Goal: Task Accomplishment & Management: Manage account settings

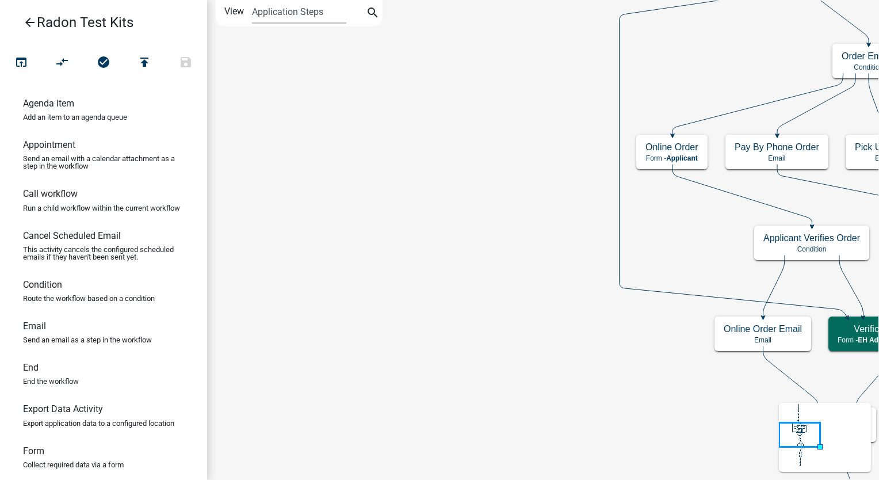
click at [30, 19] on icon "arrow_back" at bounding box center [30, 24] width 14 height 16
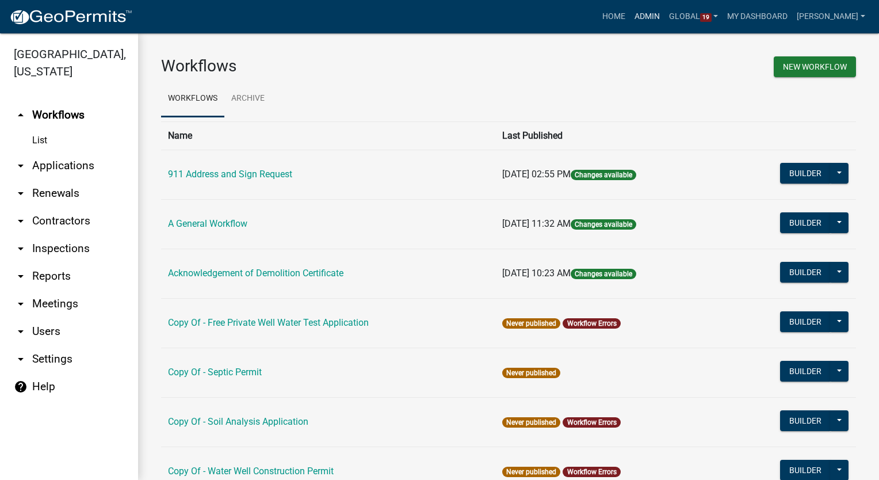
click at [660, 16] on link "Admin" at bounding box center [647, 17] width 34 height 22
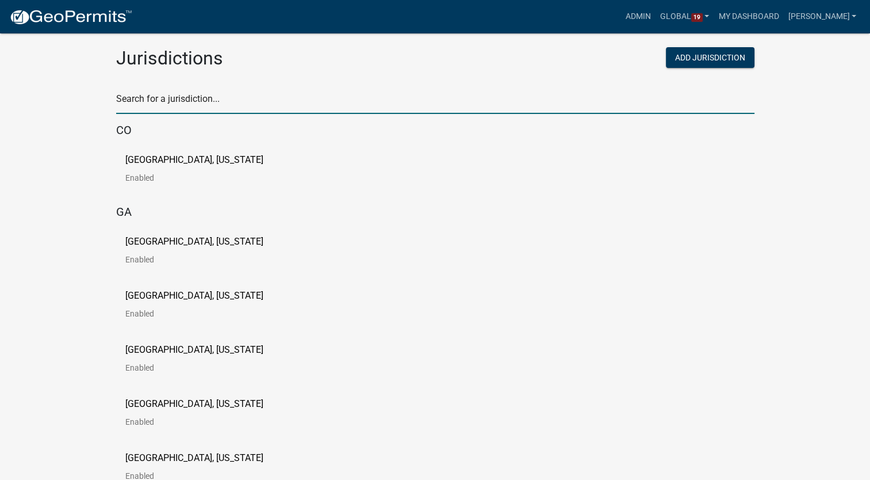
click at [189, 91] on input "text" at bounding box center [435, 102] width 638 height 24
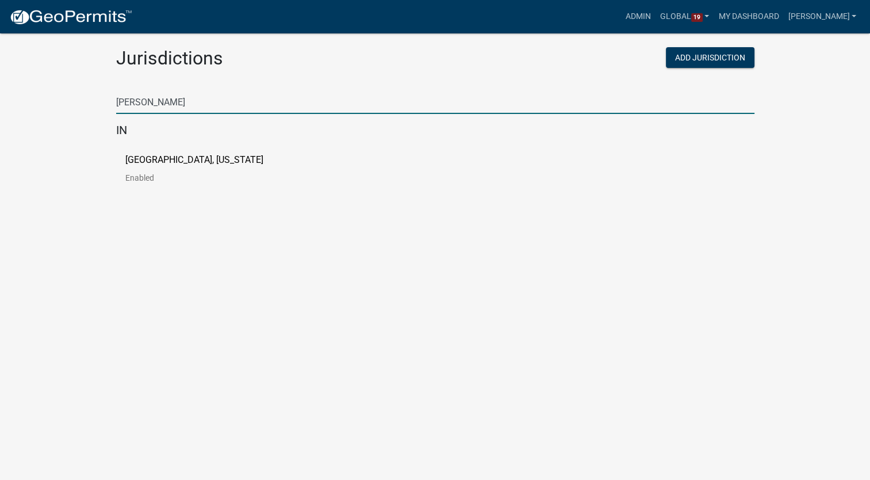
type input "[PERSON_NAME]"
click at [165, 166] on link "[GEOGRAPHIC_DATA], [US_STATE] Enabled" at bounding box center [203, 173] width 156 height 36
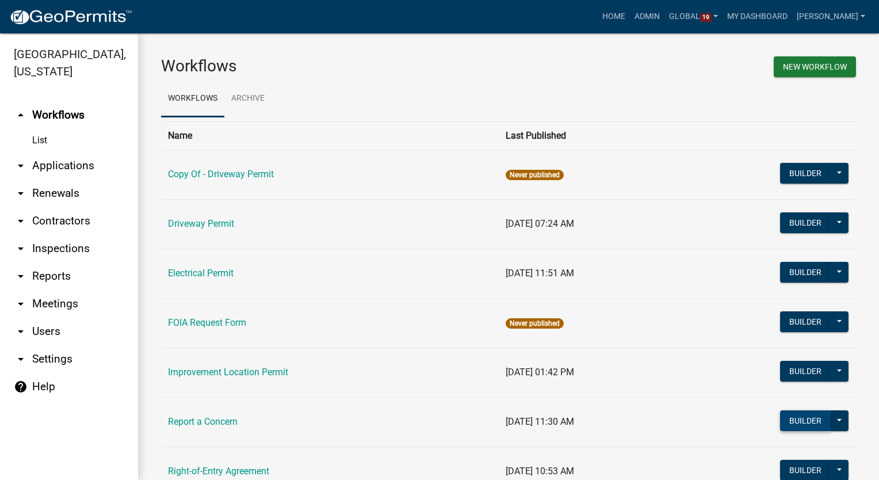
click at [799, 412] on button "Builder" at bounding box center [805, 420] width 51 height 21
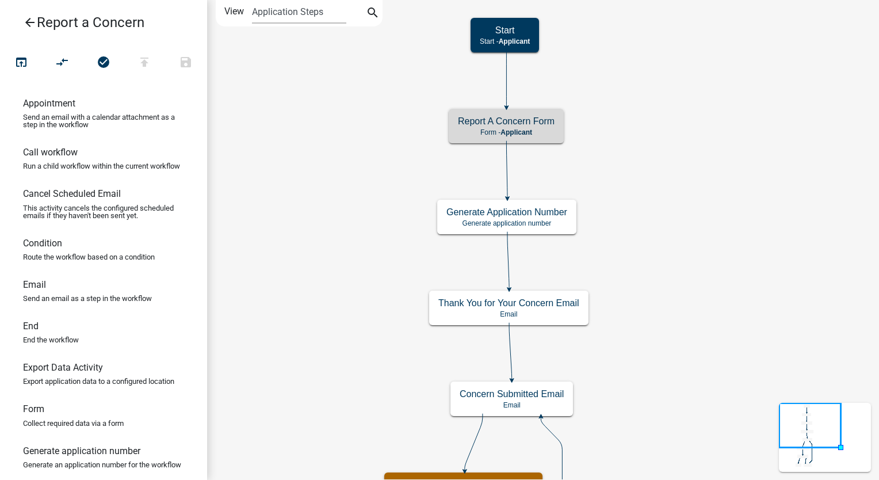
click at [538, 126] on h5 "Report A Concern Form" at bounding box center [506, 121] width 97 height 11
click at [527, 132] on span "Applicant" at bounding box center [516, 132] width 32 height 8
click at [526, 129] on span "Applicant" at bounding box center [516, 132] width 32 height 8
click at [466, 129] on p "Form - Applicant" at bounding box center [506, 132] width 97 height 8
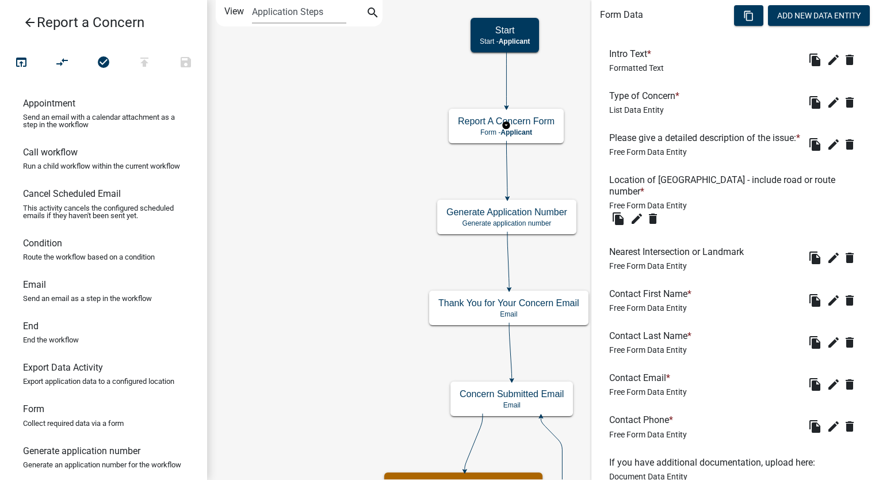
scroll to position [429, 0]
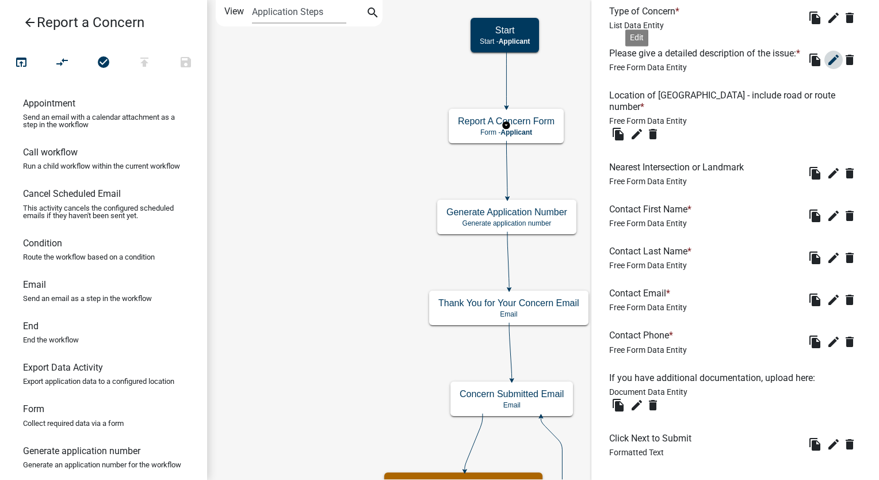
click at [826, 67] on icon "edit" at bounding box center [833, 60] width 14 height 14
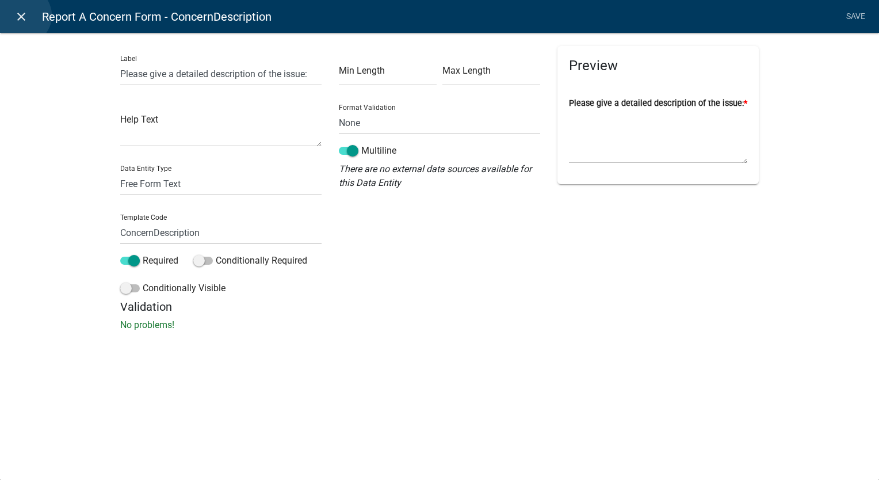
click at [22, 16] on icon "close" at bounding box center [21, 17] width 14 height 14
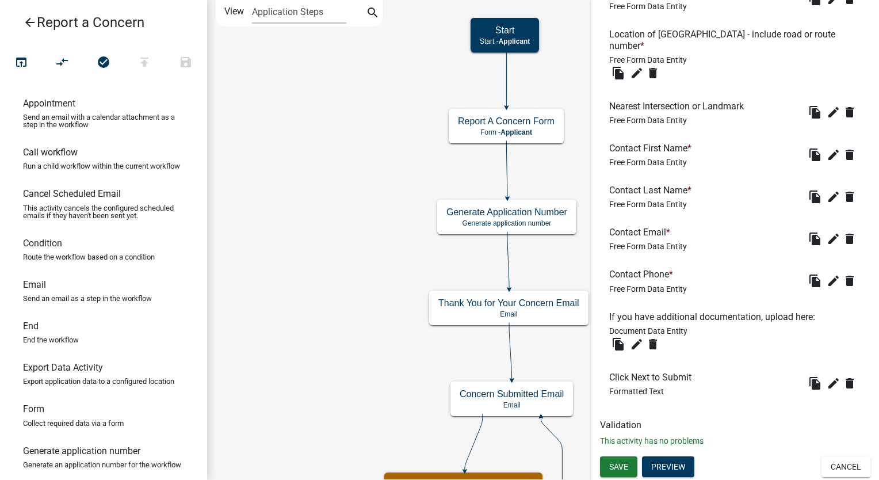
scroll to position [497, 0]
click at [847, 465] on button "Cancel" at bounding box center [845, 466] width 49 height 21
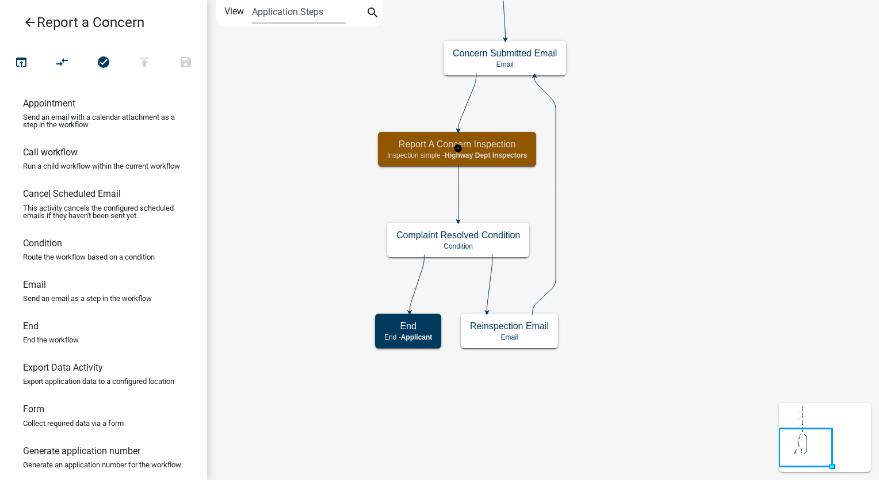
click at [480, 155] on span "Highway Dept Inspectors" at bounding box center [485, 155] width 82 height 8
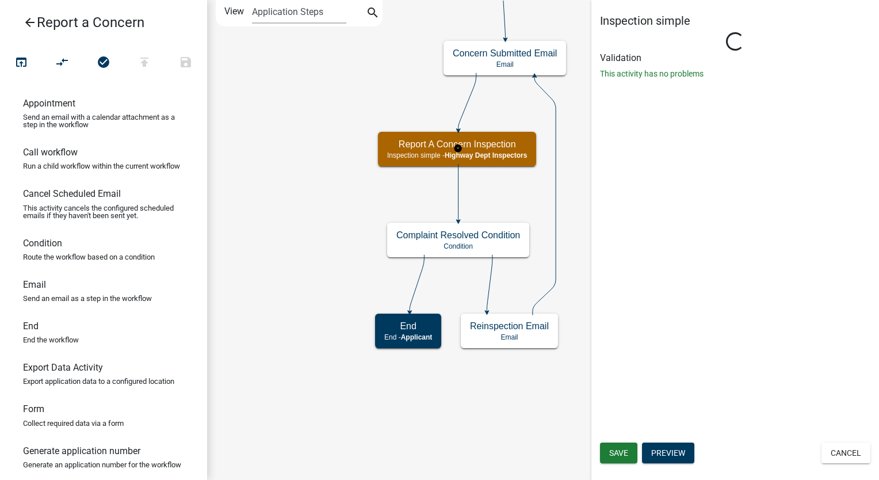
select select "81E8BF7A-C780-4131-A0E5-B8844319FE17"
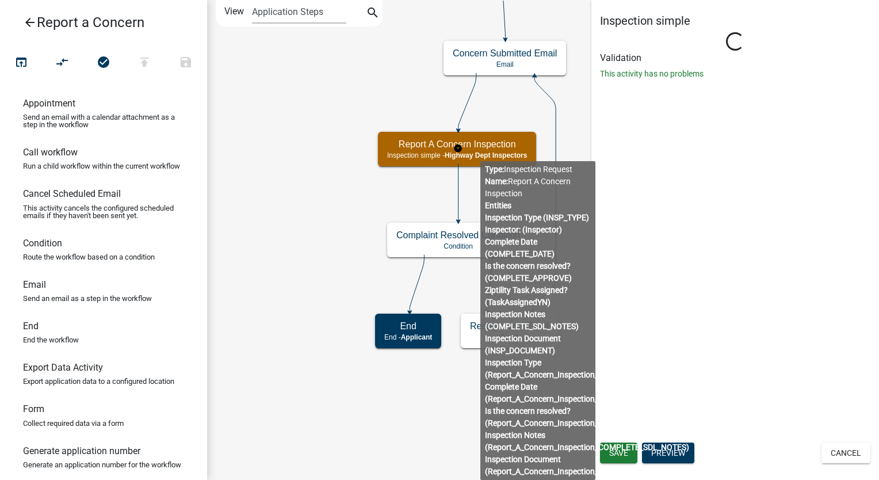
select select "1658ec2b-5df6-4a4e-9daf-3d6db8f23cdf"
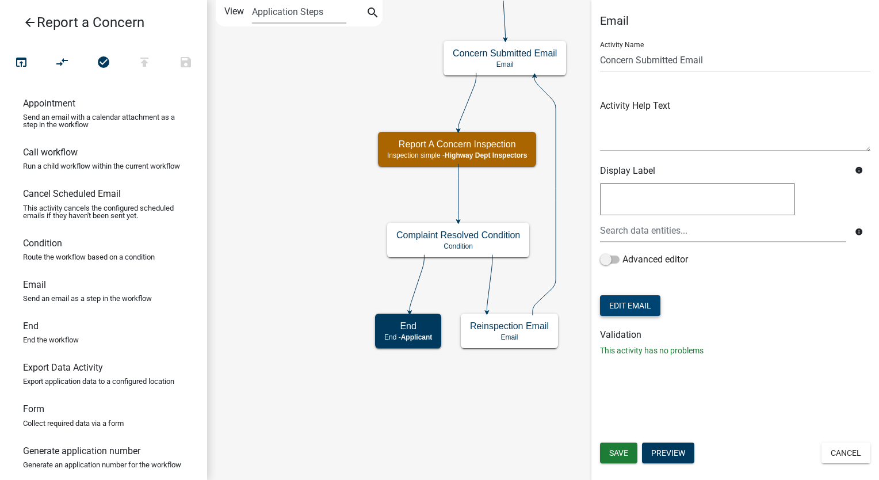
click at [632, 304] on button "Edit Email" at bounding box center [630, 305] width 60 height 21
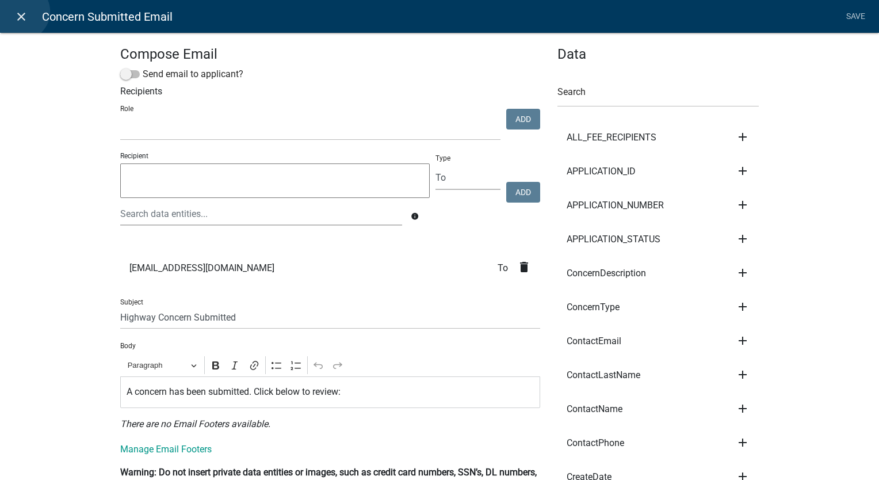
click at [21, 11] on icon "close" at bounding box center [21, 17] width 14 height 14
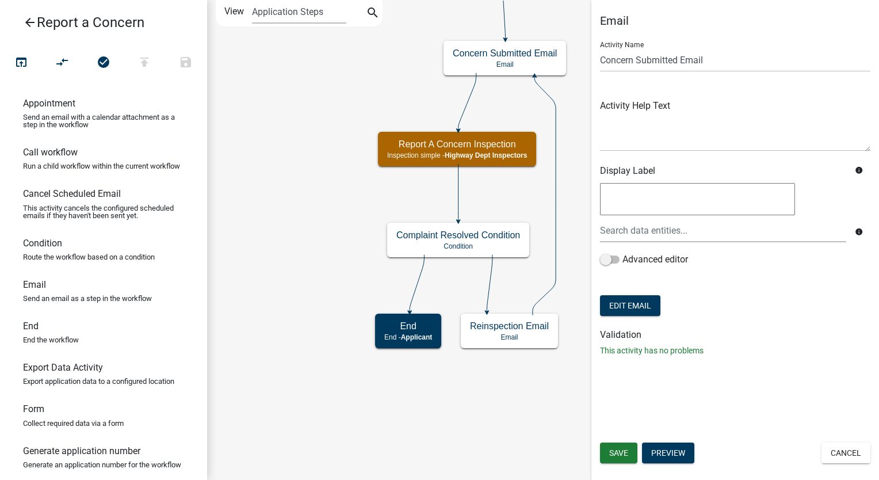
click at [30, 24] on icon "arrow_back" at bounding box center [30, 24] width 14 height 16
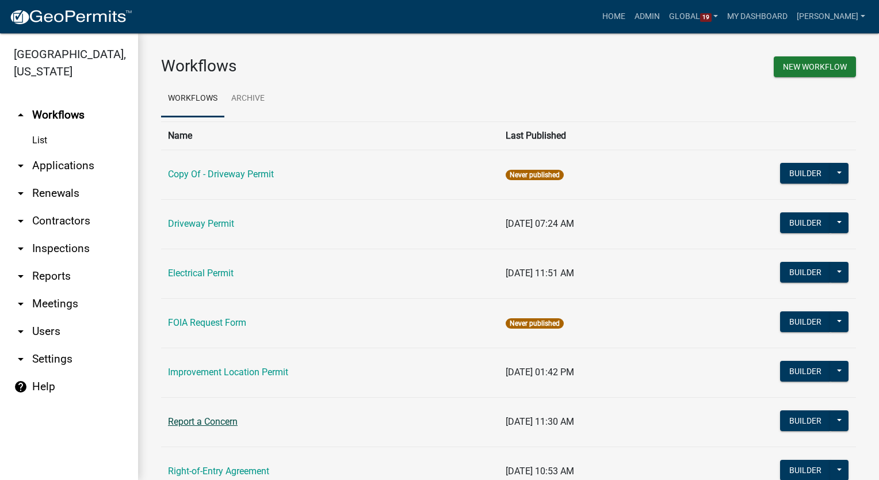
click at [237, 419] on link "Report a Concern" at bounding box center [203, 421] width 70 height 11
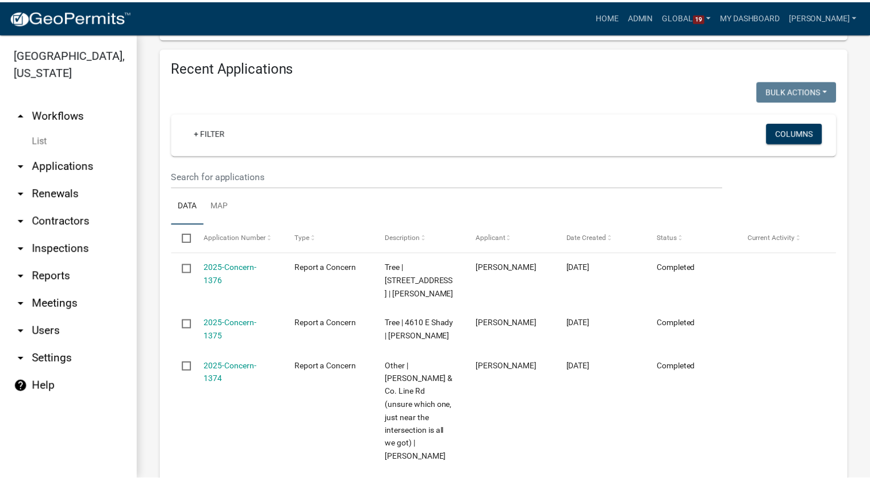
scroll to position [442, 0]
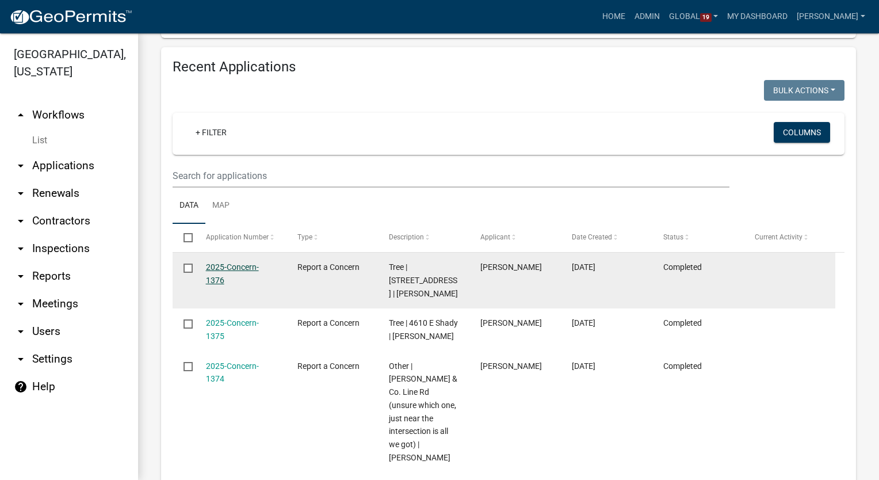
click at [238, 265] on link "2025-Concern-1376" at bounding box center [232, 273] width 53 height 22
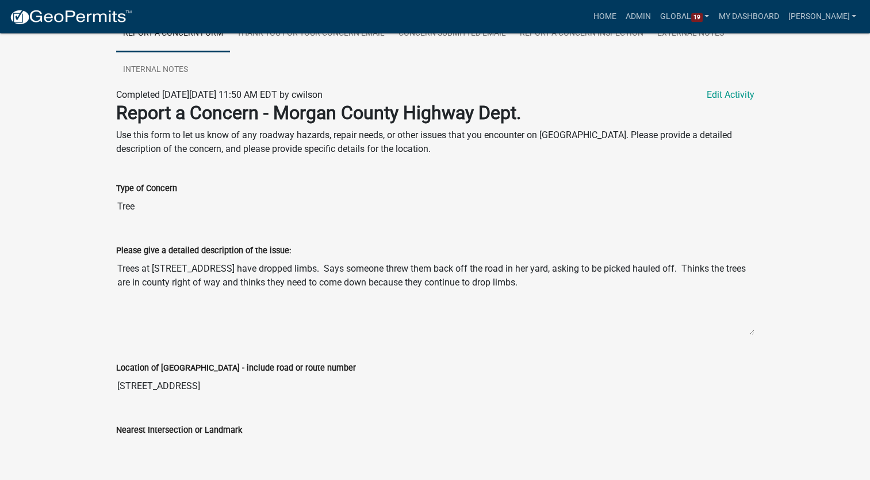
scroll to position [240, 0]
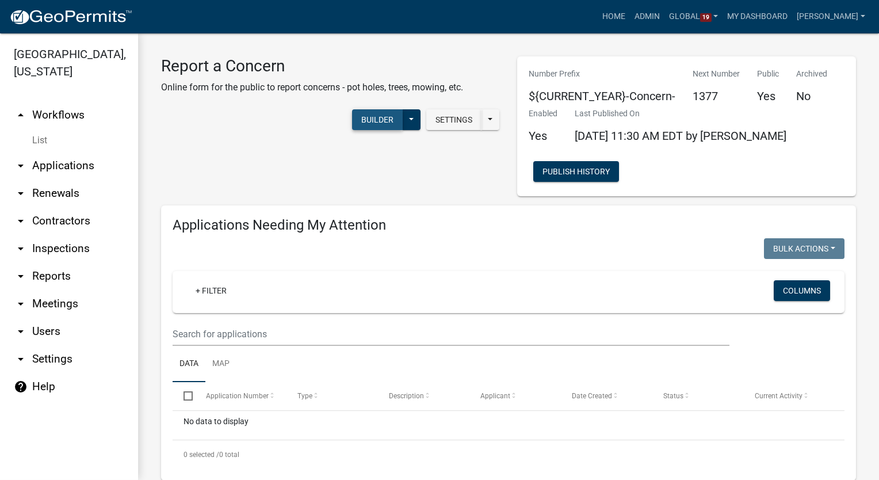
click at [373, 117] on button "Builder" at bounding box center [377, 119] width 51 height 21
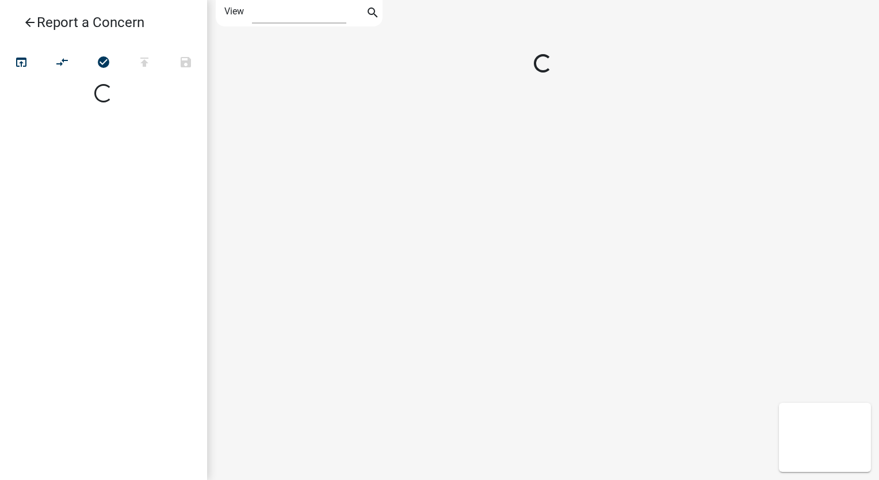
select select "1"
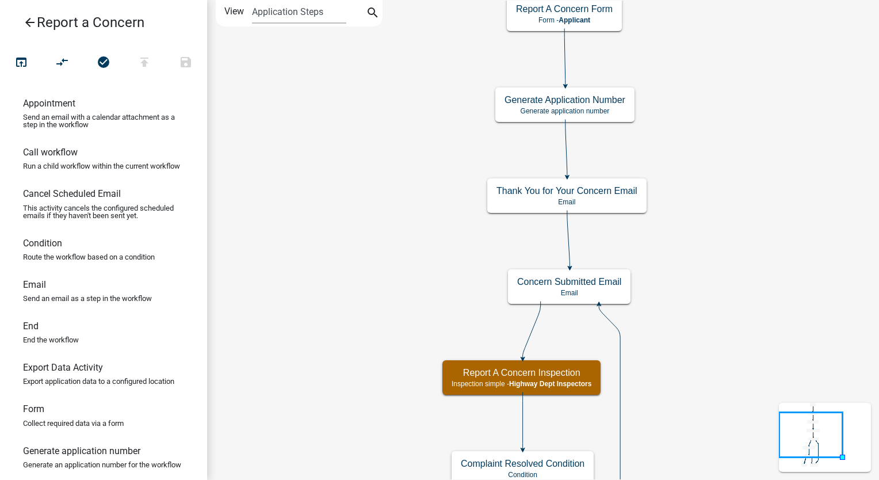
click at [30, 22] on icon "arrow_back" at bounding box center [30, 24] width 14 height 16
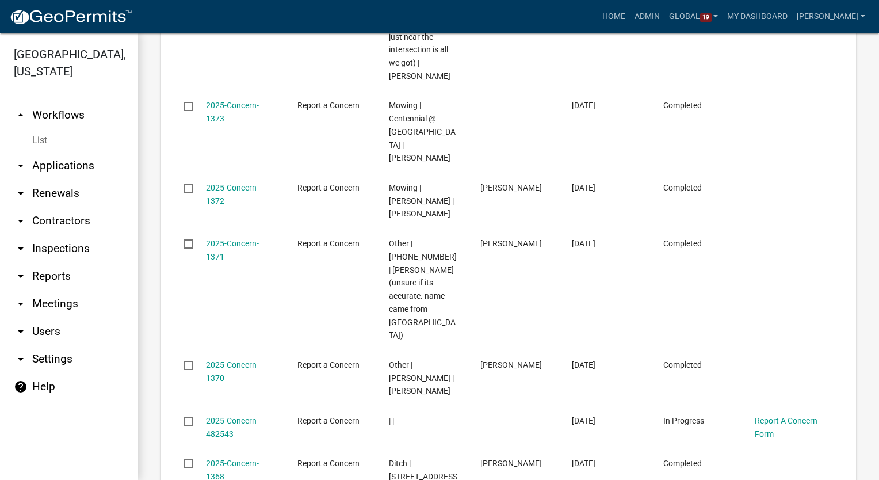
scroll to position [826, 0]
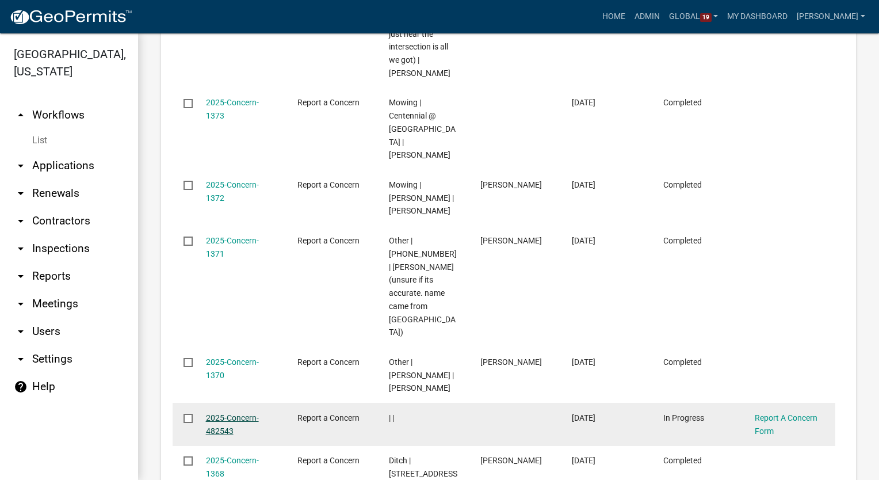
click at [223, 413] on link "2025-Concern-482543" at bounding box center [232, 424] width 53 height 22
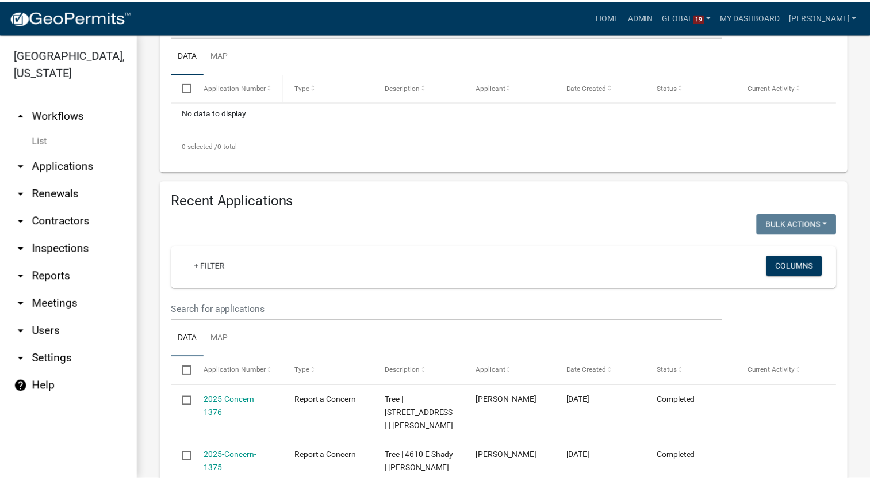
scroll to position [480, 0]
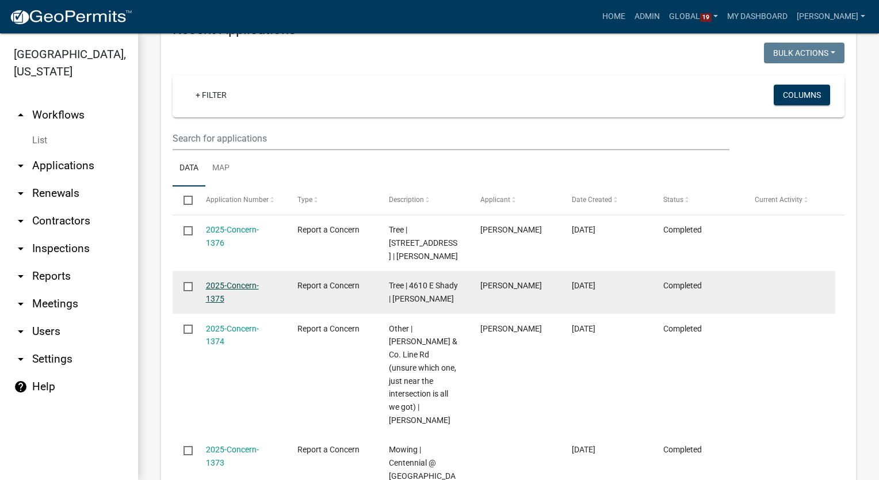
click at [217, 281] on link "2025-Concern-1375" at bounding box center [232, 292] width 53 height 22
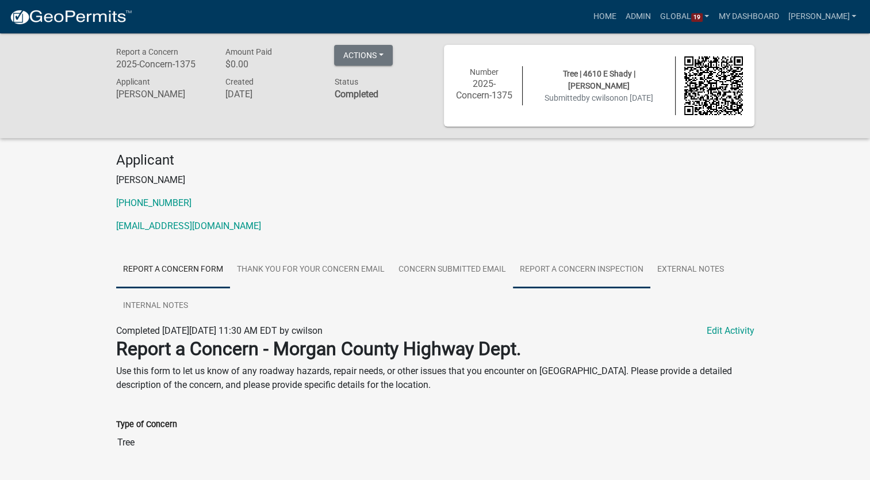
click at [592, 270] on link "Report A Concern Inspection" at bounding box center [581, 269] width 137 height 37
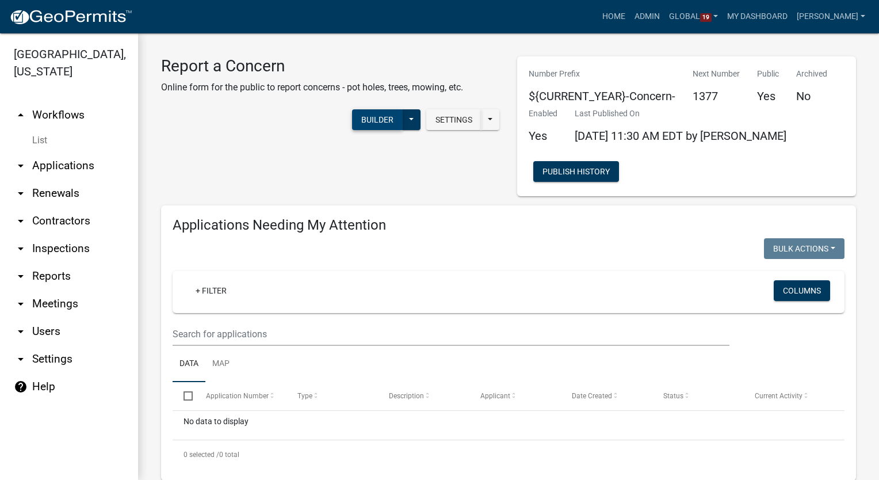
click at [360, 112] on button "Builder" at bounding box center [377, 119] width 51 height 21
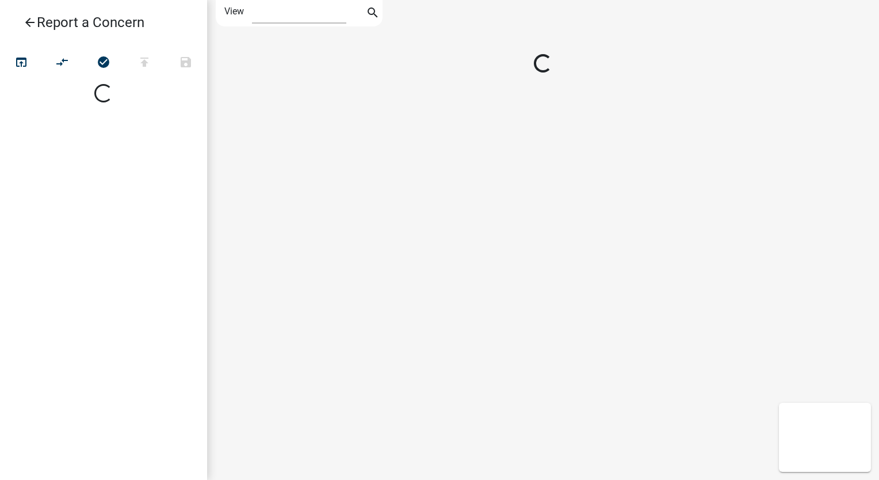
select select "1"
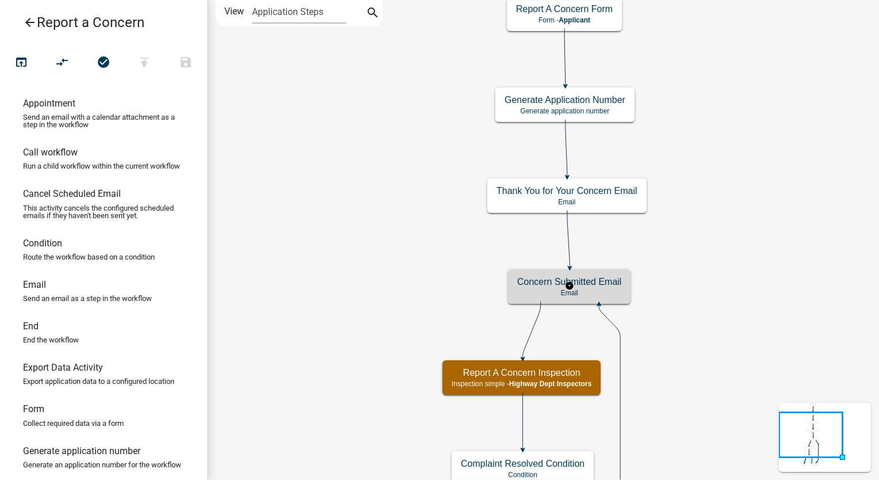
click at [554, 281] on h5 "Concern Submitted Email" at bounding box center [569, 281] width 104 height 11
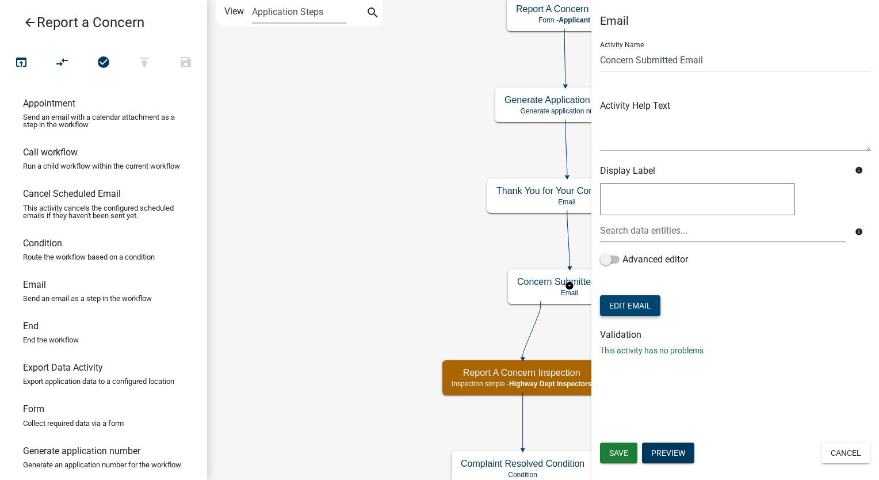
click at [623, 302] on button "Edit Email" at bounding box center [630, 305] width 60 height 21
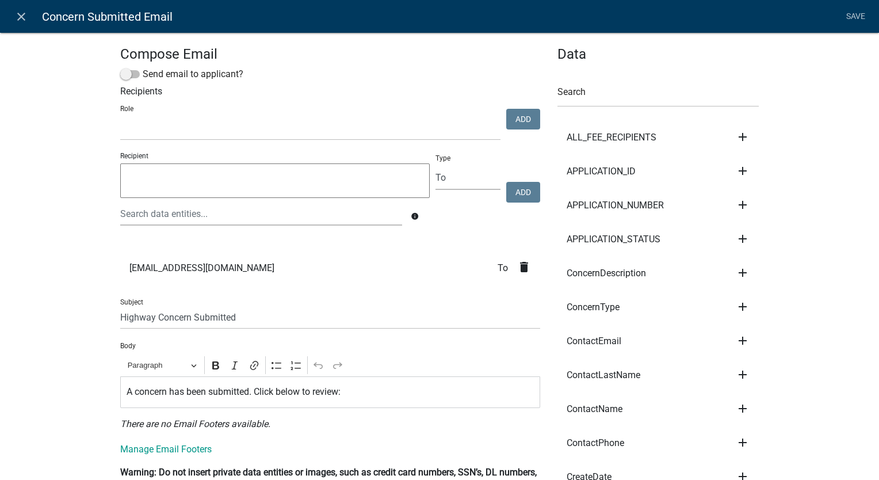
select select
click at [344, 390] on p "A concern has been submitted. Click below to review:" at bounding box center [330, 392] width 408 height 14
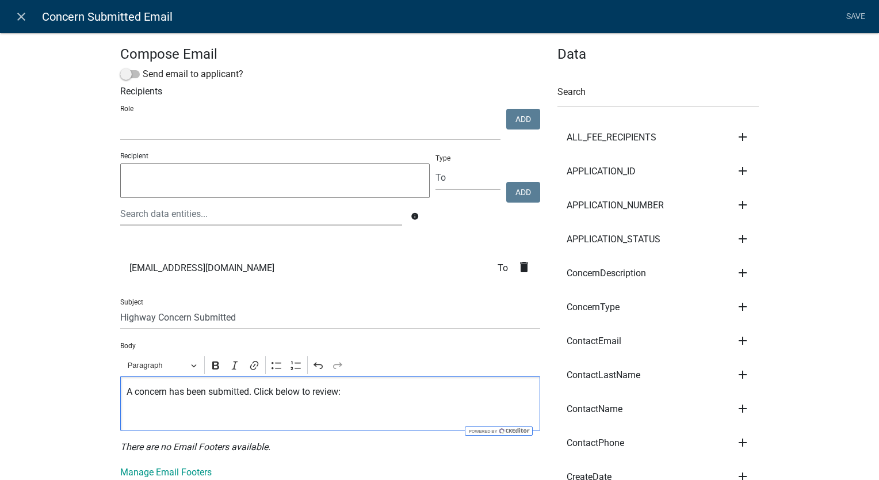
click at [741, 268] on icon "add" at bounding box center [742, 273] width 14 height 14
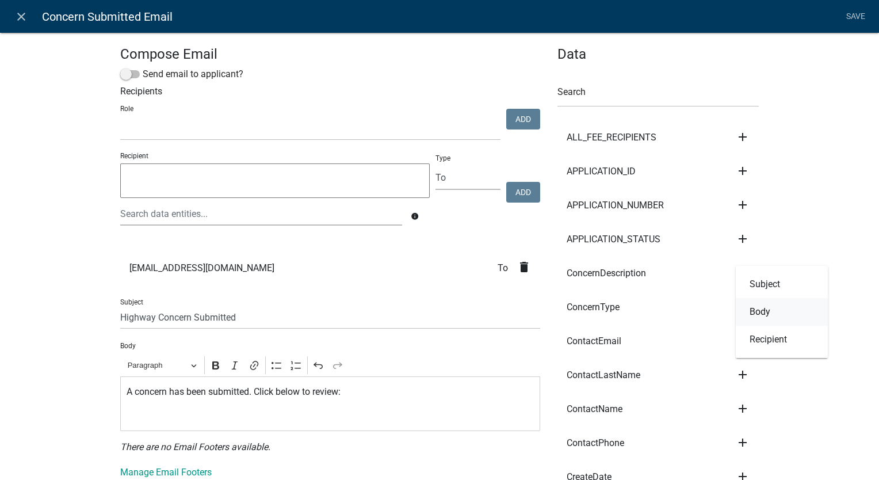
click at [754, 310] on button "Body" at bounding box center [781, 312] width 92 height 28
click at [854, 15] on link "Save" at bounding box center [855, 17] width 29 height 22
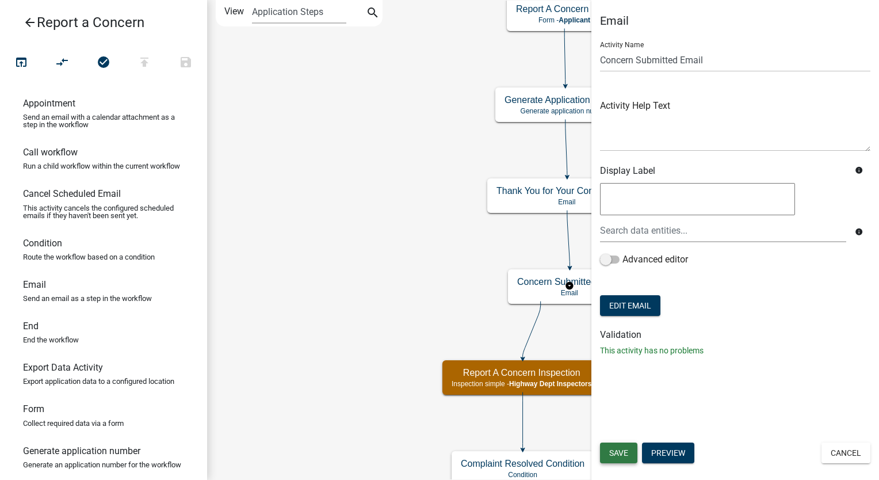
drag, startPoint x: 624, startPoint y: 452, endPoint x: 609, endPoint y: 455, distance: 15.8
click at [609, 455] on button "Save" at bounding box center [618, 452] width 37 height 21
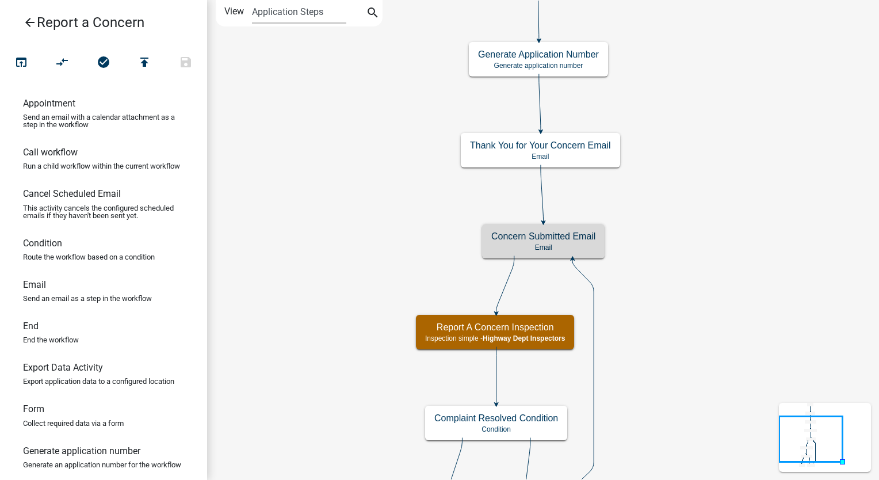
click at [29, 21] on icon "arrow_back" at bounding box center [30, 24] width 14 height 16
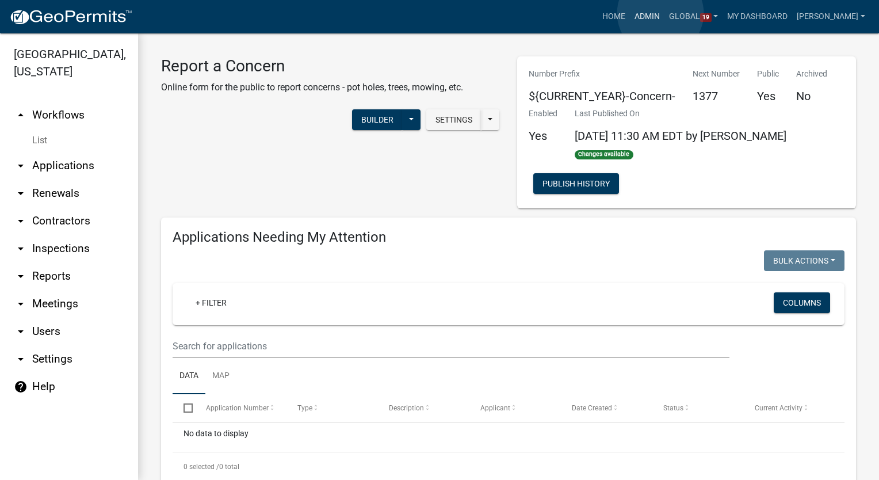
click at [660, 13] on link "Admin" at bounding box center [647, 17] width 34 height 22
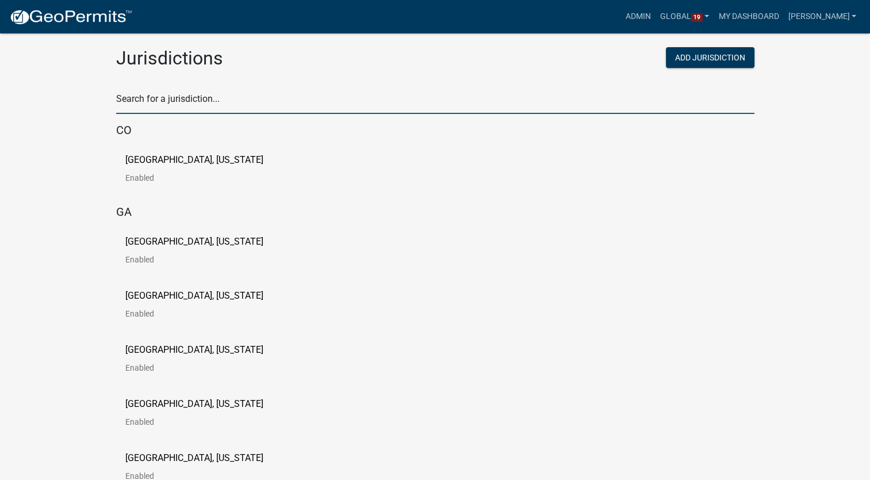
click at [166, 100] on input "text" at bounding box center [435, 102] width 638 height 24
type input "story"
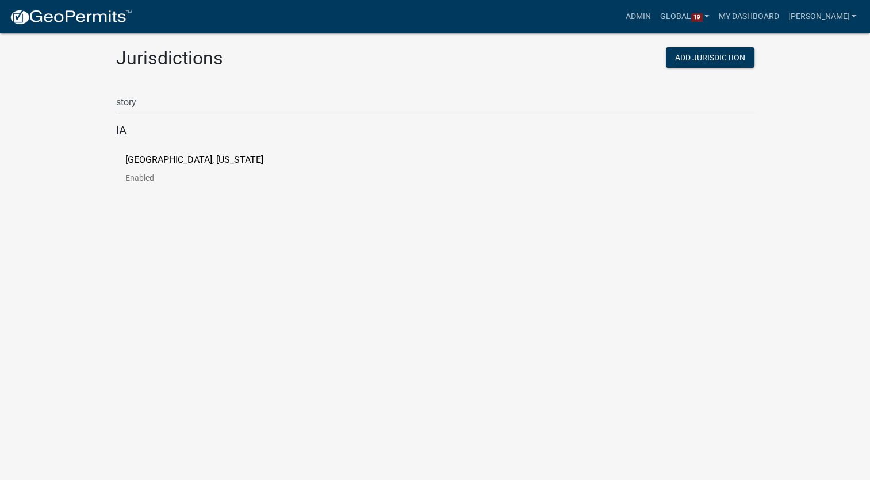
click at [140, 161] on p "[GEOGRAPHIC_DATA], [US_STATE]" at bounding box center [194, 159] width 138 height 9
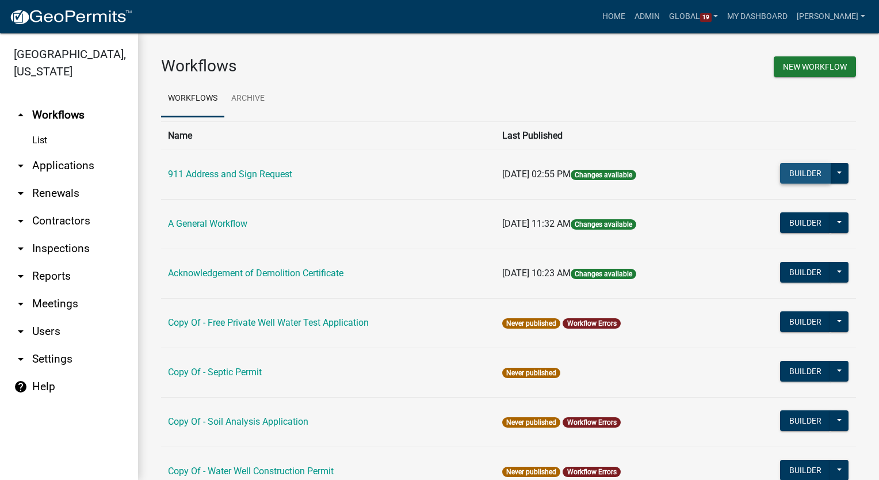
click at [783, 166] on button "Builder" at bounding box center [805, 173] width 51 height 21
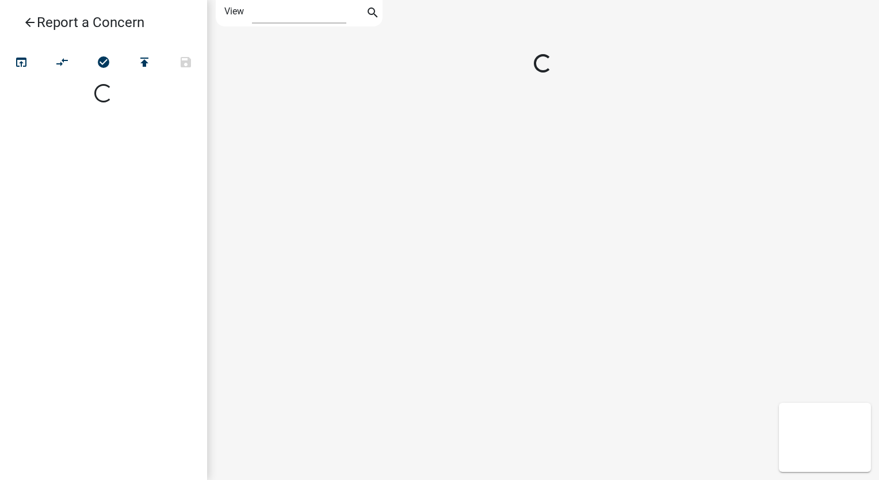
select select "1"
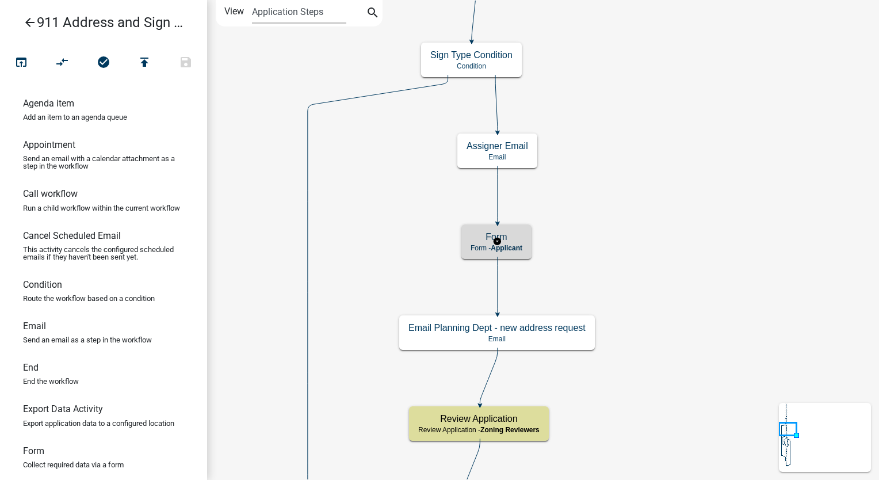
click at [520, 248] on span "Applicant" at bounding box center [506, 248] width 32 height 8
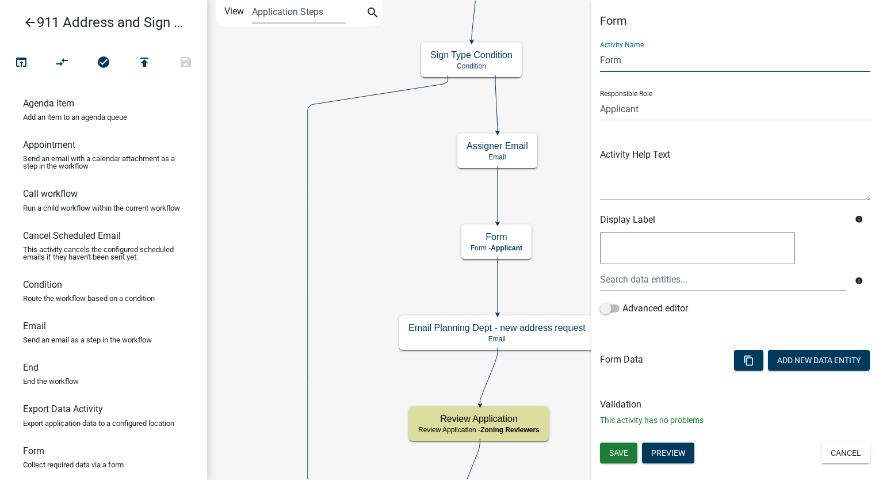
click at [622, 58] on input "Form" at bounding box center [735, 60] width 270 height 24
type input "F"
type input "Assign Reviewer"
click at [649, 114] on select "Applicant Admin P & D Inspectors EH Administrative Assistant Zoning Reviewers E…" at bounding box center [735, 109] width 270 height 24
select select "9237CE04-550D-4DF2-9581-D5EB3BEB1E3F"
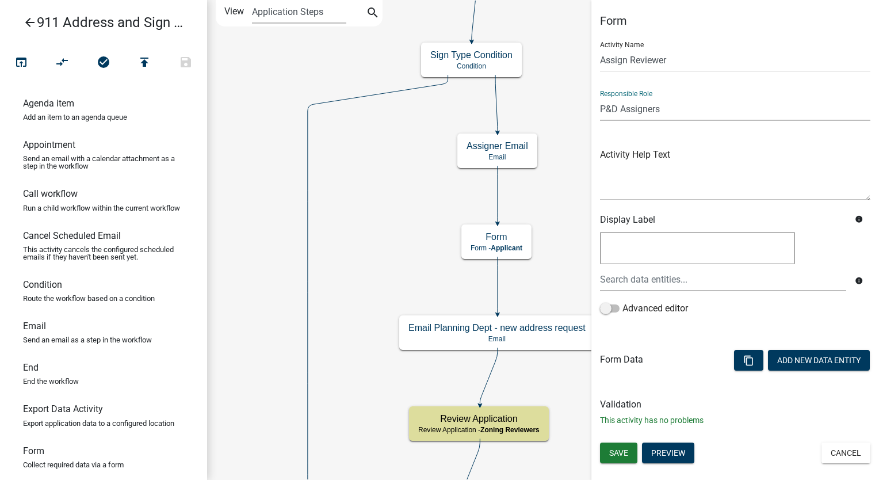
click at [600, 97] on select "Applicant Admin P & D Inspectors EH Administrative Assistant Zoning Reviewers E…" at bounding box center [735, 109] width 270 height 24
click at [796, 363] on button "Add New Data Entity" at bounding box center [819, 360] width 102 height 21
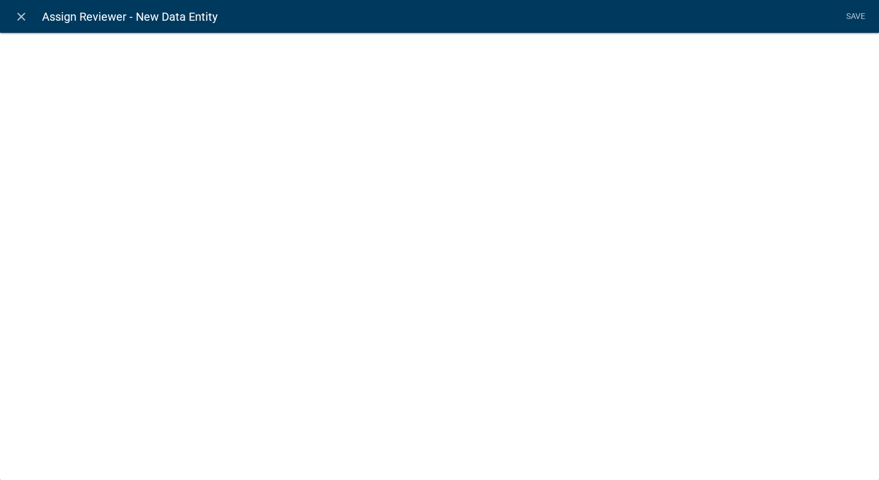
select select
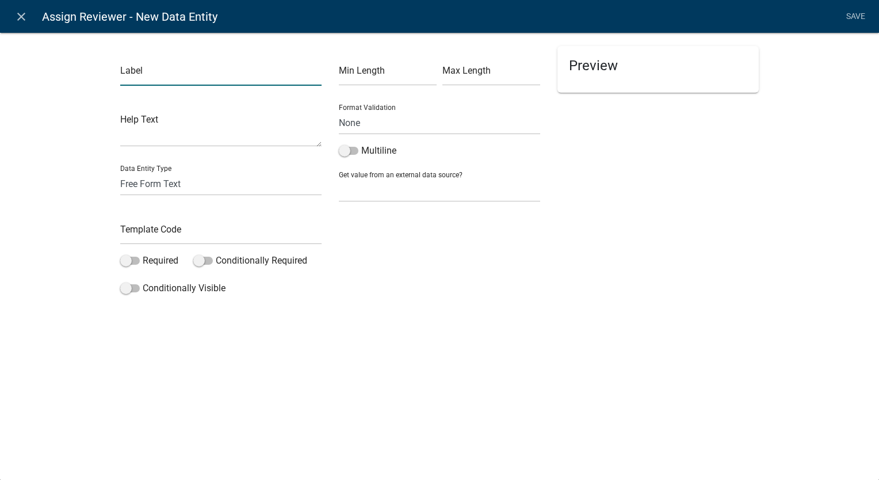
click at [175, 70] on input "text" at bounding box center [220, 74] width 201 height 24
type input "Select the staff to review this application:"
click at [123, 185] on select "Free Form Text Document Display Entity Value Fee Numeric Data Date Map Sketch D…" at bounding box center [220, 184] width 201 height 24
select select "list-data"
click at [120, 172] on select "Free Form Text Document Display Entity Value Fee Numeric Data Date Map Sketch D…" at bounding box center [220, 184] width 201 height 24
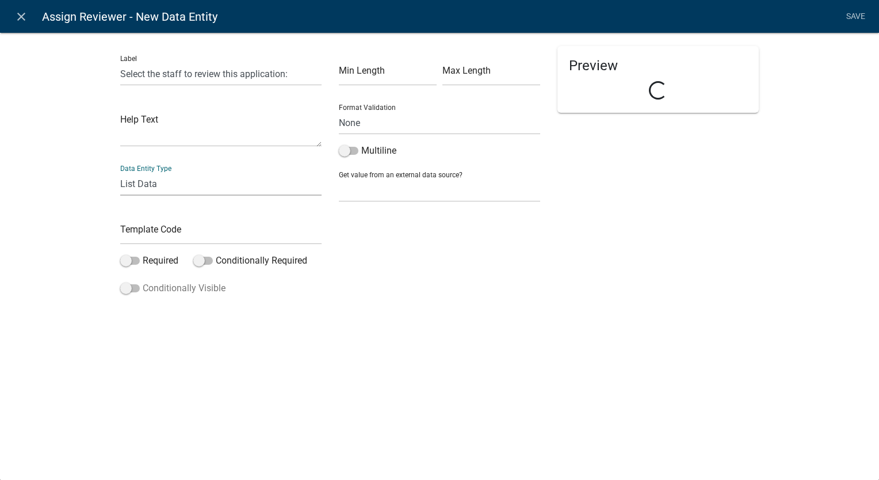
select select "list-data"
select select
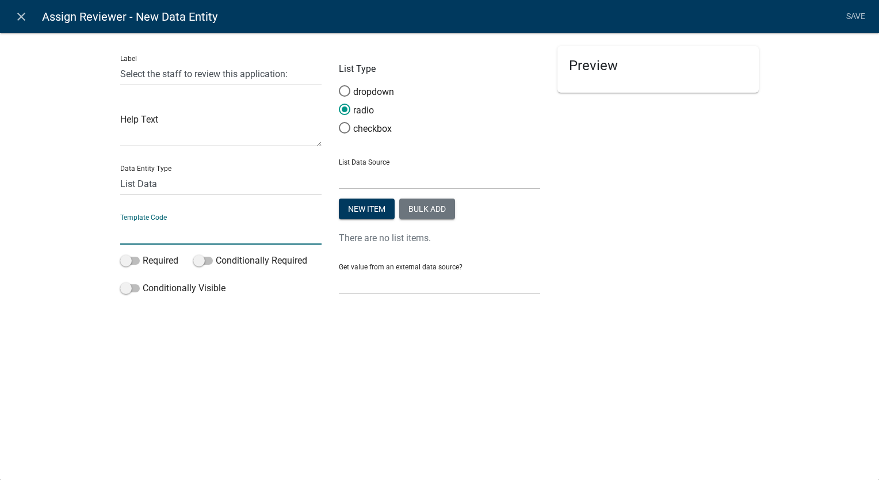
click at [131, 229] on input "text" at bounding box center [220, 233] width 201 height 24
type input "AssignedReviewer"
click at [375, 174] on select "State List Assessor's Office Assessor's Office Commercial Structures Commercial…" at bounding box center [439, 178] width 201 height 24
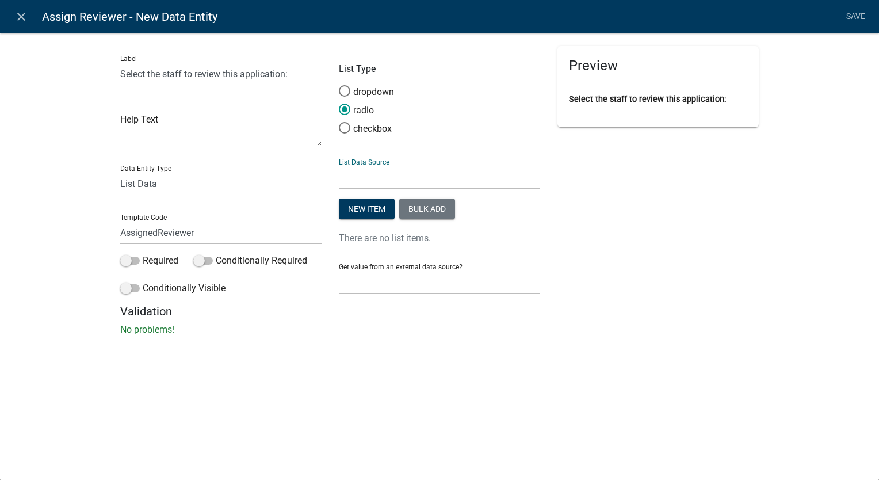
select select "custom-list-fcf25149-509a-494e-a39c-61bb5f60cb45"
click at [339, 166] on select "State List Assessor's Office Assessor's Office Commercial Structures Commercial…" at bounding box center [439, 178] width 201 height 24
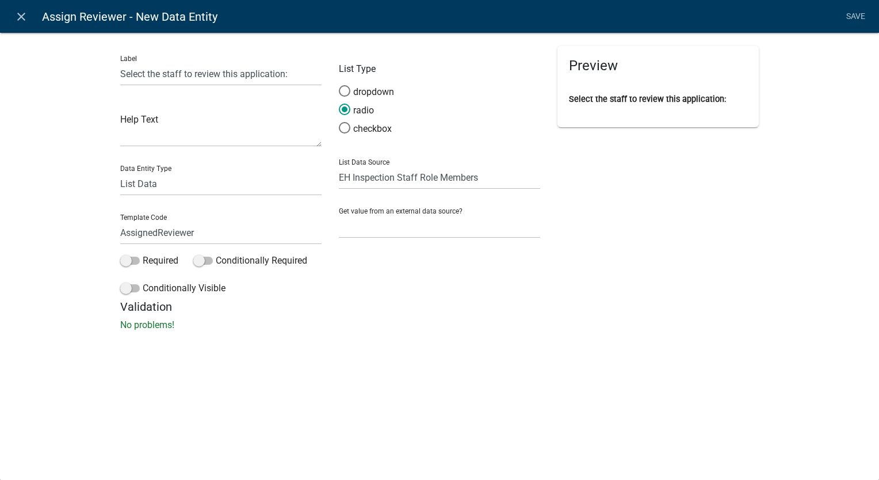
drag, startPoint x: 427, startPoint y: 282, endPoint x: 557, endPoint y: 175, distance: 168.4
click at [557, 175] on div "Label Select the staff to review this application: Help Text Data Entity Type F…" at bounding box center [439, 173] width 655 height 254
click at [856, 10] on link "Save" at bounding box center [855, 17] width 29 height 22
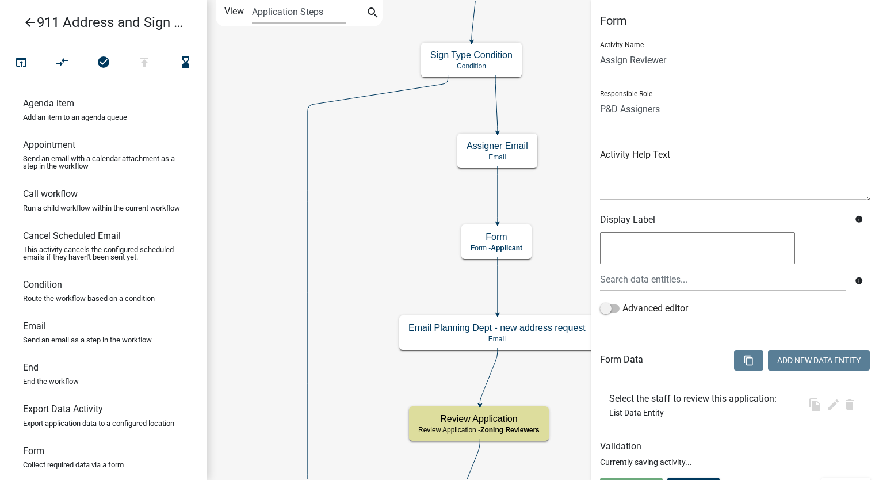
select select "9237CE04-550D-4DF2-9581-D5EB3BEB1E3F"
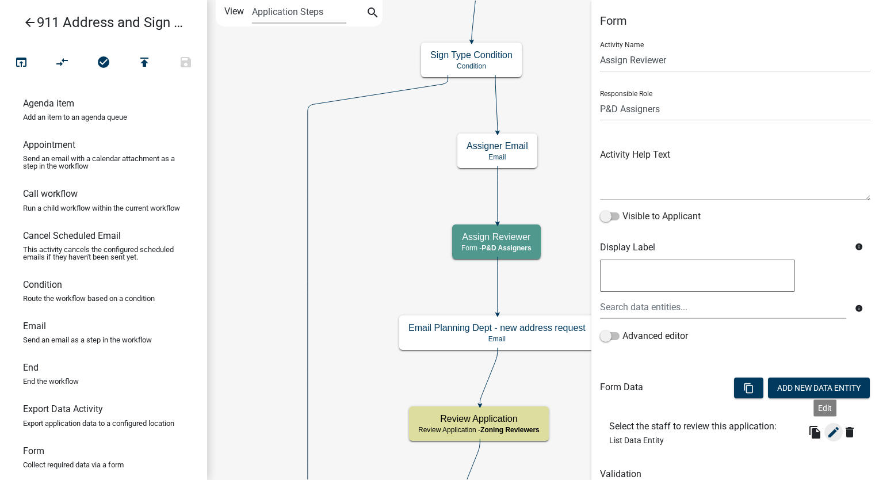
click at [826, 430] on icon "edit" at bounding box center [833, 432] width 14 height 14
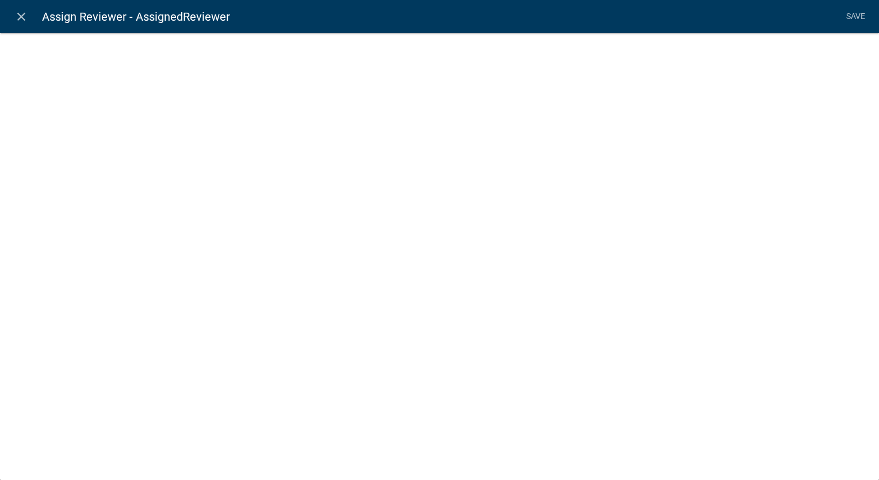
select select "custom-list-fcf25149-509a-494e-a39c-61bb5f60cb45"
select select
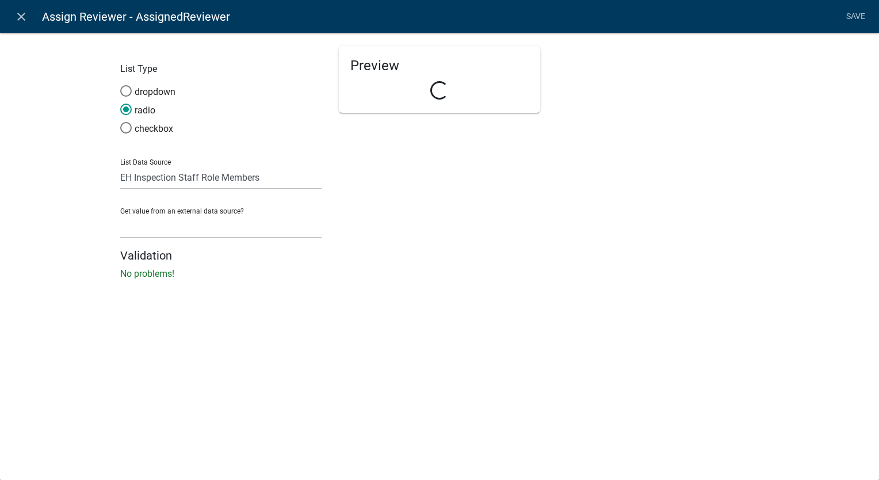
select select "list-data"
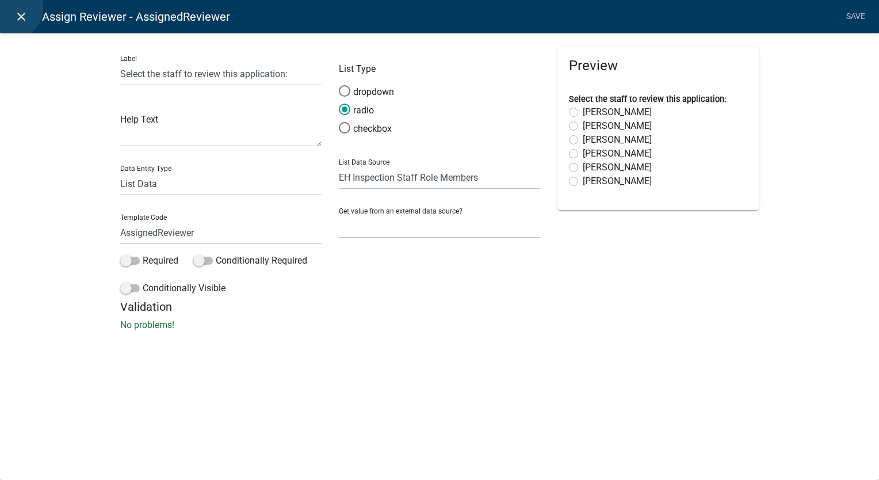
click at [14, 9] on link "close" at bounding box center [21, 17] width 24 height 24
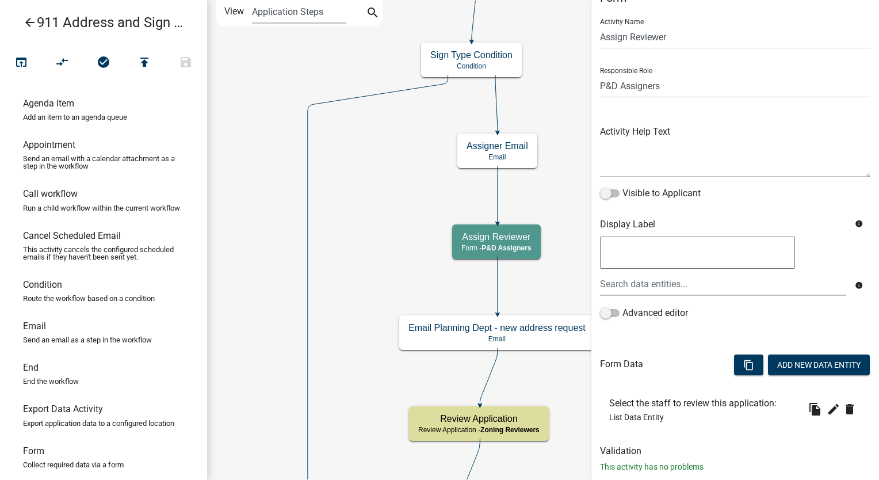
scroll to position [48, 0]
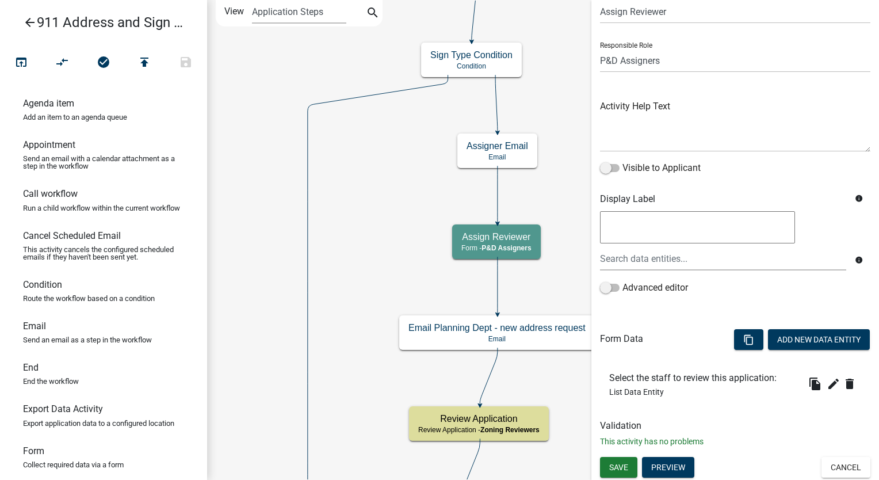
click at [621, 477] on div "Save Preview Cancel" at bounding box center [734, 469] width 287 height 24
click at [620, 462] on span "Save" at bounding box center [618, 466] width 19 height 9
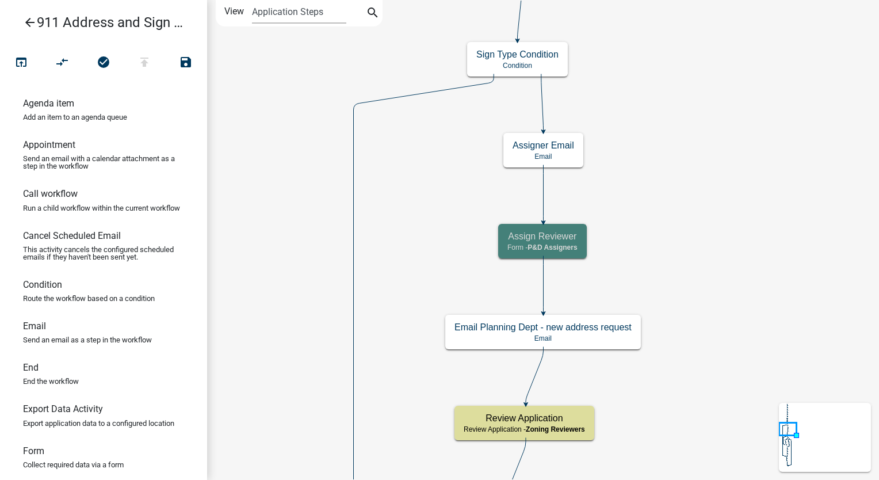
scroll to position [0, 0]
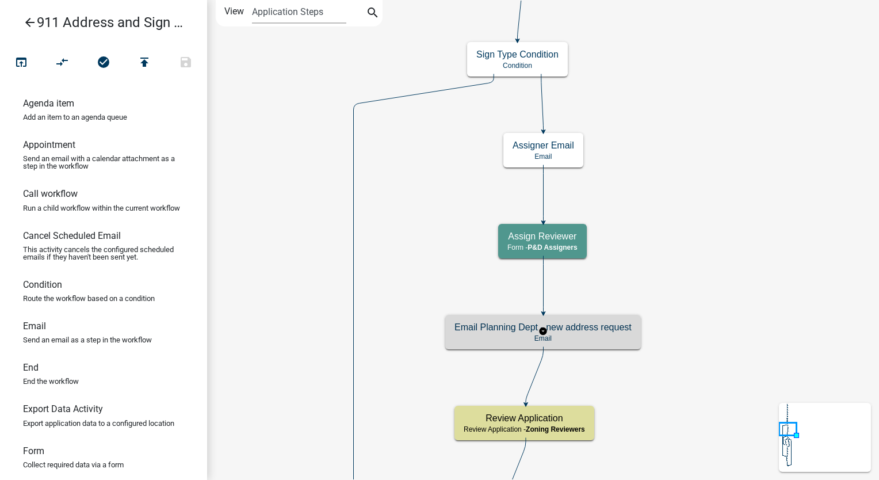
click at [561, 320] on div "Email Planning Dept - new address request Email" at bounding box center [542, 332] width 195 height 34
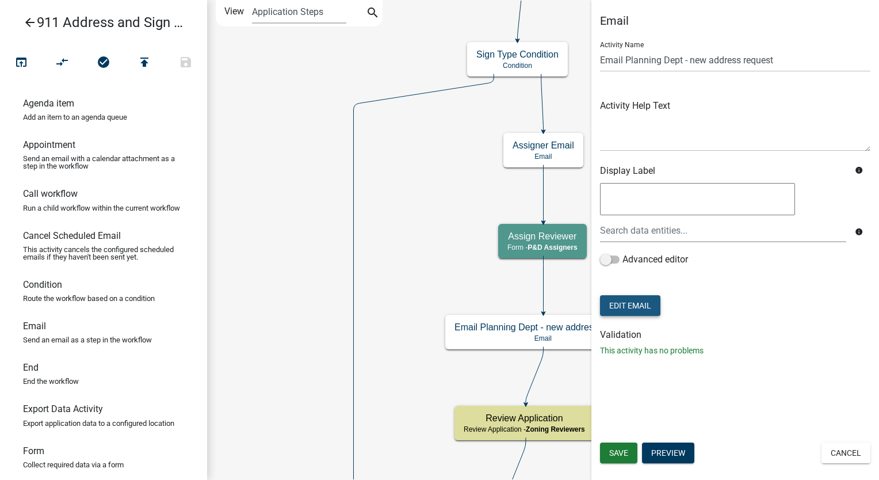
click at [637, 307] on button "Edit Email" at bounding box center [630, 305] width 60 height 21
select select "6b414dd9-46b1-4634-9489-6945e61a5ceb"
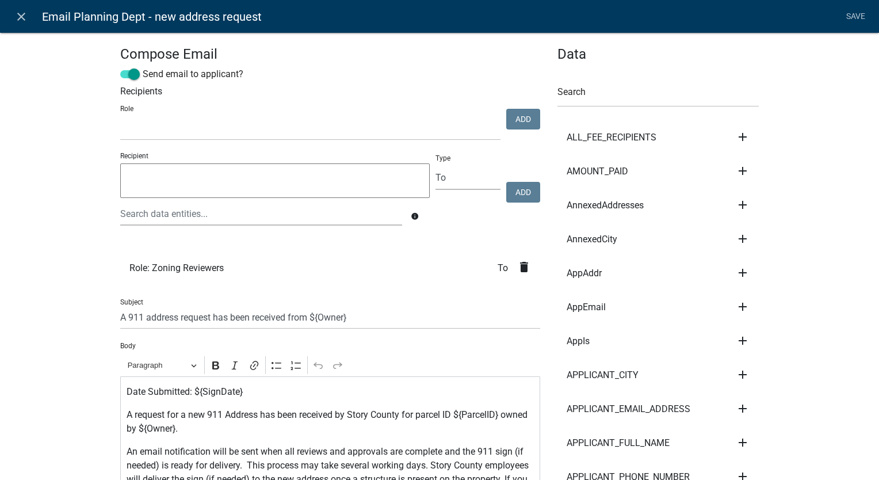
click at [518, 268] on icon "delete" at bounding box center [524, 267] width 14 height 14
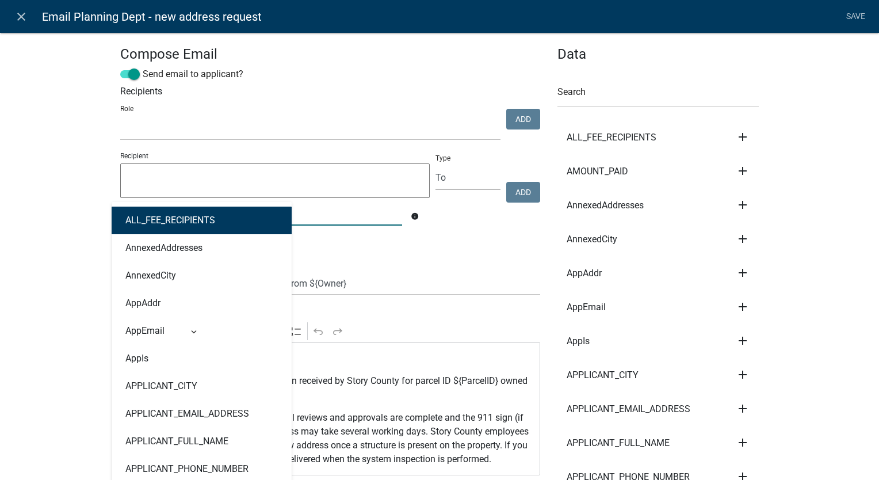
click at [165, 220] on div "ALL_FEE_RECIPIENTS AnnexedAddresses AnnexedCity AppAddr AppEmail AppIs APPLICAN…" at bounding box center [261, 214] width 299 height 24
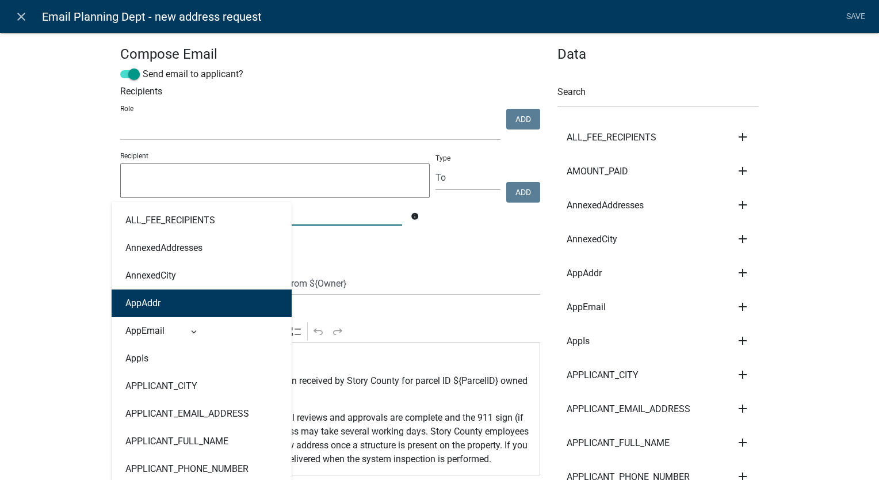
type input "assi"
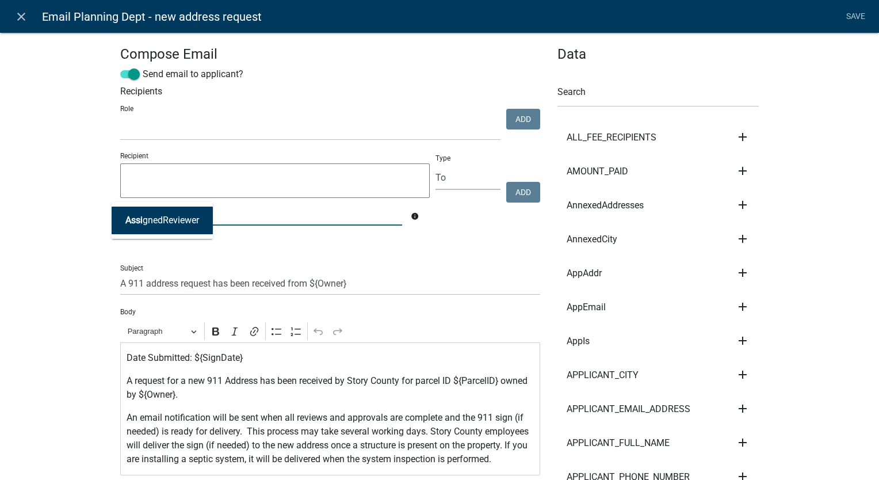
click at [143, 216] on ngb-highlight "Assi gnedReviewer" at bounding box center [162, 220] width 74 height 9
type textarea "AssignedReviewer"
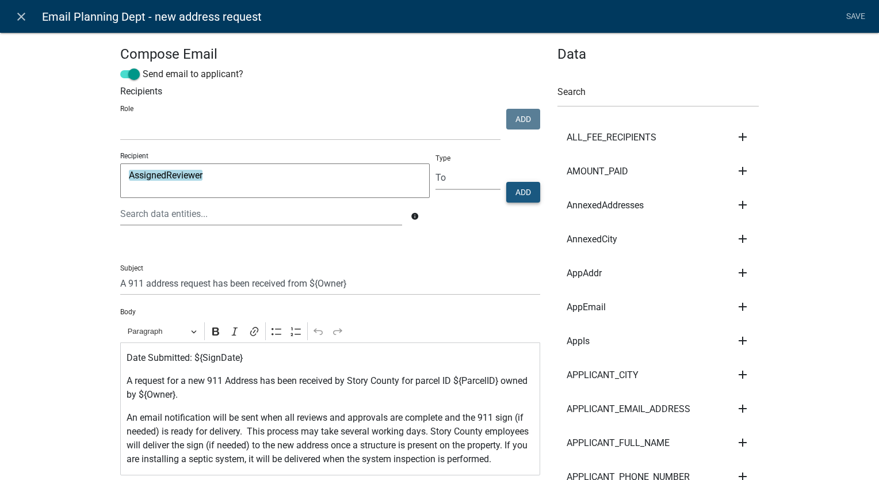
click at [506, 198] on button "Add" at bounding box center [523, 192] width 34 height 21
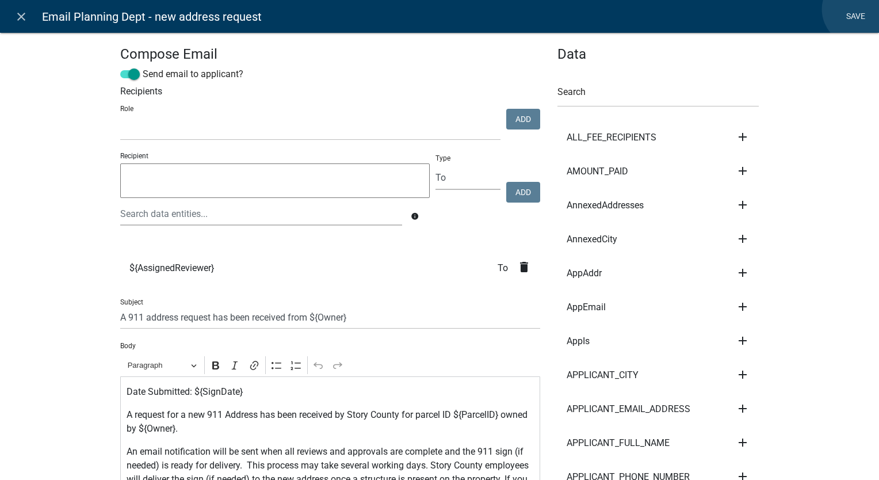
click at [858, 9] on link "Save" at bounding box center [855, 17] width 29 height 22
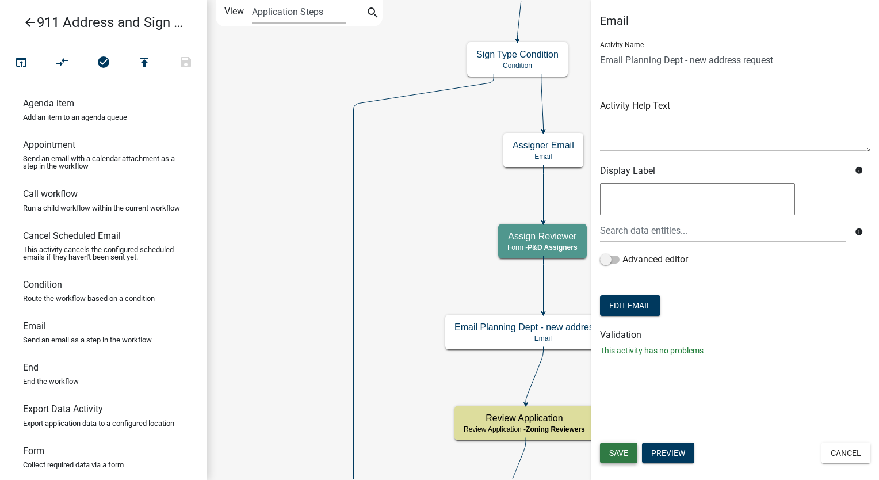
click at [627, 444] on button "Save" at bounding box center [618, 452] width 37 height 21
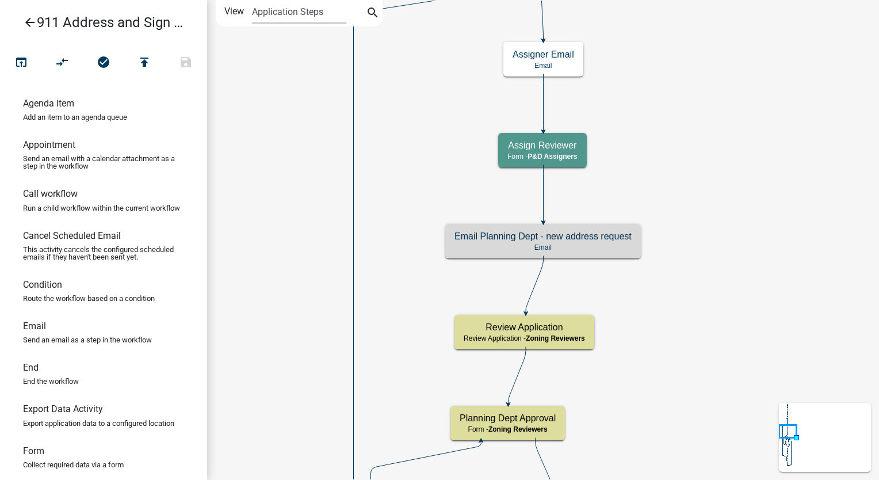
click at [24, 18] on icon "arrow_back" at bounding box center [30, 24] width 14 height 16
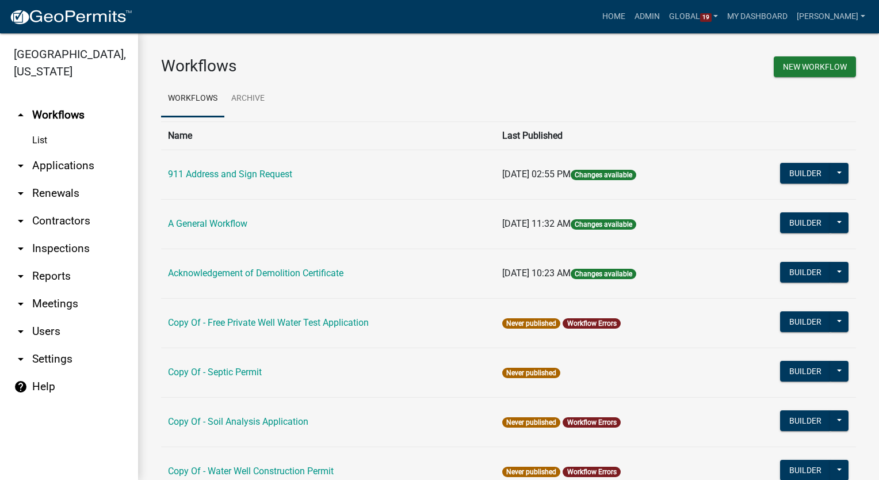
click at [48, 317] on link "arrow_drop_down Users" at bounding box center [69, 331] width 138 height 28
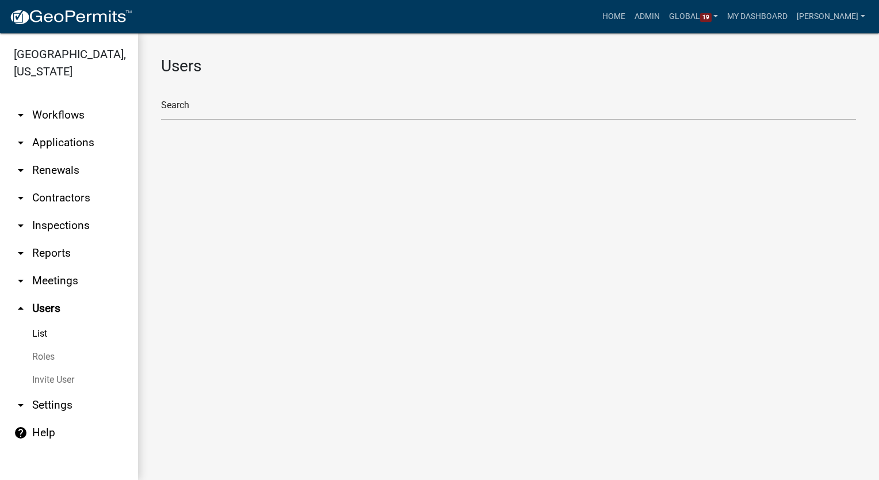
click at [44, 345] on link "Roles" at bounding box center [69, 356] width 138 height 23
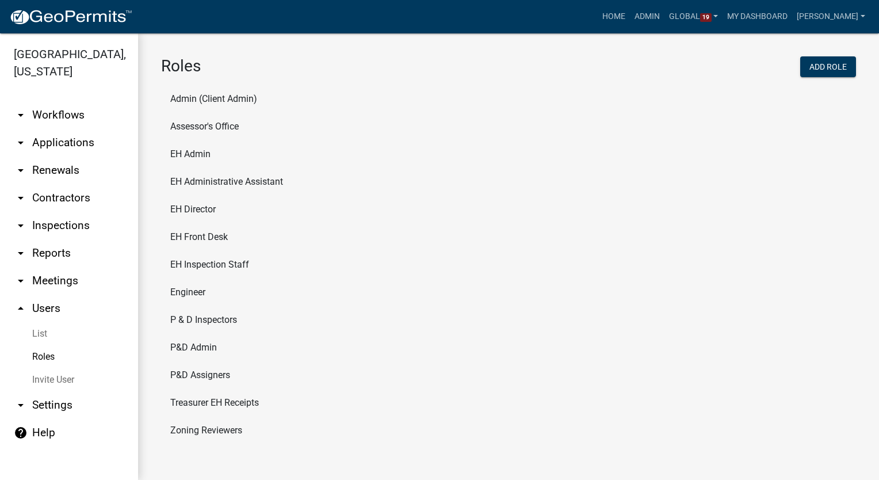
click at [233, 432] on li "Zoning Reviewers" at bounding box center [508, 430] width 695 height 28
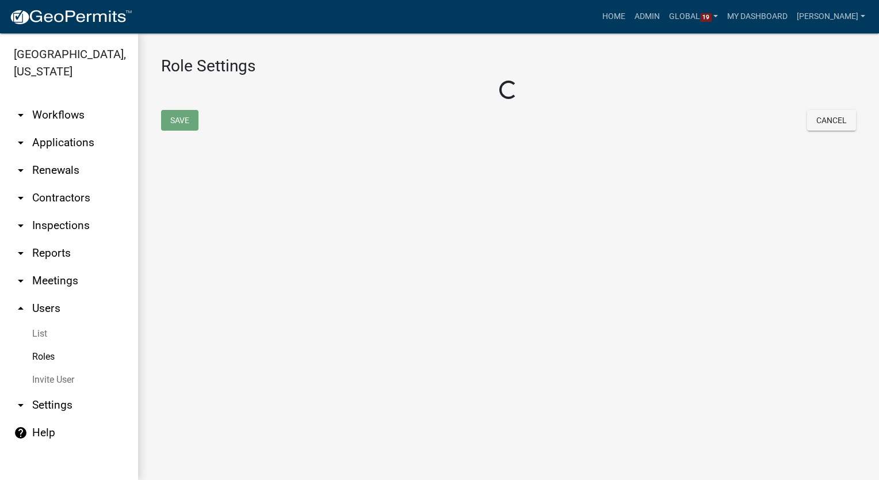
select select "8: light-yellow"
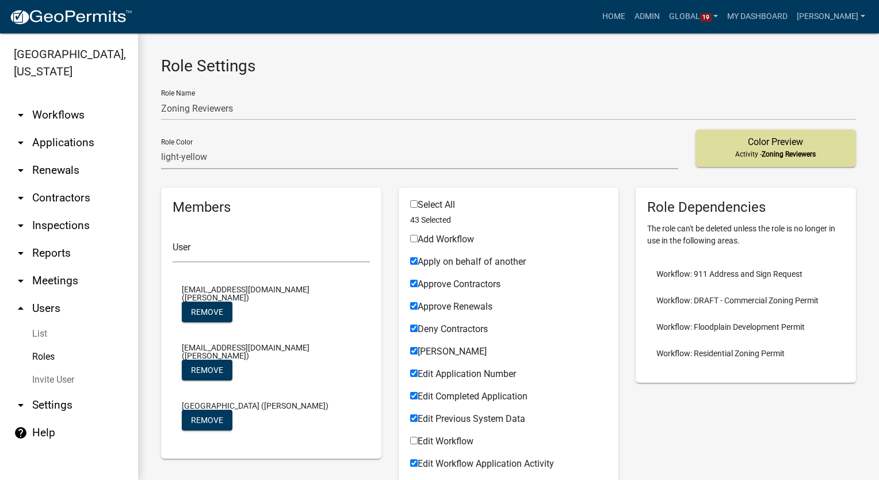
click at [38, 345] on link "Roles" at bounding box center [69, 356] width 138 height 23
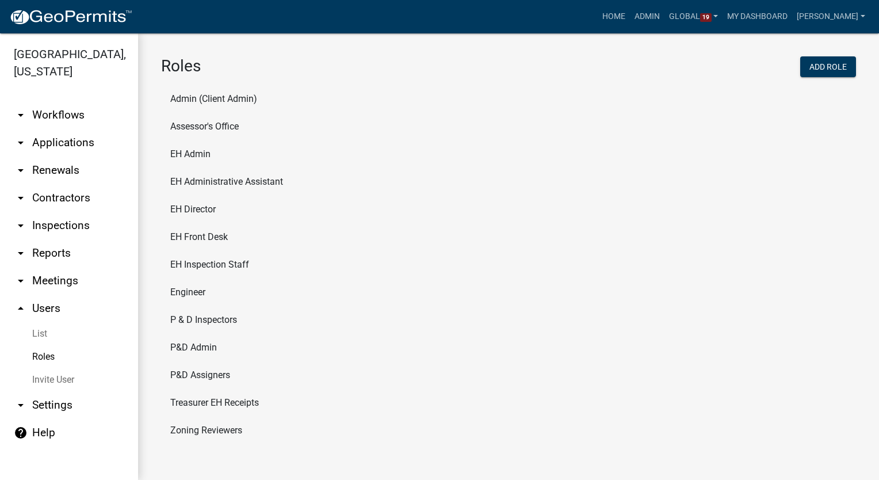
click at [219, 319] on li "P & D Inspectors" at bounding box center [508, 320] width 695 height 28
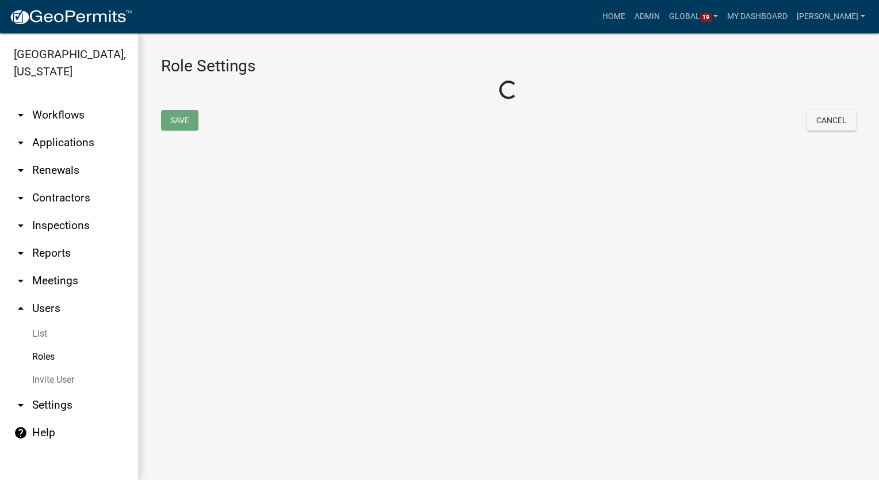
select select "6: light-blue"
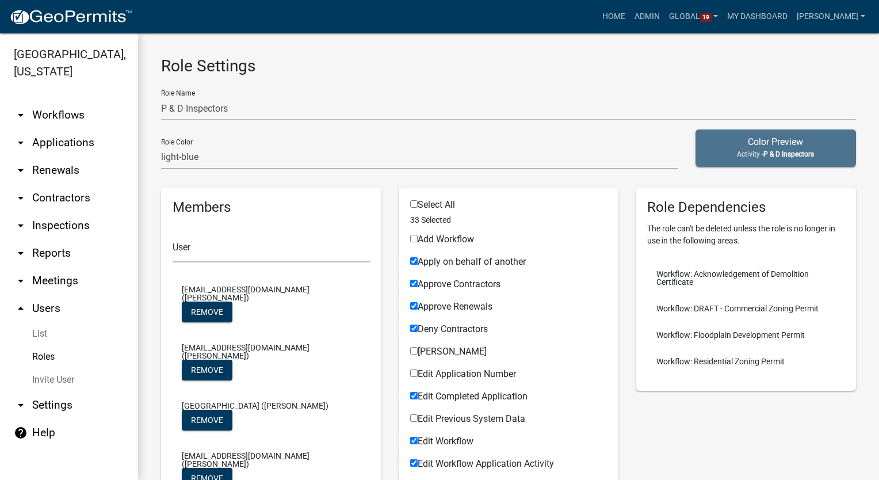
click at [57, 391] on link "arrow_drop_down Settings" at bounding box center [69, 405] width 138 height 28
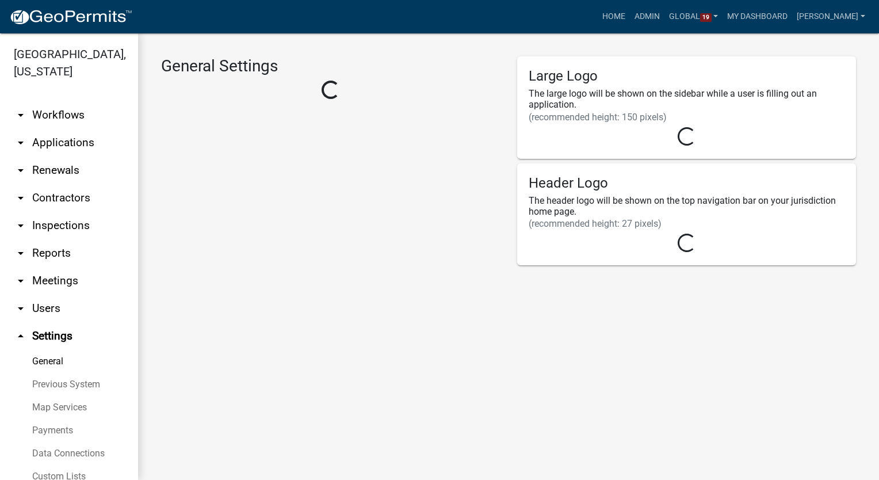
select select "IA"
select select "Central Standard Time"
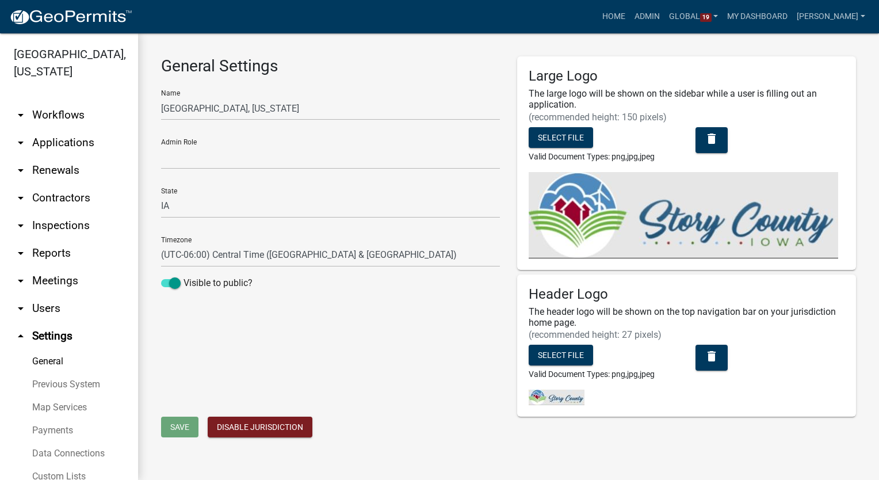
click at [66, 465] on link "Custom Lists" at bounding box center [69, 476] width 138 height 23
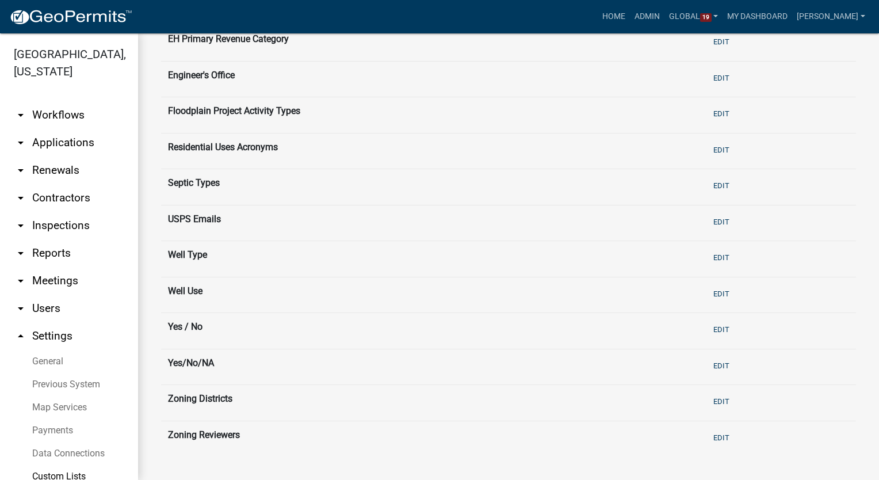
scroll to position [559, 0]
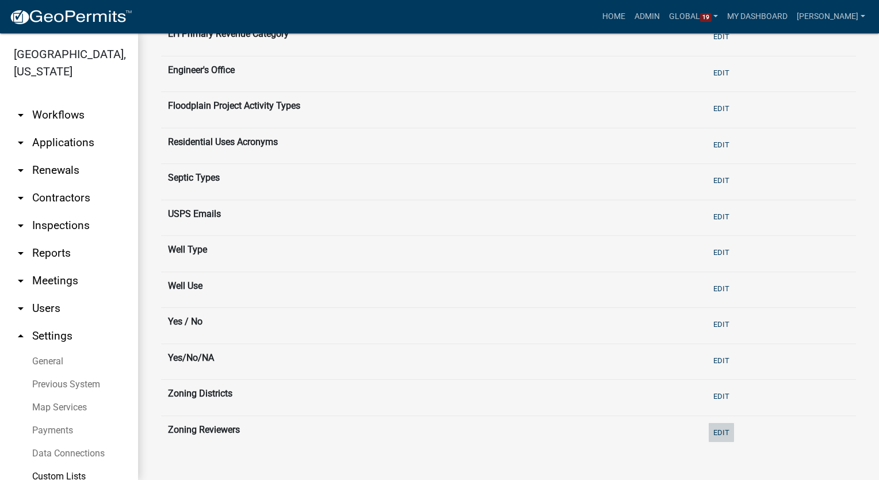
click at [713, 430] on button "Edit" at bounding box center [720, 432] width 25 height 19
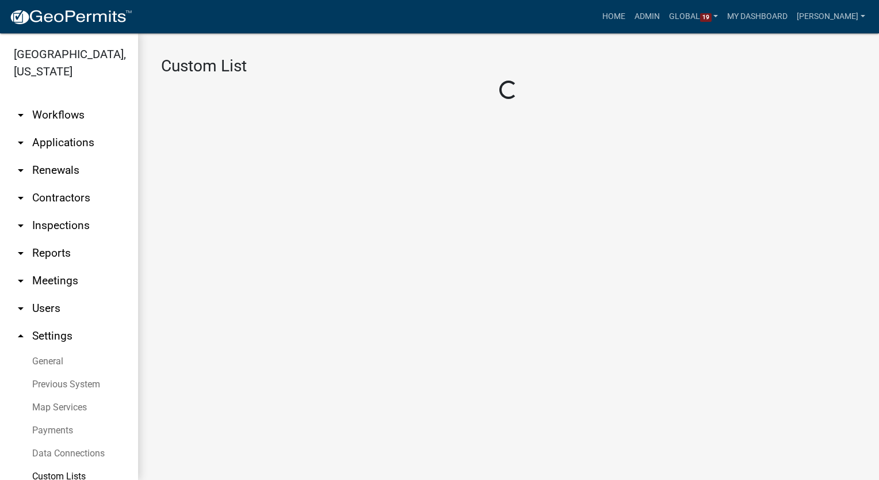
select select "5: 289ca764-5063-4d44-9e26-a723625f811d"
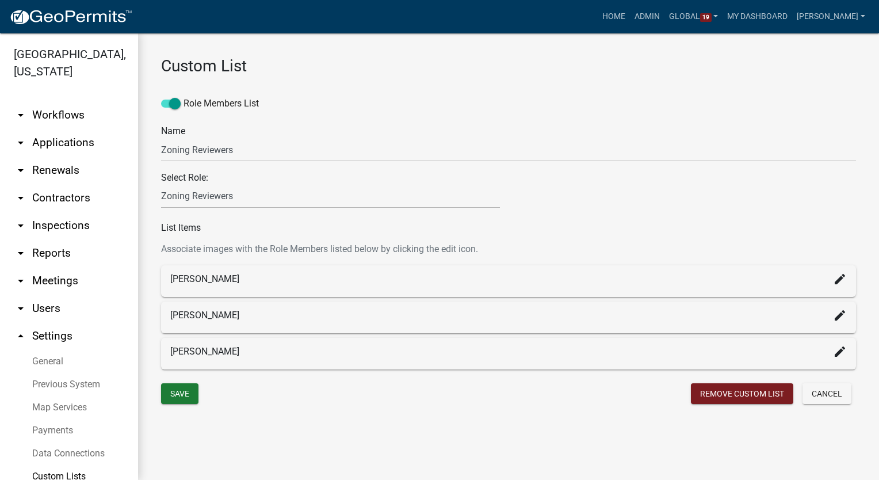
click at [44, 101] on link "arrow_drop_down Workflows" at bounding box center [69, 115] width 138 height 28
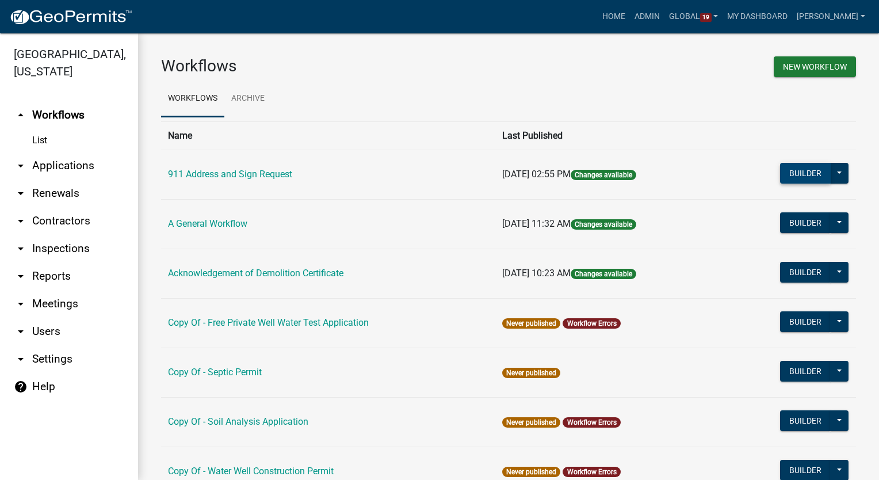
click at [780, 174] on button "Builder" at bounding box center [805, 173] width 51 height 21
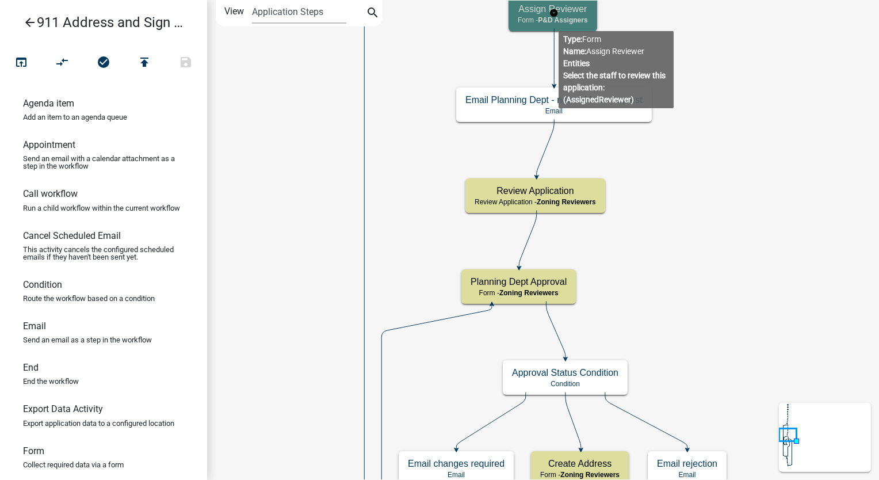
click at [558, 22] on span "P&D Assigners" at bounding box center [562, 20] width 49 height 8
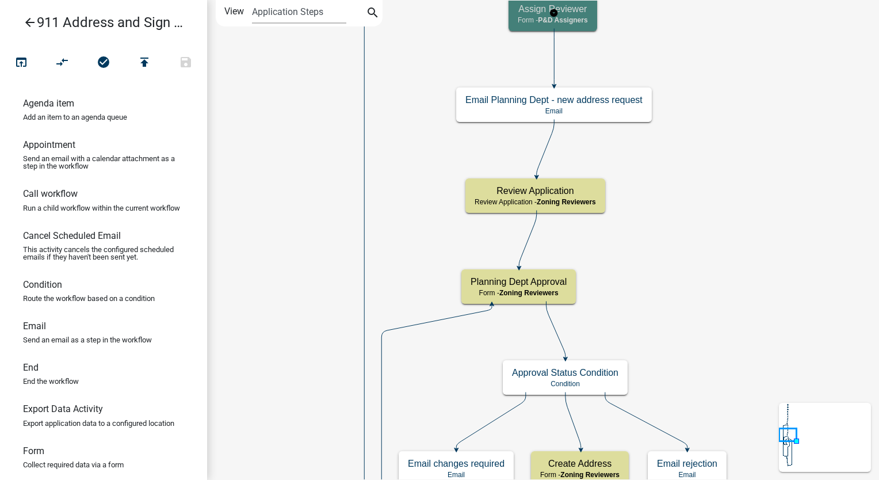
click at [558, 22] on span "P&D Assigners" at bounding box center [562, 20] width 49 height 8
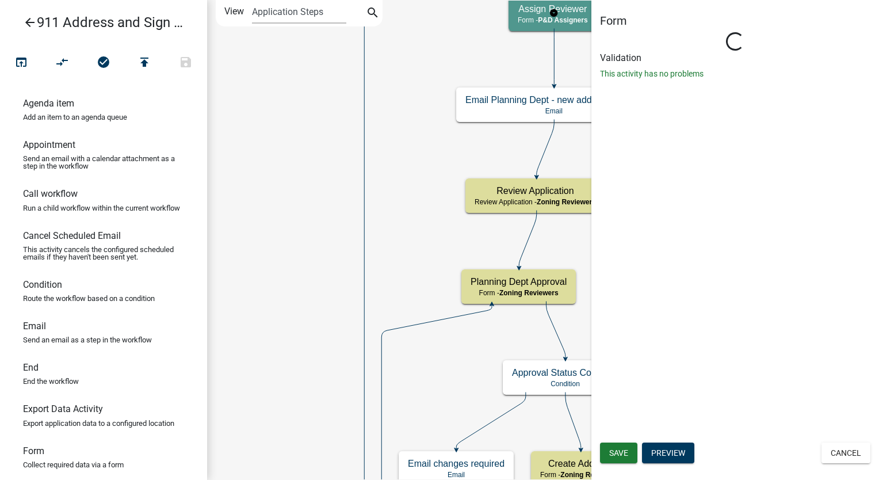
select select "9237CE04-550D-4DF2-9581-D5EB3BEB1E3F"
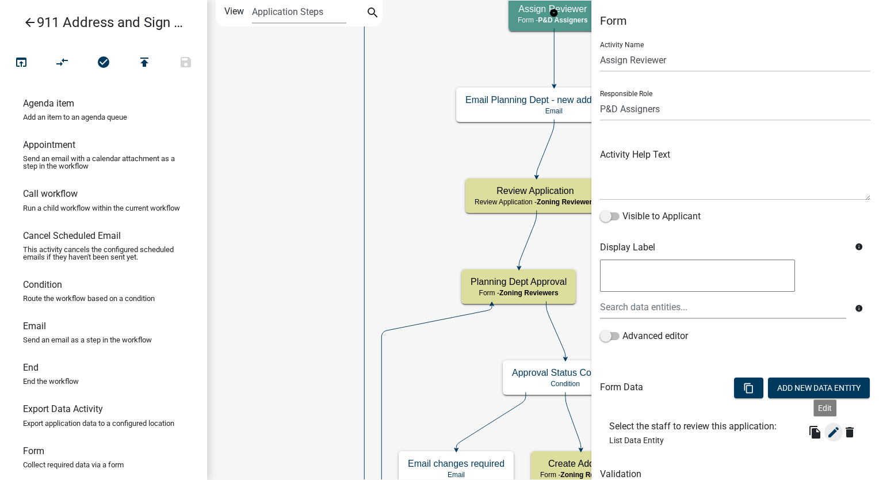
click at [828, 432] on icon "edit" at bounding box center [833, 432] width 14 height 14
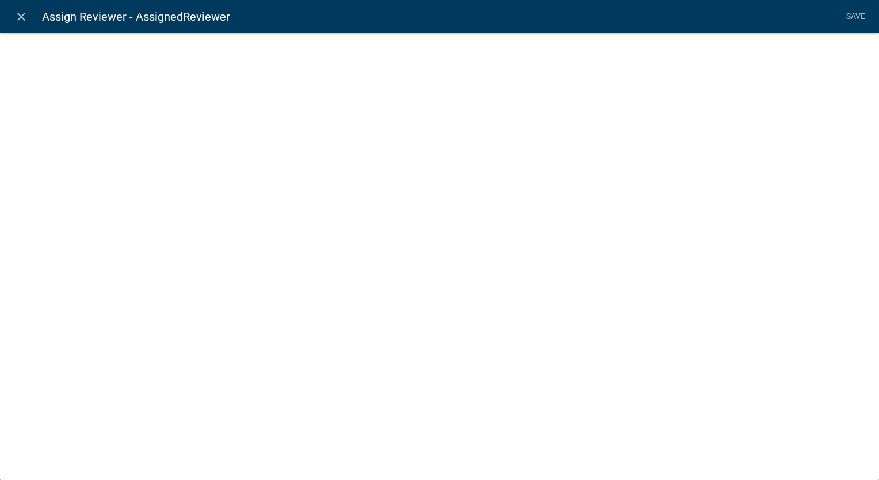
select select "list-data"
select select "custom-list-fcf25149-509a-494e-a39c-61bb5f60cb45"
select select
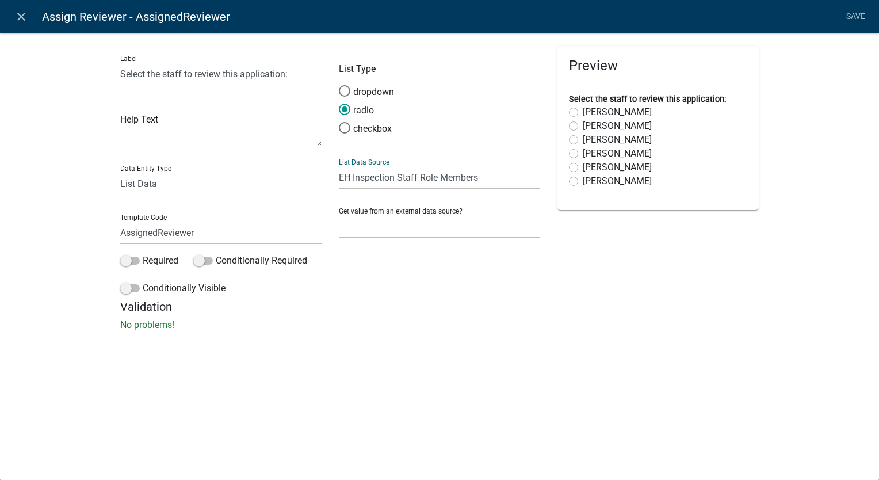
click at [362, 182] on select "State List Assessor's Office Assessor's Office Commercial Structures Commercial…" at bounding box center [439, 178] width 201 height 24
select select "custom-list-f9a9d1a7-0962-48f6-884e-0c2268a62952"
click at [339, 166] on select "State List Assessor's Office Assessor's Office Commercial Structures Commercial…" at bounding box center [439, 178] width 201 height 24
click at [856, 13] on link "Save" at bounding box center [855, 17] width 29 height 22
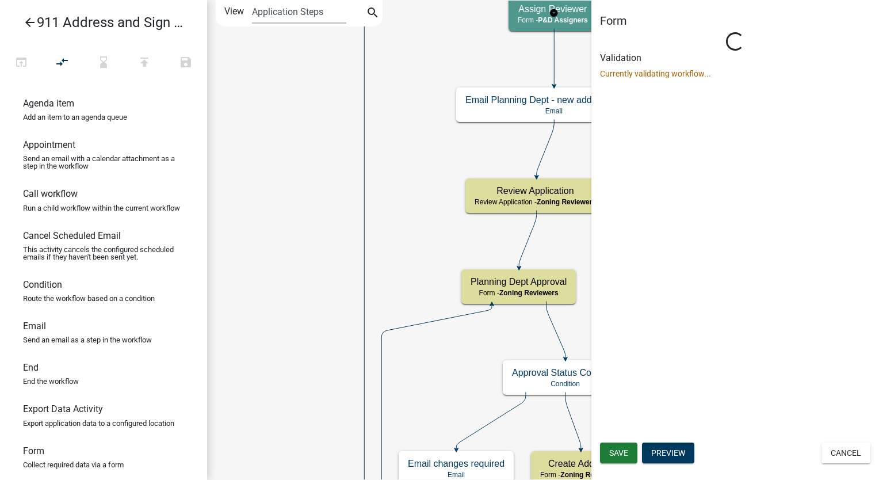
select select "9237CE04-550D-4DF2-9581-D5EB3BEB1E3F"
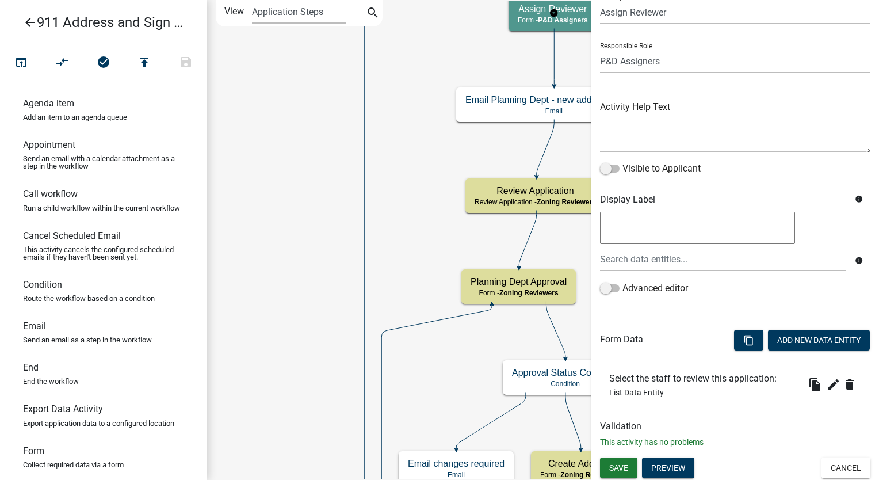
scroll to position [48, 0]
click at [626, 469] on span "Save" at bounding box center [618, 466] width 19 height 9
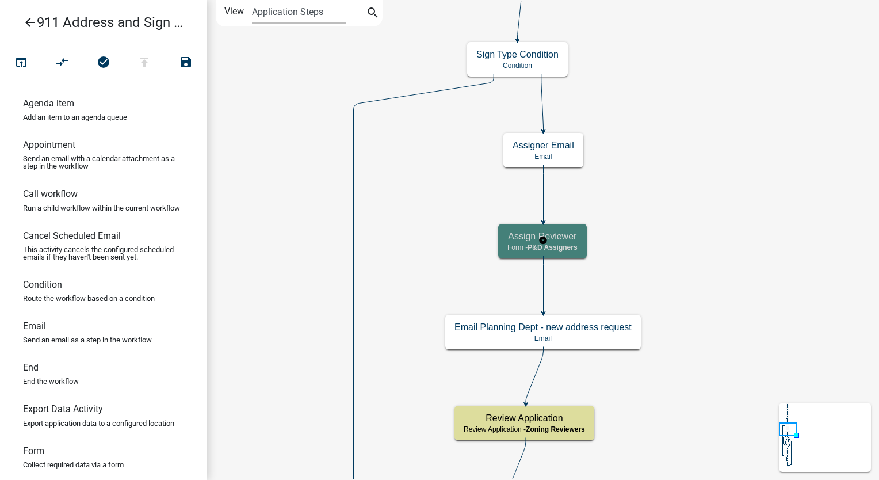
scroll to position [0, 0]
click at [145, 60] on icon "publish" at bounding box center [144, 63] width 14 height 16
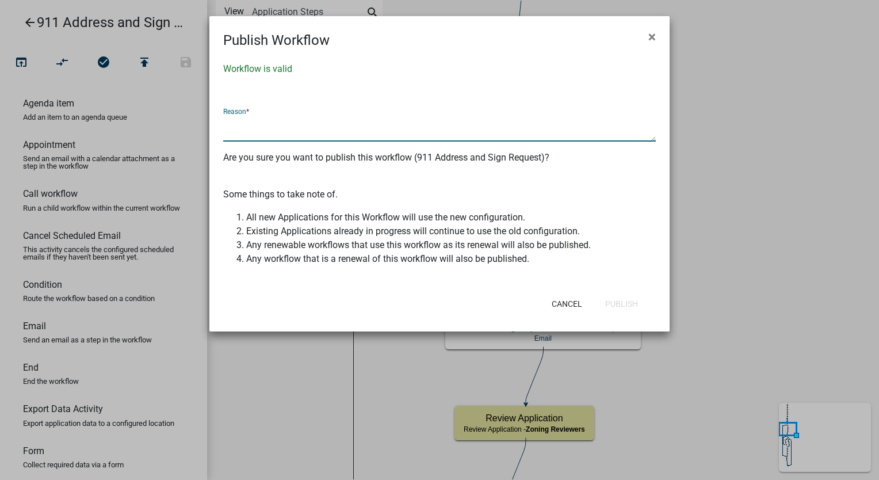
click at [258, 136] on textarea at bounding box center [439, 128] width 432 height 26
type textarea "Added assign reviewer activities per client"
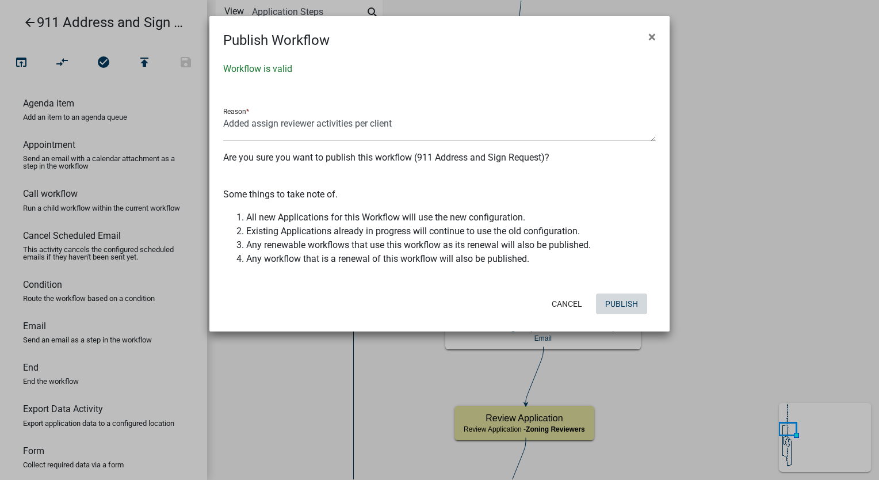
click at [609, 296] on button "Publish" at bounding box center [621, 303] width 51 height 21
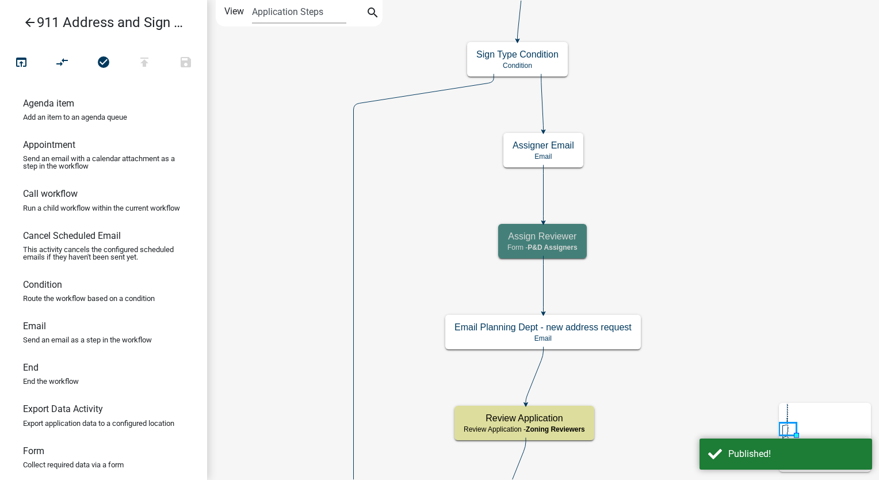
click at [28, 22] on icon "arrow_back" at bounding box center [30, 24] width 14 height 16
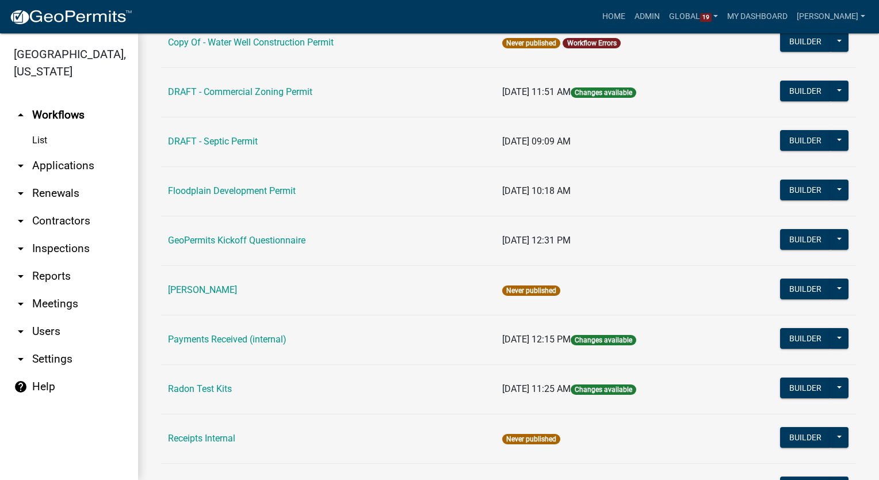
scroll to position [430, 0]
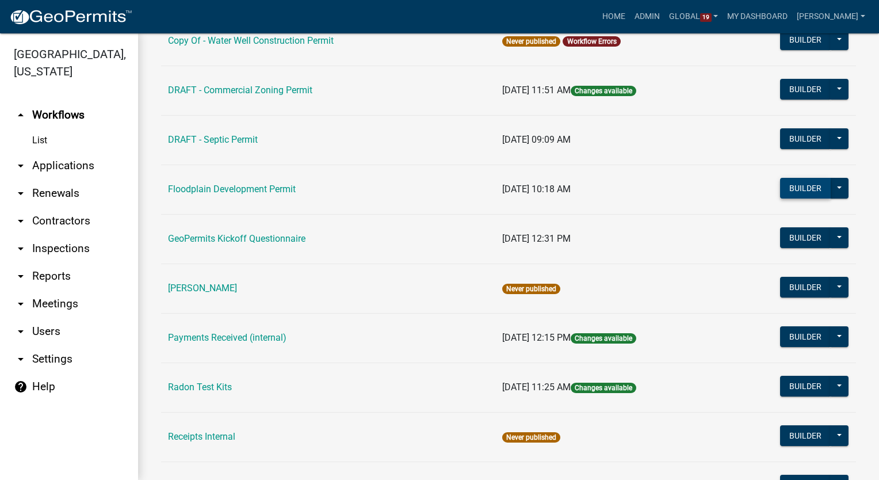
click at [791, 186] on button "Builder" at bounding box center [805, 188] width 51 height 21
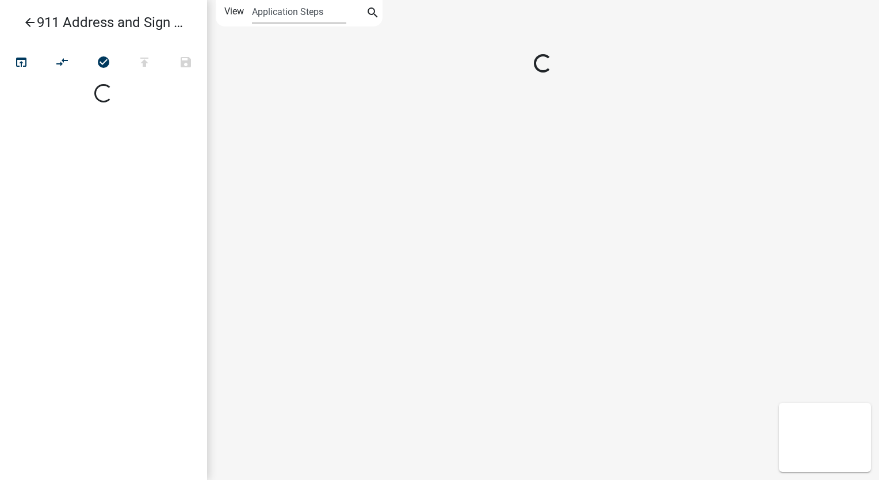
select select
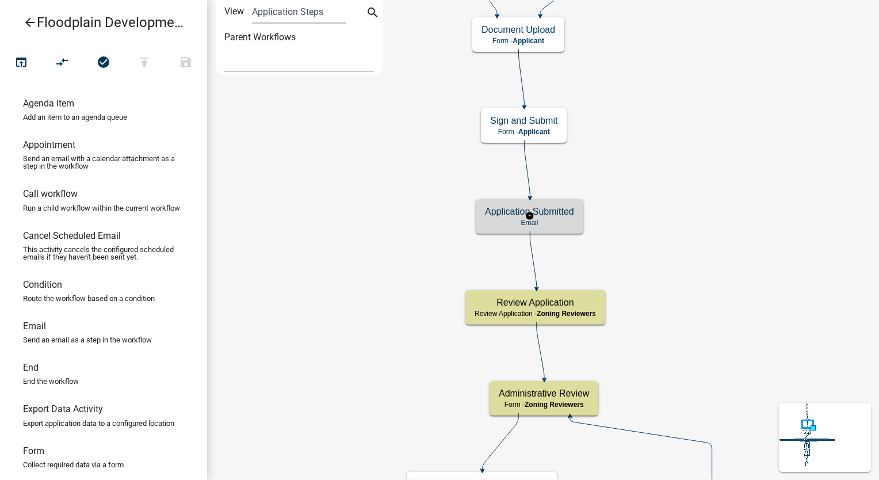
click at [554, 227] on div "Application Submitted Email" at bounding box center [529, 216] width 108 height 34
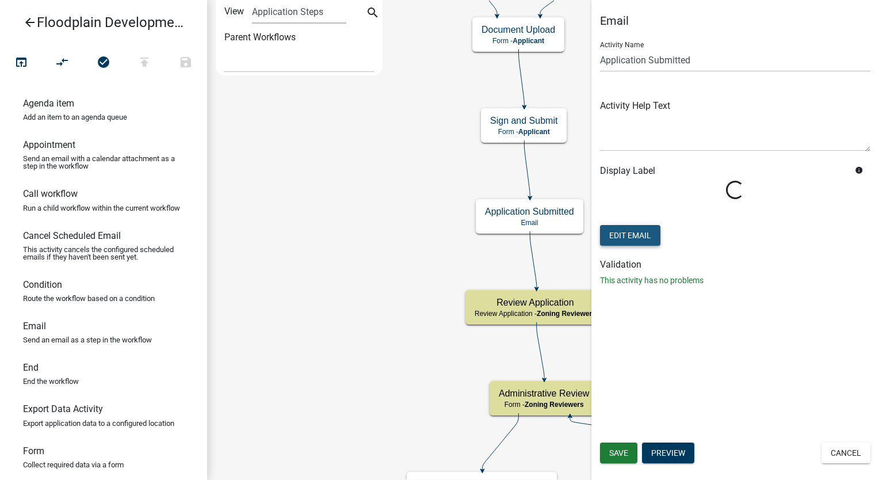
click at [639, 231] on button "Edit Email" at bounding box center [630, 235] width 60 height 21
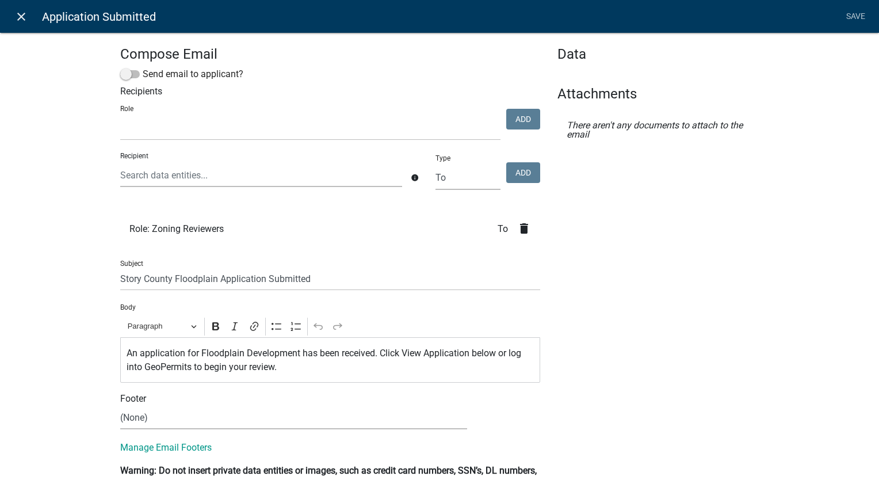
click at [20, 15] on icon "close" at bounding box center [21, 17] width 14 height 14
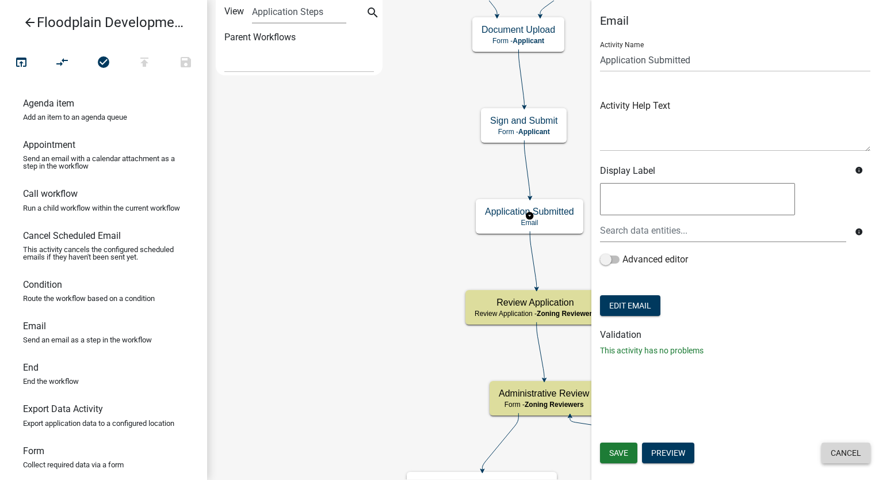
click at [844, 448] on button "Cancel" at bounding box center [845, 452] width 49 height 21
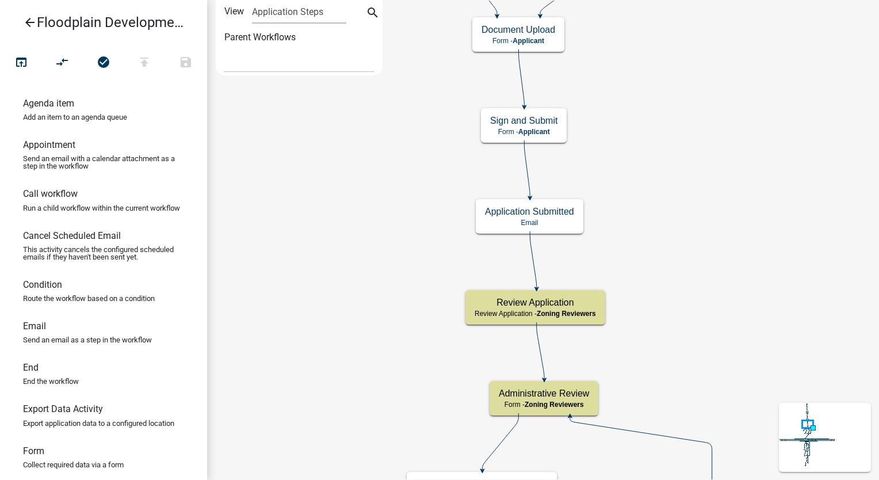
click at [49, 340] on link "Email Send an email as a step in the workflow" at bounding box center [103, 336] width 207 height 41
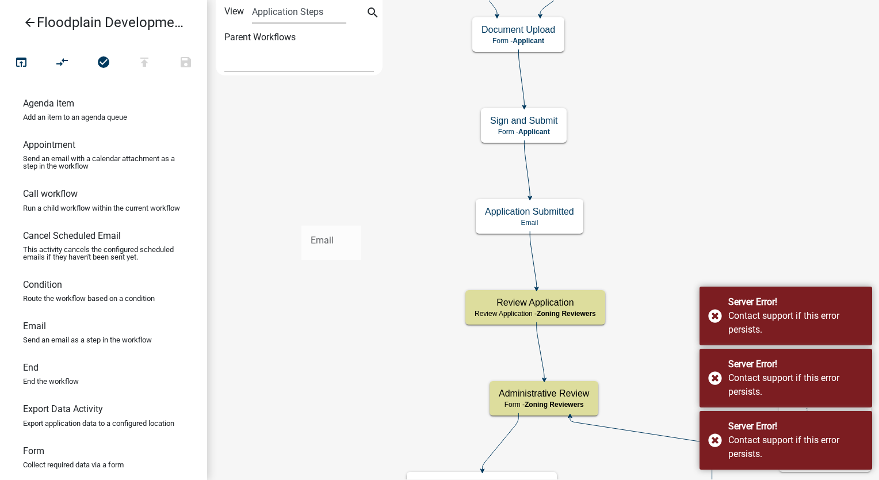
drag, startPoint x: 34, startPoint y: 350, endPoint x: 456, endPoint y: 178, distance: 454.9
click at [383, 189] on div "arrow_back Floodplain Development Permit open_in_browser compare_arrows check_c…" at bounding box center [439, 240] width 879 height 480
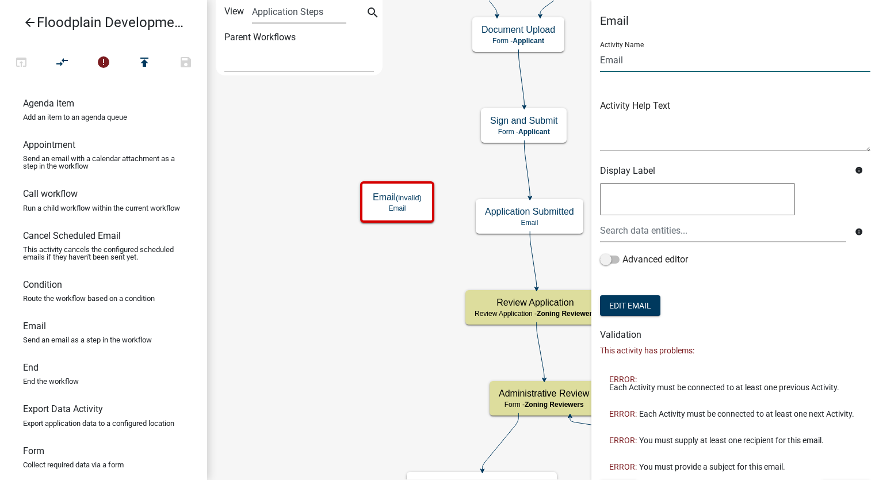
click at [600, 59] on input "Email" at bounding box center [735, 60] width 270 height 24
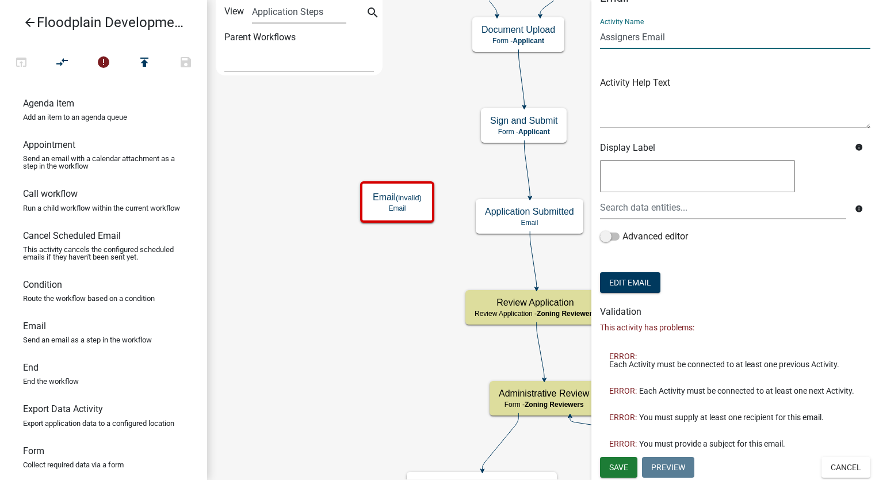
scroll to position [31, 0]
type input "Assigners Email"
click at [608, 467] on button "Save" at bounding box center [618, 466] width 37 height 21
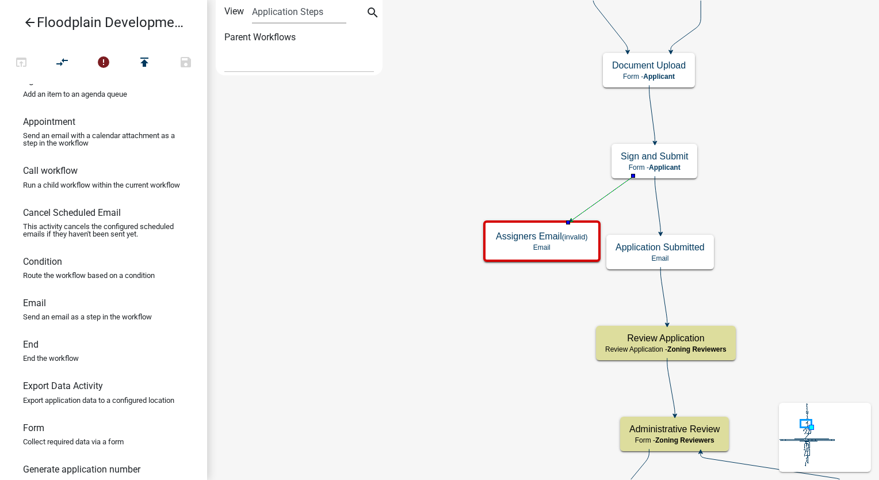
scroll to position [46, 0]
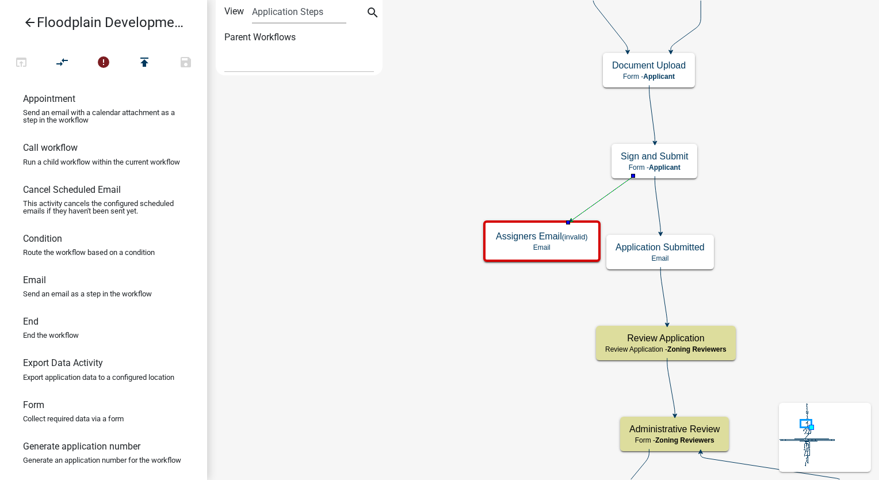
drag, startPoint x: 46, startPoint y: 434, endPoint x: 173, endPoint y: 372, distance: 141.2
click at [173, 372] on ul "Agenda item Add an item to an agenda queue Appointment Send an email with a cal…" at bounding box center [103, 282] width 207 height 396
drag, startPoint x: 47, startPoint y: 439, endPoint x: 163, endPoint y: 372, distance: 133.7
click at [147, 379] on ul "Agenda item Add an item to an agenda queue Appointment Send an email with a cal…" at bounding box center [103, 282] width 207 height 396
drag, startPoint x: 28, startPoint y: 438, endPoint x: 82, endPoint y: 409, distance: 61.7
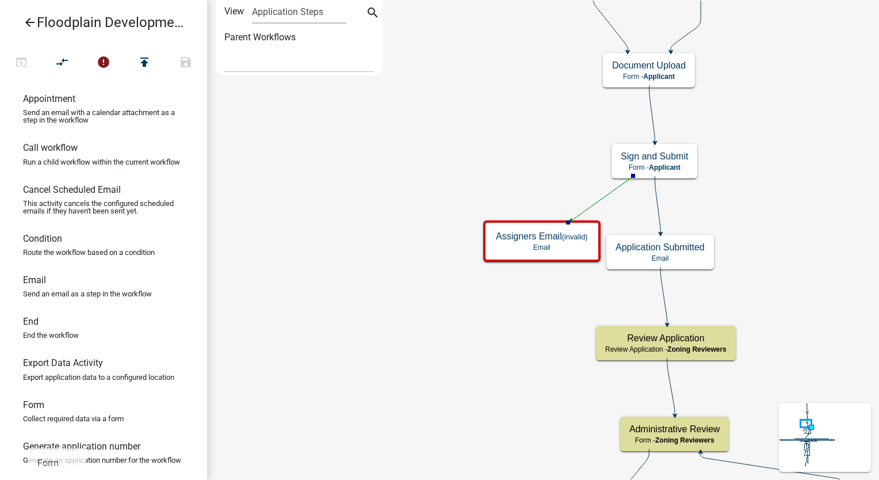
click at [74, 412] on ul "Agenda item Add an item to an agenda queue Appointment Send an email with a cal…" at bounding box center [103, 282] width 207 height 396
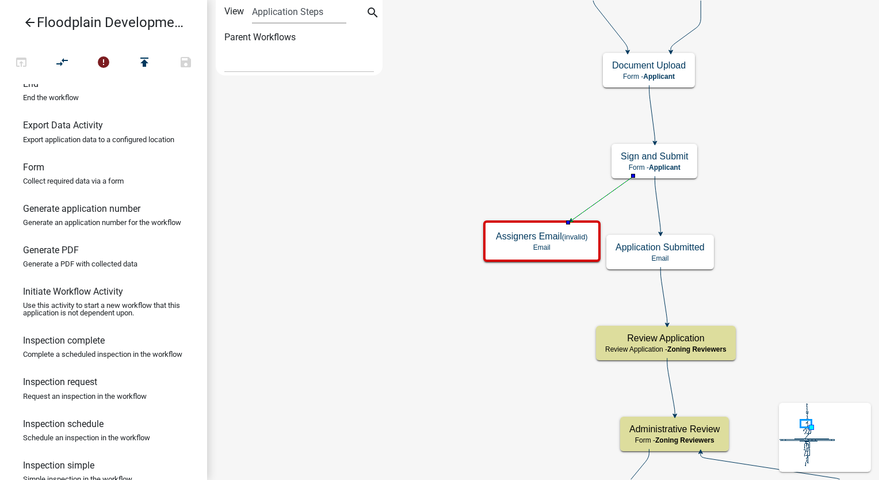
scroll to position [291, 0]
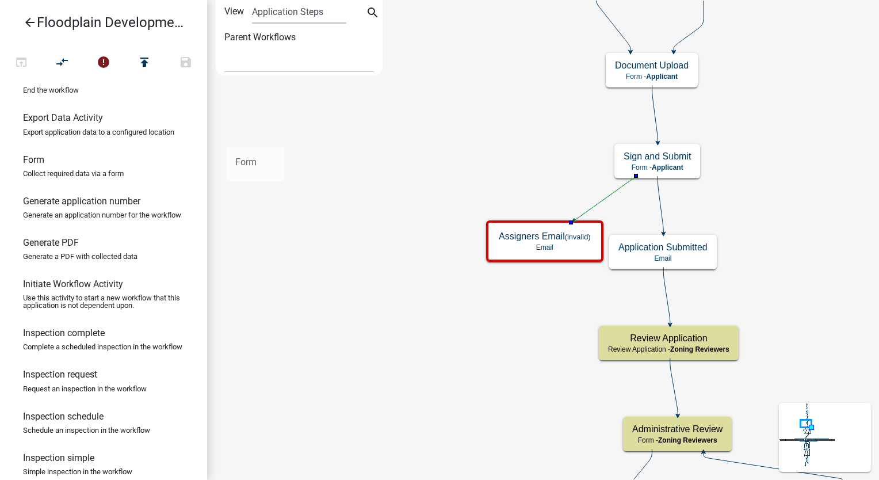
drag, startPoint x: 51, startPoint y: 181, endPoint x: 251, endPoint y: 131, distance: 205.5
click at [251, 131] on div "arrow_back Floodplain Development Permit open_in_browser compare_arrows error p…" at bounding box center [439, 240] width 879 height 480
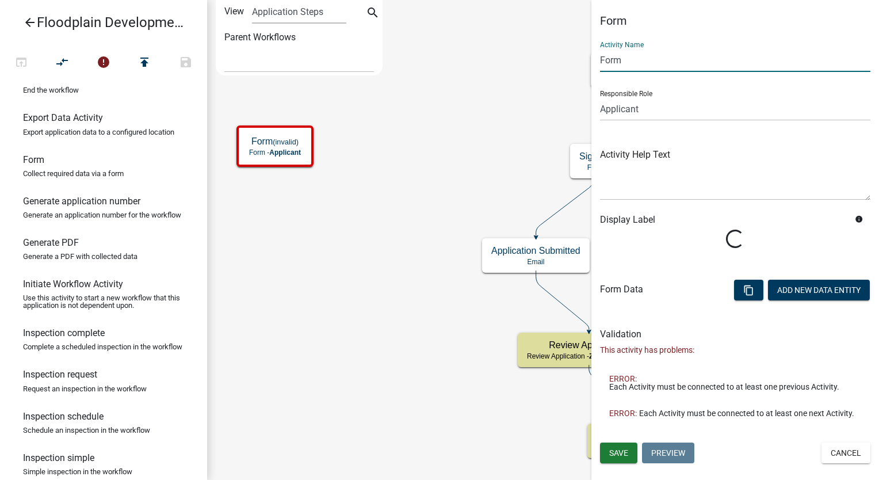
click at [623, 59] on input "Form" at bounding box center [735, 60] width 270 height 24
type input "F"
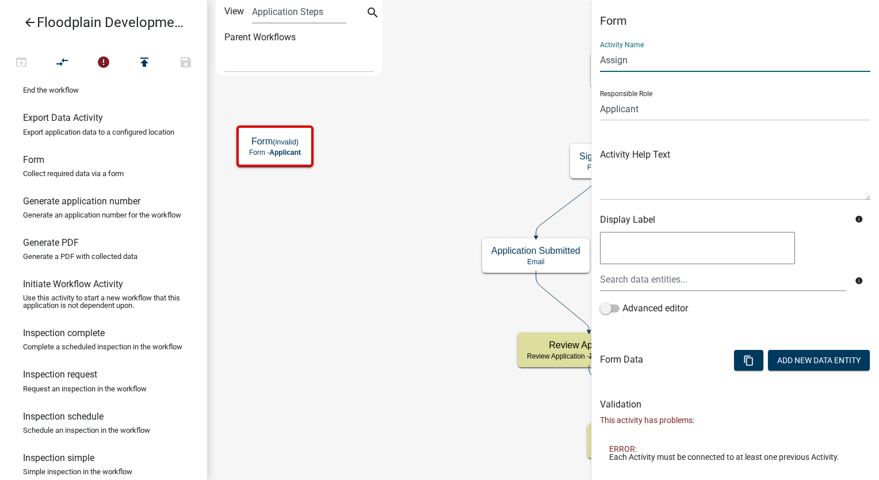
type input "Assign Reviewer"
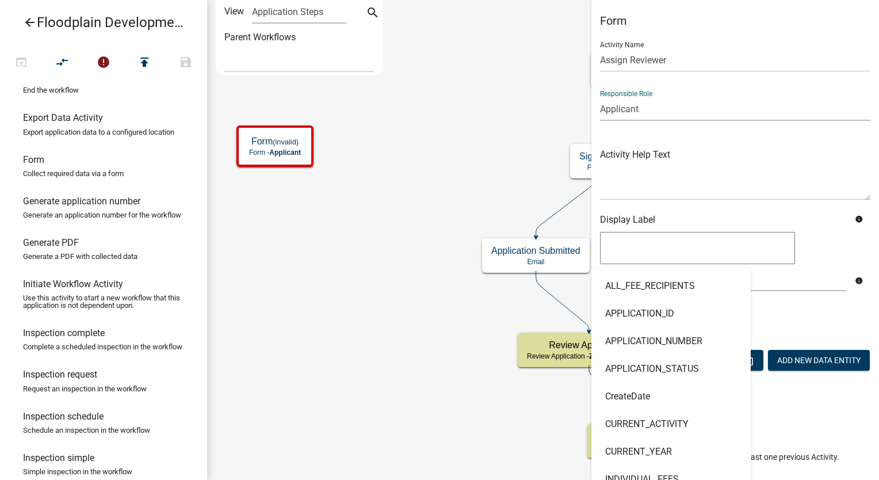
click at [661, 107] on select "Applicant Admin P & D Inspectors EH Administrative Assistant Zoning Reviewers E…" at bounding box center [735, 109] width 270 height 24
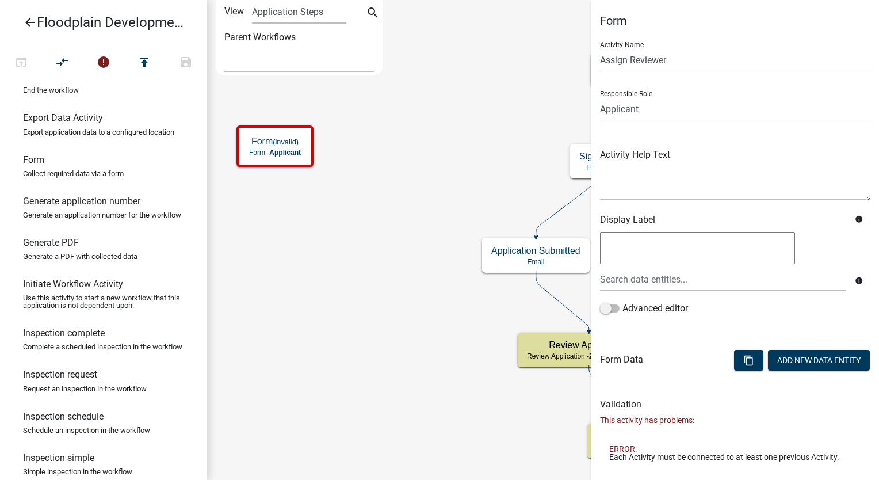
click at [664, 299] on div "info" at bounding box center [735, 265] width 276 height 72
click at [653, 106] on select "Applicant Admin P & D Inspectors EH Administrative Assistant Zoning Reviewers E…" at bounding box center [735, 109] width 270 height 24
select select "9237CE04-550D-4DF2-9581-D5EB3BEB1E3F"
click at [600, 97] on select "Applicant Admin P & D Inspectors EH Administrative Assistant Zoning Reviewers E…" at bounding box center [735, 109] width 270 height 24
click at [770, 356] on button "Add New Data Entity" at bounding box center [819, 360] width 102 height 21
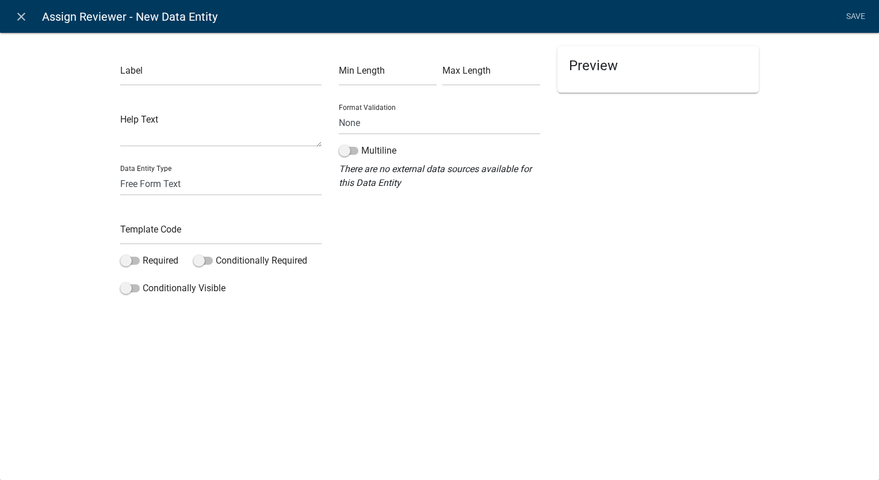
click at [156, 52] on div "Label" at bounding box center [220, 66] width 201 height 40
click at [152, 78] on input "text" at bounding box center [220, 74] width 201 height 24
type input "Select the staff to review this application:"
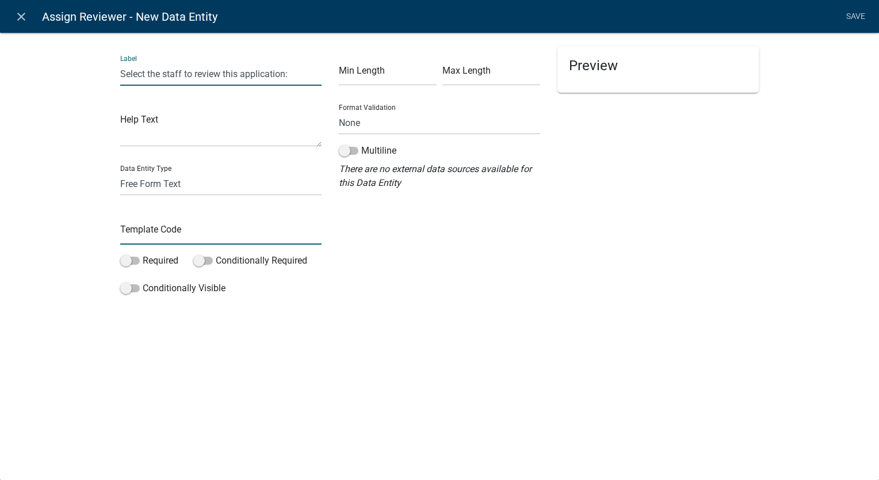
type input "AssignedReviewer"
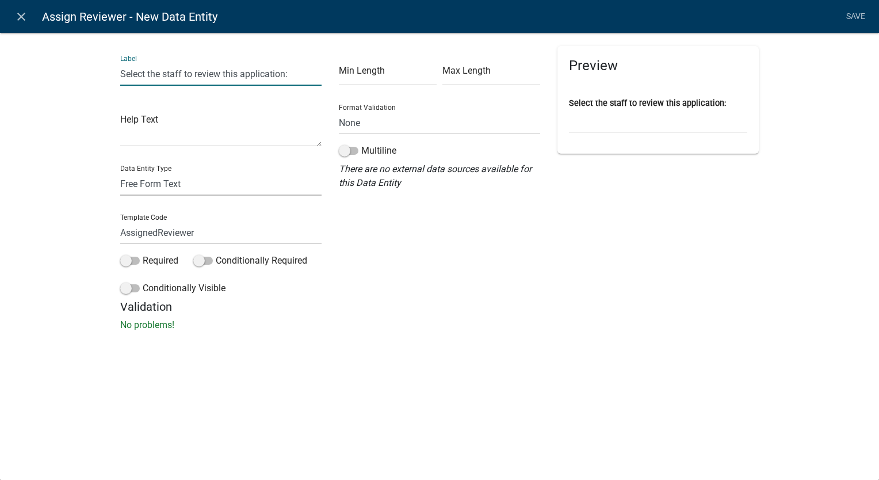
click at [159, 184] on select "Free Form Text Document Display Entity Value Fee Numeric Data Date Map Sketch D…" at bounding box center [220, 184] width 201 height 24
select select "list-data"
click at [120, 172] on select "Free Form Text Document Display Entity Value Fee Numeric Data Date Map Sketch D…" at bounding box center [220, 184] width 201 height 24
select select "list-data"
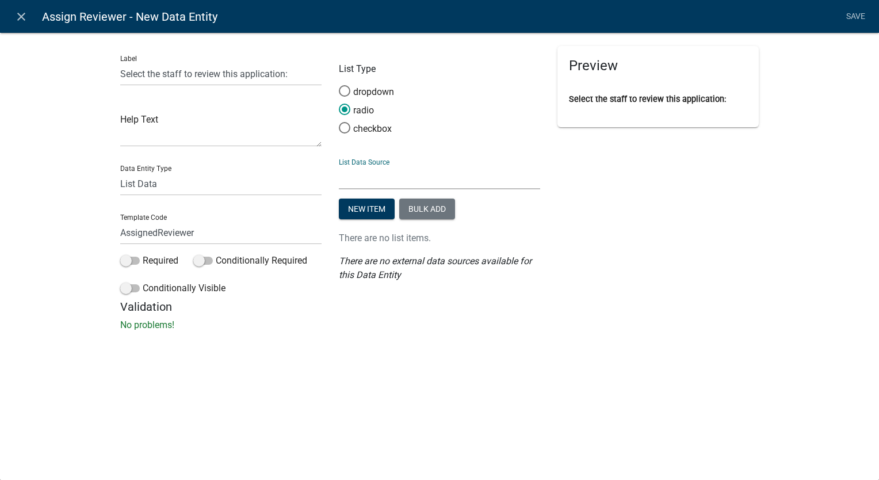
click at [404, 183] on select "State List Assessor's Office Assessor's Office Commercial Structures Commercial…" at bounding box center [439, 178] width 201 height 24
select select "custom-list-f9a9d1a7-0962-48f6-884e-0c2268a62952"
click at [339, 166] on select "State List Assessor's Office Assessor's Office Commercial Structures Commercial…" at bounding box center [439, 178] width 201 height 24
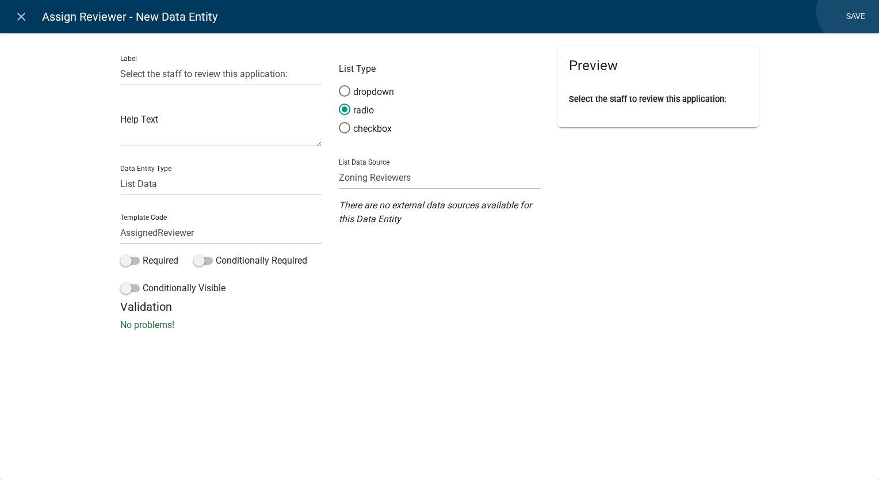
click at [852, 11] on link "Save" at bounding box center [855, 17] width 29 height 22
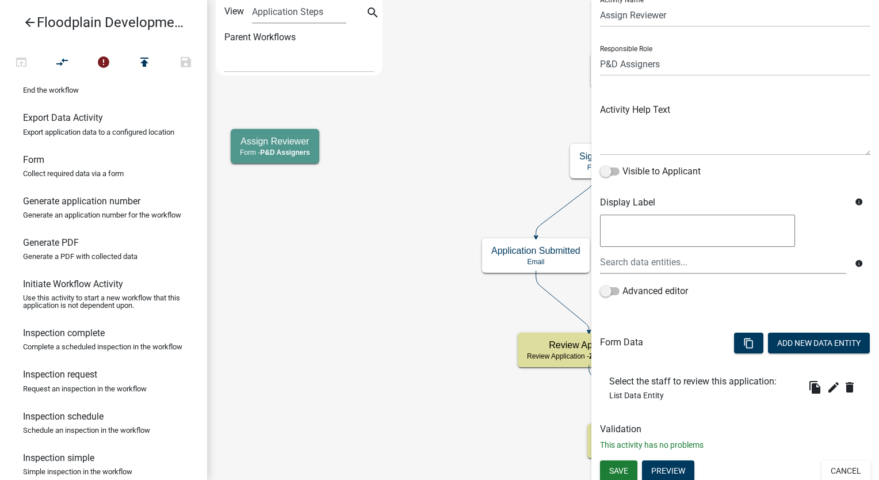
scroll to position [46, 0]
click at [626, 472] on span "Save" at bounding box center [618, 469] width 19 height 9
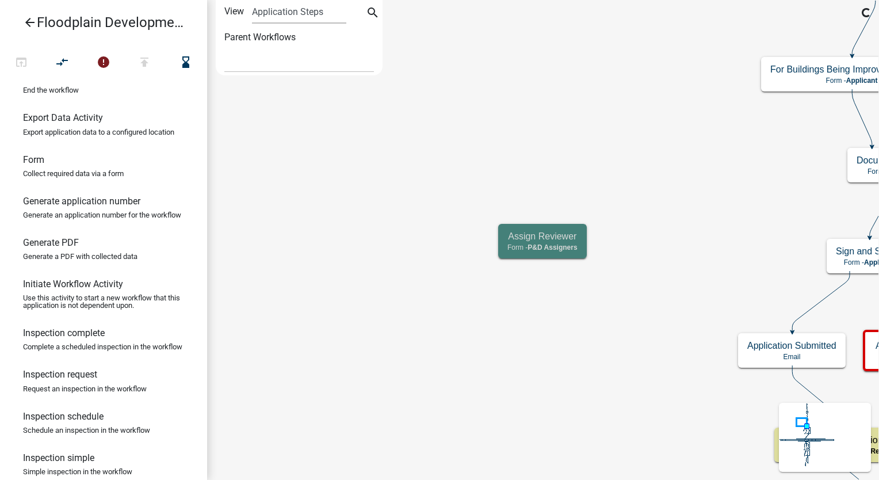
scroll to position [0, 0]
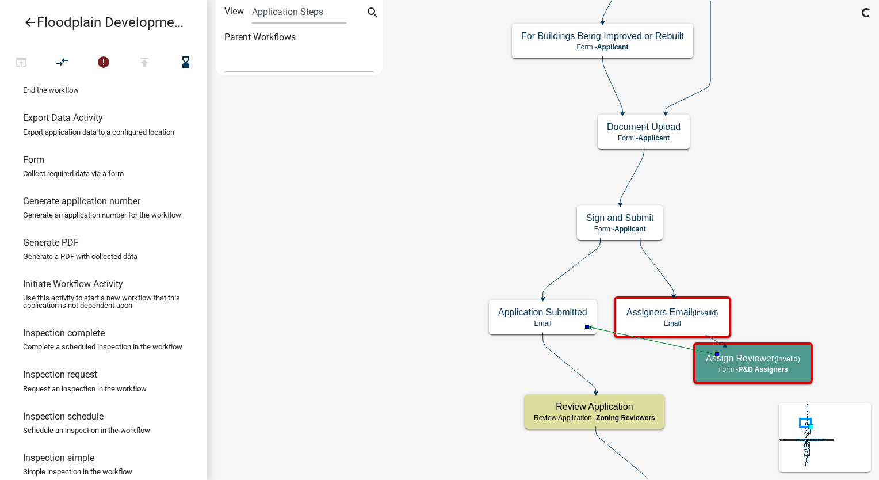
click at [557, 275] on icon at bounding box center [571, 267] width 57 height 60
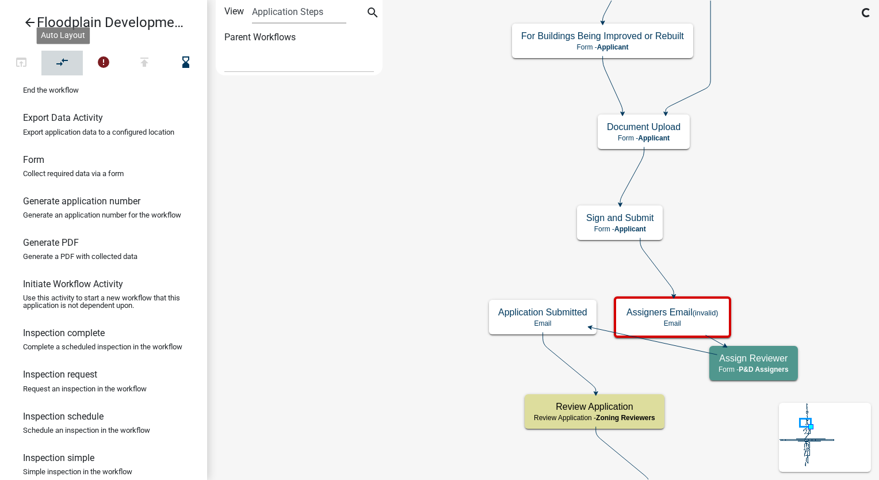
click at [60, 57] on icon "compare_arrows" at bounding box center [63, 63] width 14 height 16
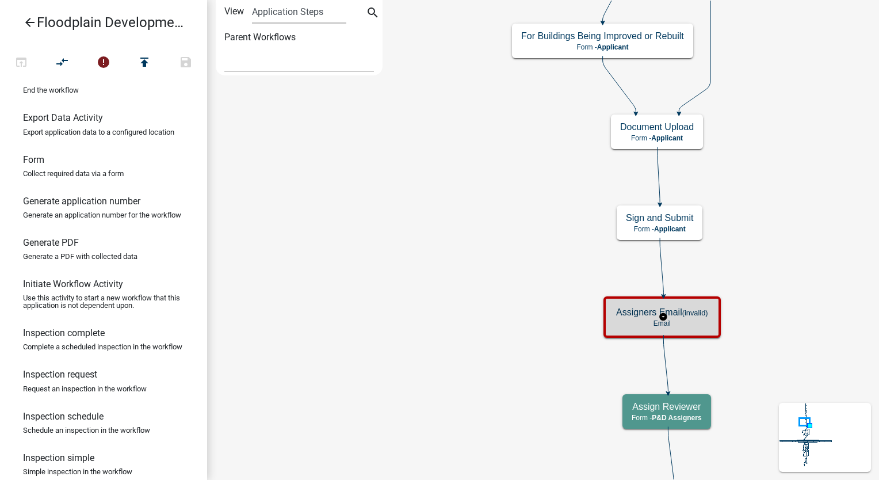
click at [674, 315] on h5 "Assigners Email (invalid)" at bounding box center [662, 311] width 92 height 11
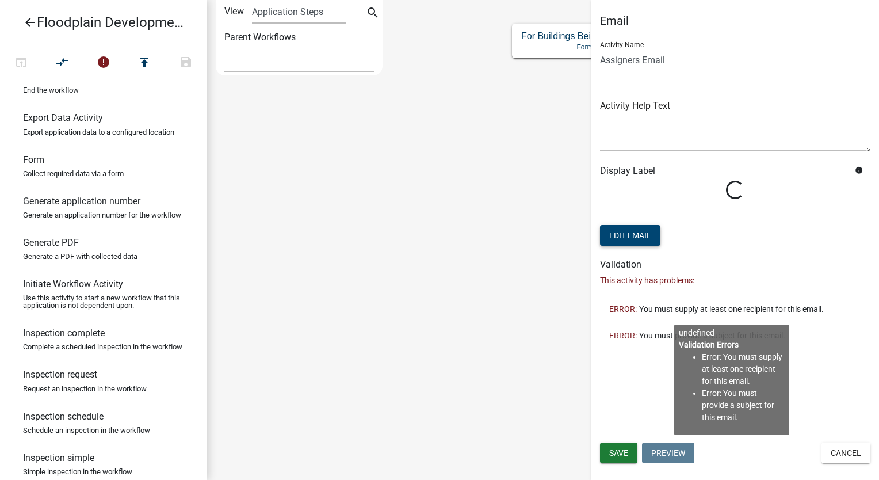
click at [626, 241] on button "Edit Email" at bounding box center [630, 235] width 60 height 21
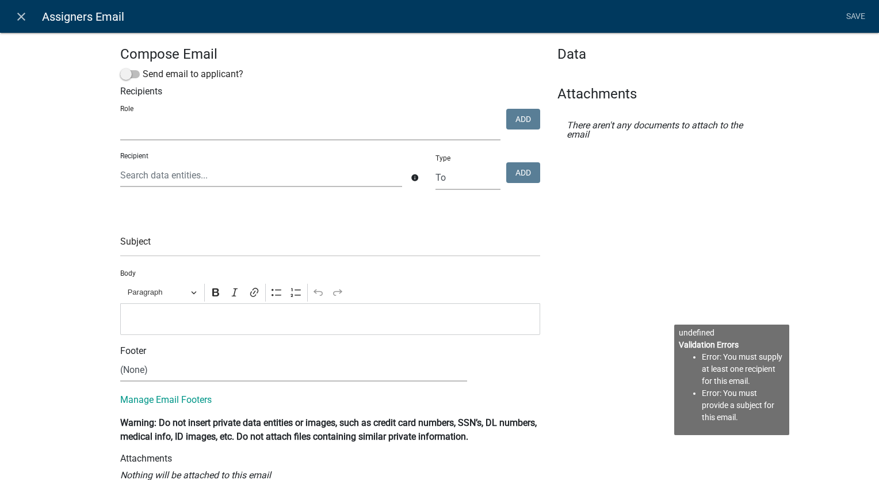
click at [141, 136] on select "Role" at bounding box center [310, 129] width 380 height 24
click at [142, 133] on select "Role" at bounding box center [310, 129] width 380 height 24
click at [21, 17] on icon "close" at bounding box center [21, 17] width 14 height 14
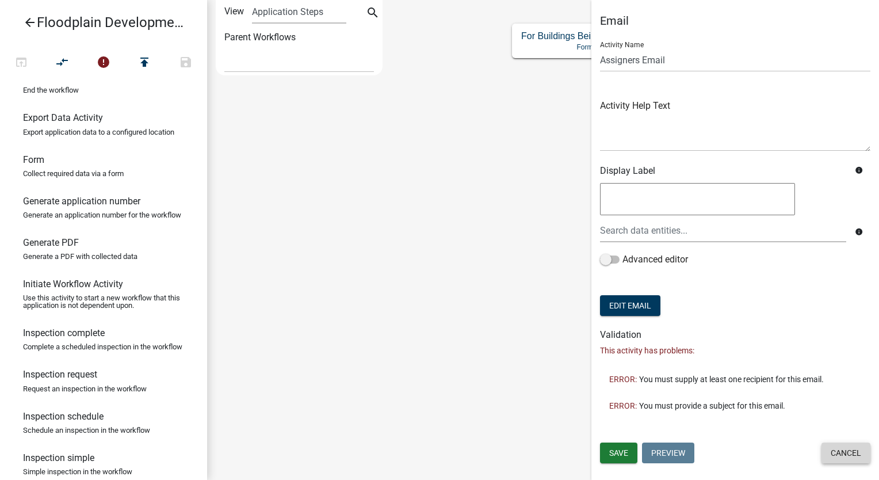
click at [823, 448] on button "Cancel" at bounding box center [845, 452] width 49 height 21
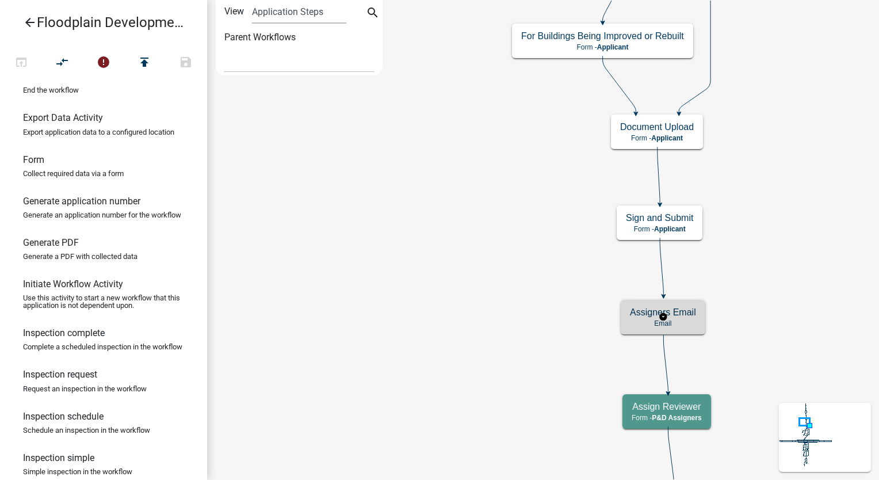
click at [626, 328] on div "Assigners Email Email" at bounding box center [662, 317] width 85 height 34
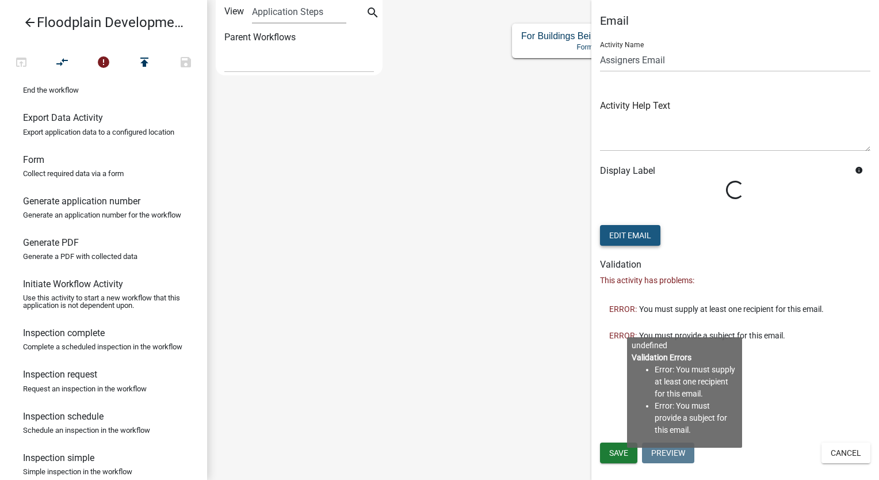
click at [615, 238] on button "Edit Email" at bounding box center [630, 235] width 60 height 21
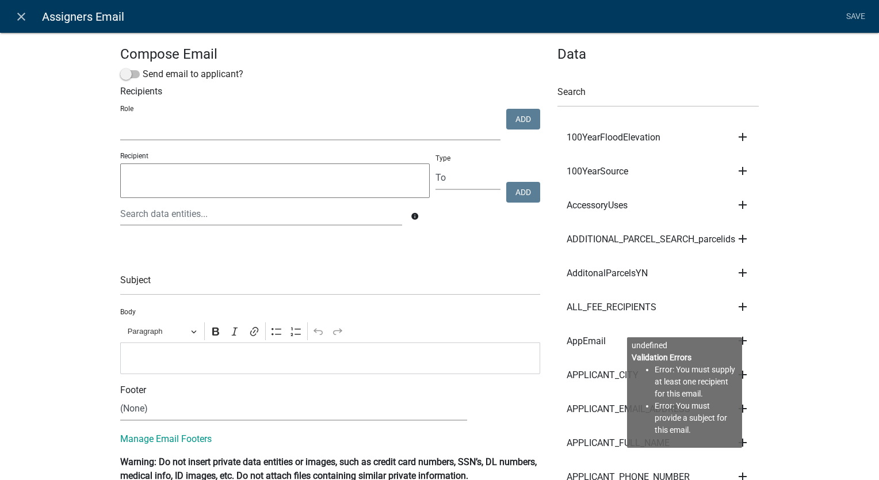
click at [249, 130] on select "Admin P & D Inspectors EH Administrative Assistant EH Front Desk Zoning Reviewe…" at bounding box center [310, 129] width 380 height 24
select select "9237ce04-550d-4df2-9581-d5eb3beb1e3f"
click at [120, 117] on select "Admin P & D Inspectors EH Administrative Assistant EH Front Desk Zoning Reviewe…" at bounding box center [310, 129] width 380 height 24
click at [513, 116] on button "Add" at bounding box center [523, 119] width 34 height 21
select select
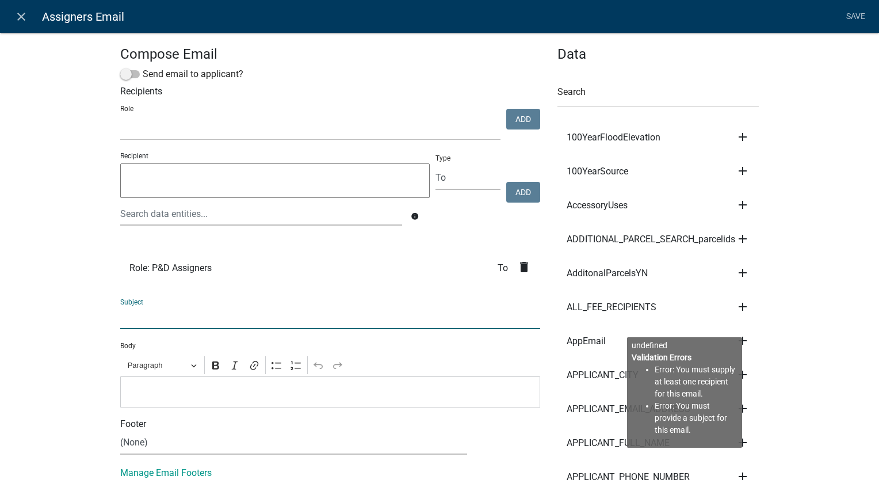
click at [182, 315] on input "text" at bounding box center [330, 317] width 420 height 24
type input "Floodplain Permit Submitted -Assign a Reviewer"
click at [131, 388] on p "Editor editing area: main. Press Alt+0 for help." at bounding box center [330, 392] width 408 height 14
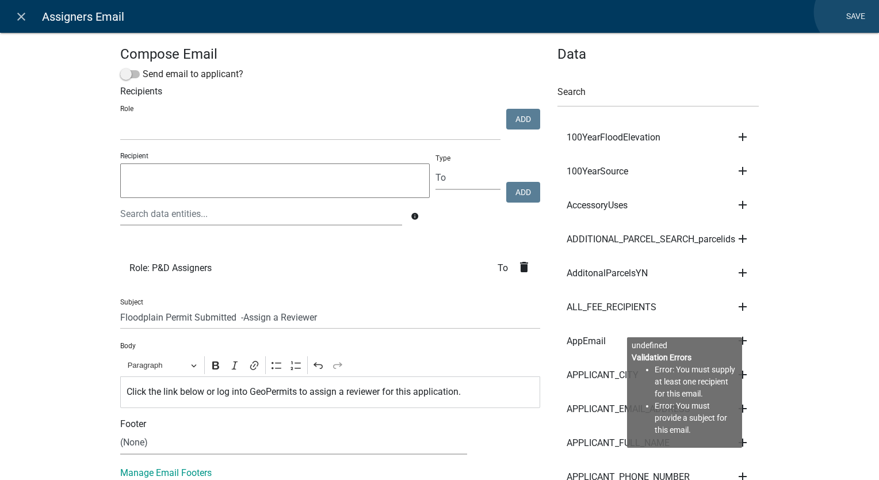
click at [850, 12] on link "Save" at bounding box center [855, 17] width 29 height 22
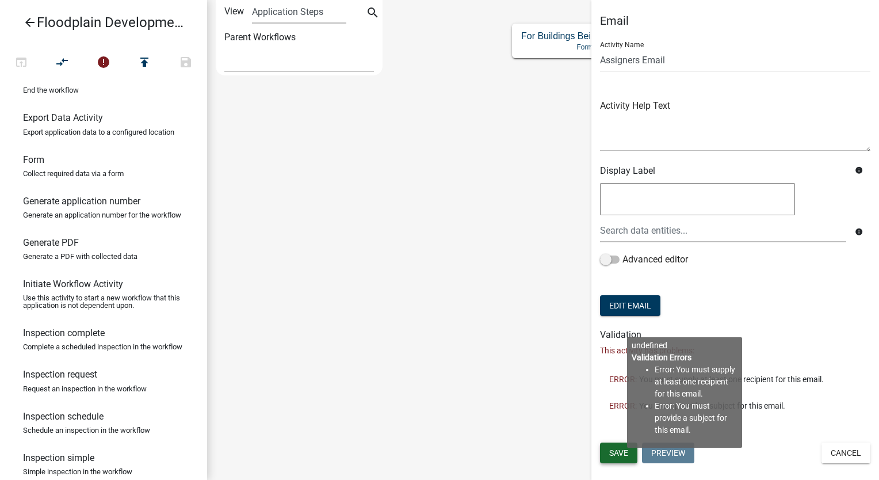
click at [617, 447] on button "Save" at bounding box center [618, 452] width 37 height 21
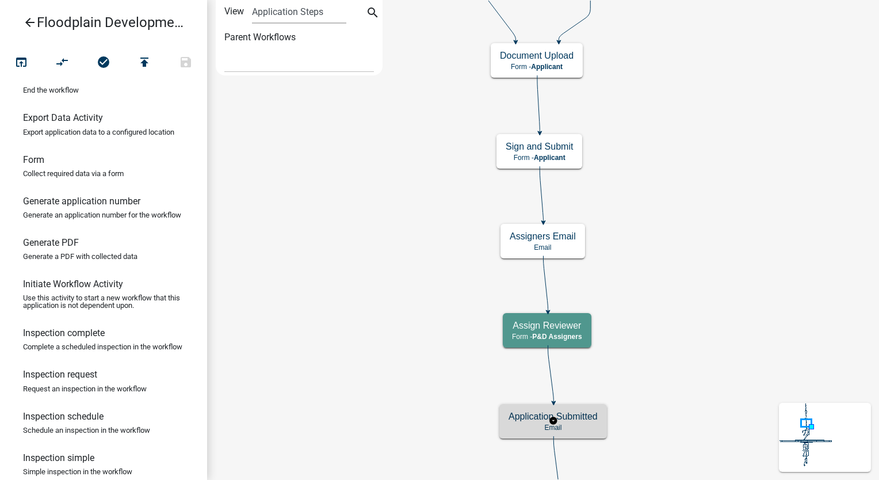
click at [578, 419] on h5 "Application Submitted" at bounding box center [552, 416] width 89 height 11
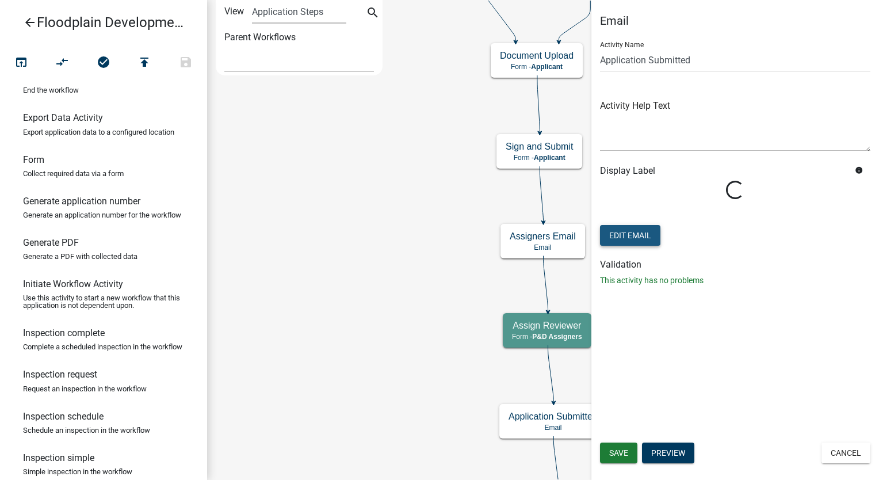
click at [624, 229] on button "Edit Email" at bounding box center [630, 235] width 60 height 21
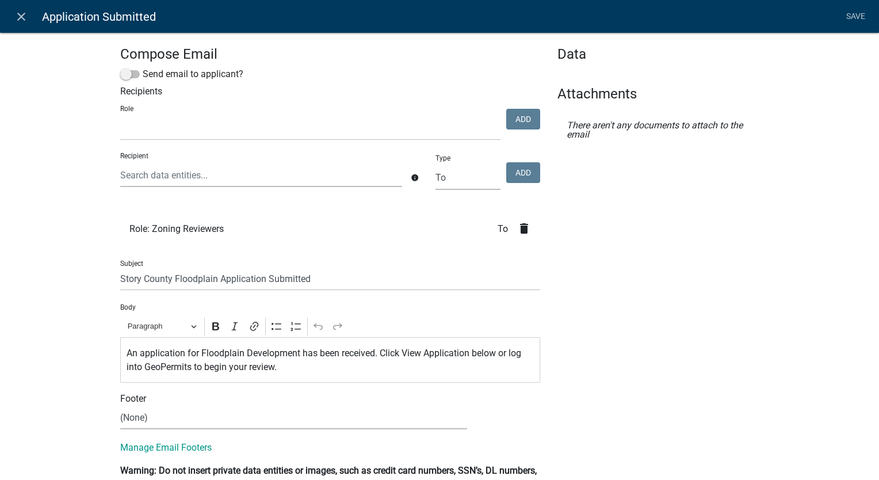
click at [517, 226] on icon "delete" at bounding box center [524, 228] width 14 height 14
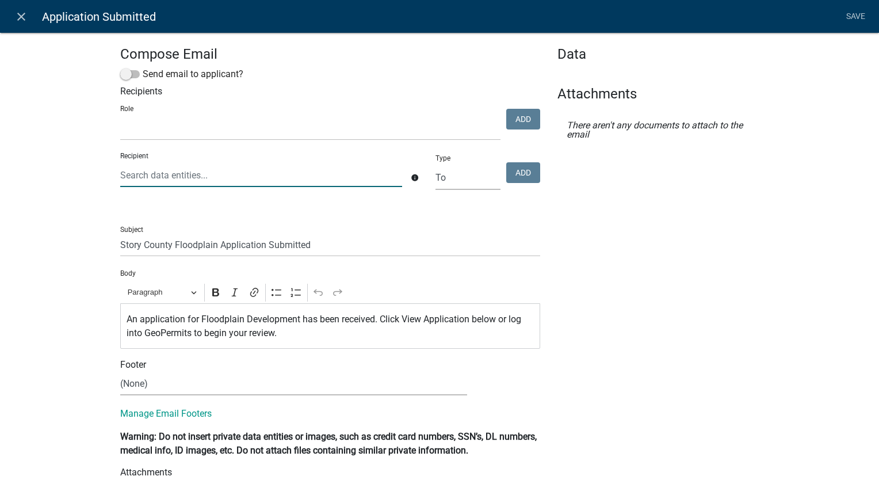
click at [133, 178] on input "text" at bounding box center [261, 175] width 282 height 24
type input "a"
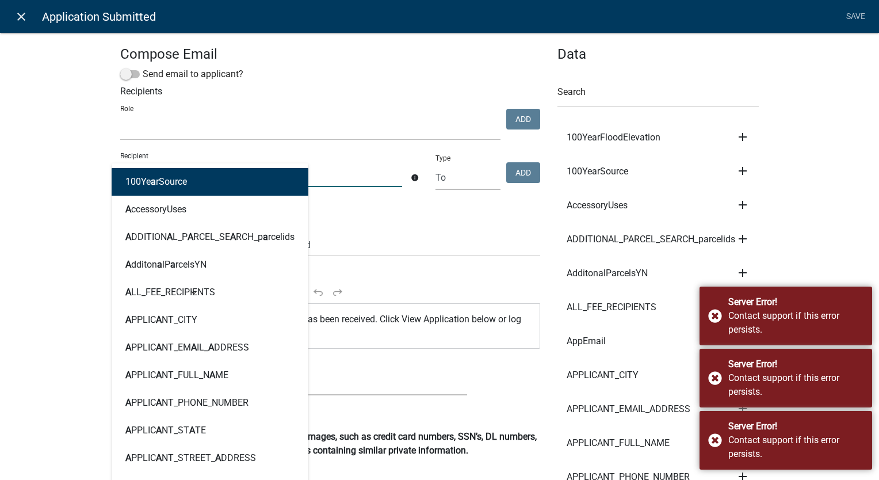
click at [21, 10] on icon "close" at bounding box center [21, 17] width 14 height 14
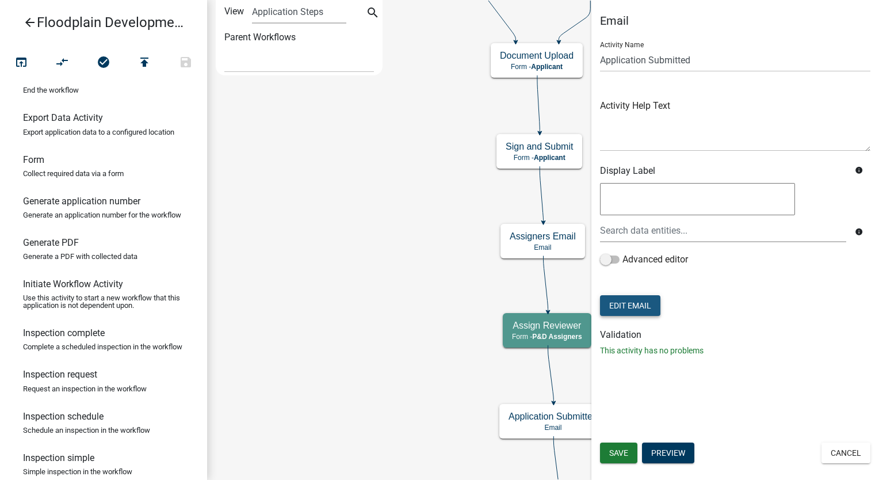
click at [642, 305] on button "Edit Email" at bounding box center [630, 305] width 60 height 21
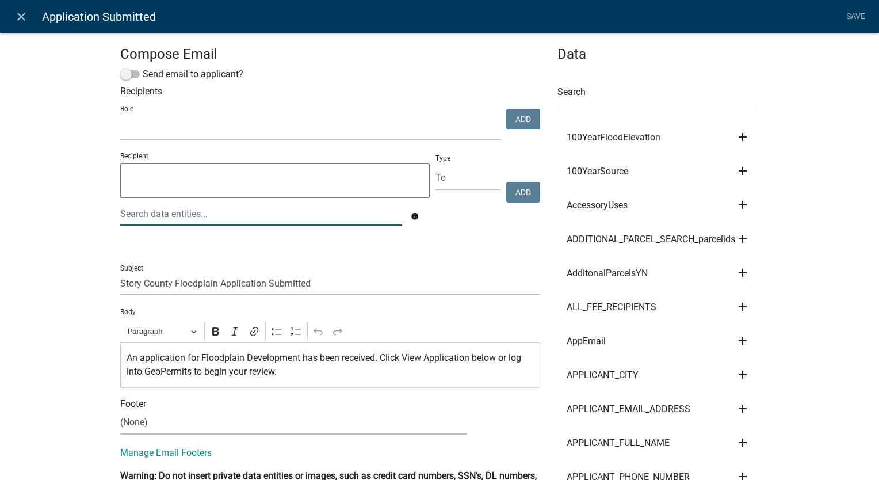
click at [145, 216] on div at bounding box center [261, 214] width 299 height 24
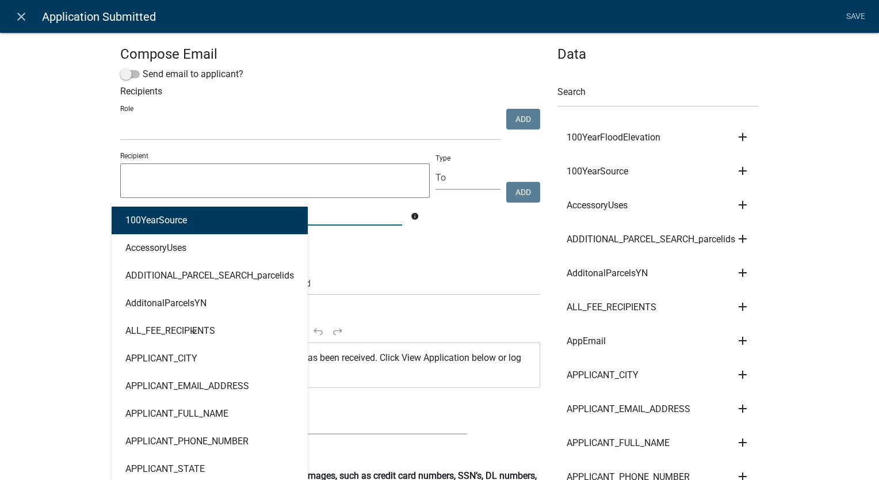
type input "ass"
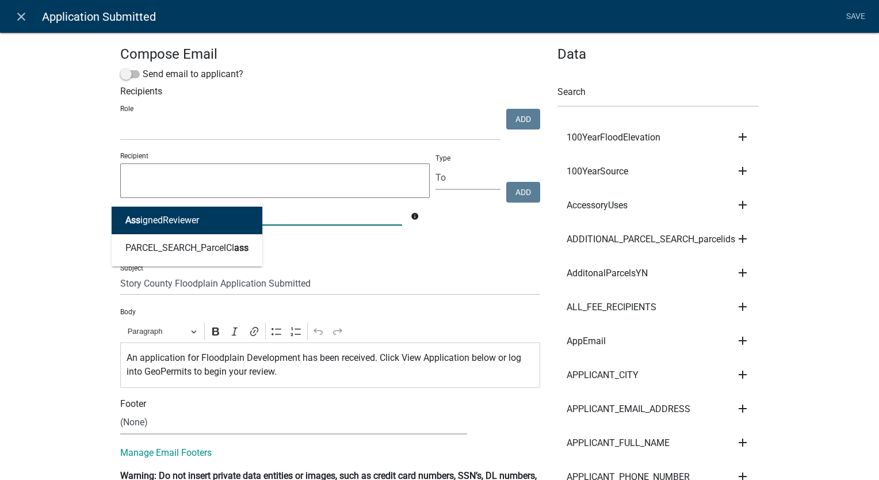
click at [145, 216] on ngb-highlight "Ass ignedReviewer" at bounding box center [162, 220] width 74 height 9
type textarea "AssignedReviewer"
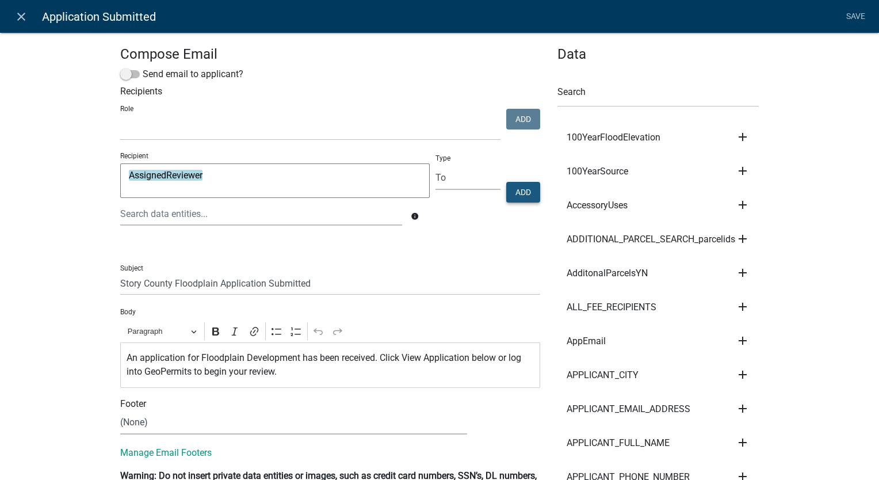
click at [515, 193] on button "Add" at bounding box center [523, 192] width 34 height 21
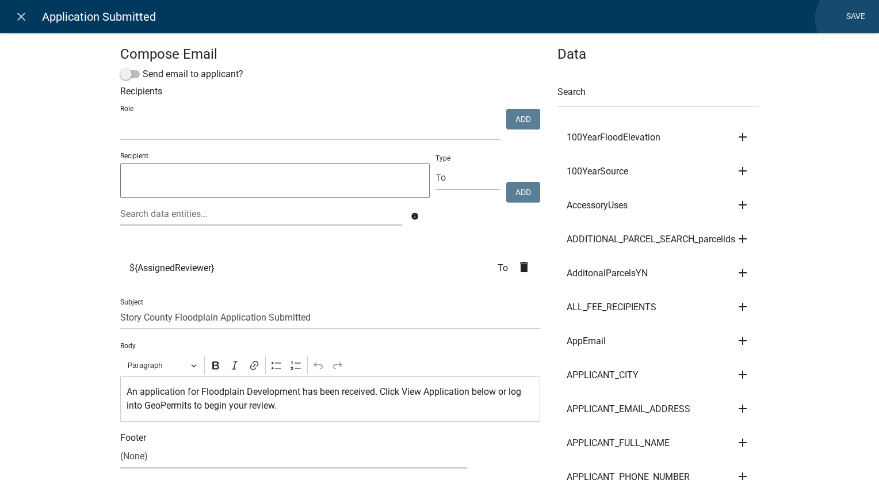
click at [851, 19] on link "Save" at bounding box center [855, 17] width 29 height 22
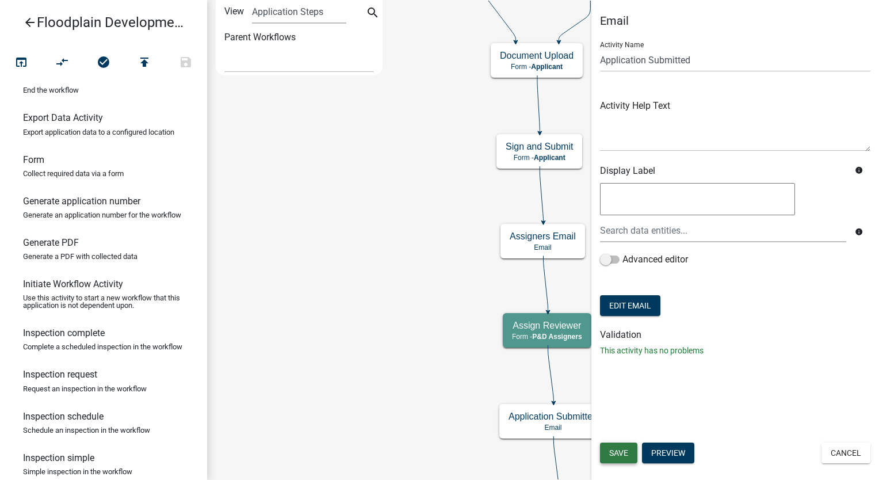
click at [613, 460] on button "Save" at bounding box center [618, 452] width 37 height 21
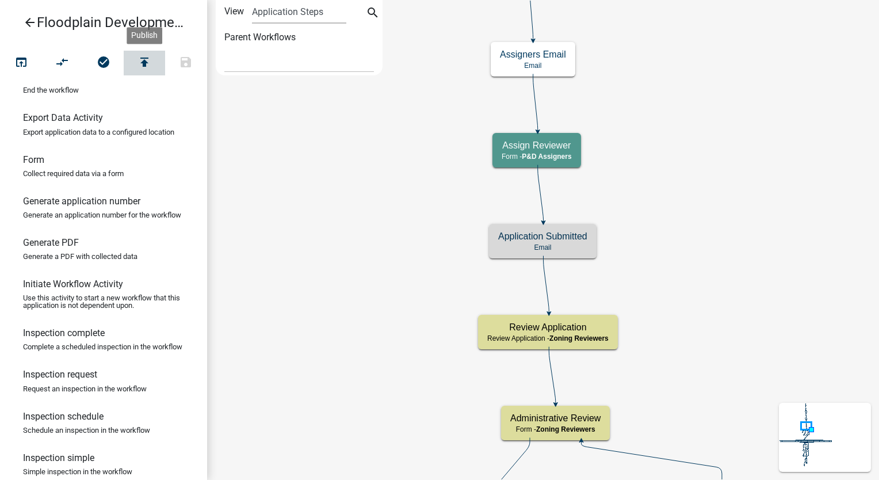
click at [141, 64] on icon "publish" at bounding box center [144, 63] width 14 height 16
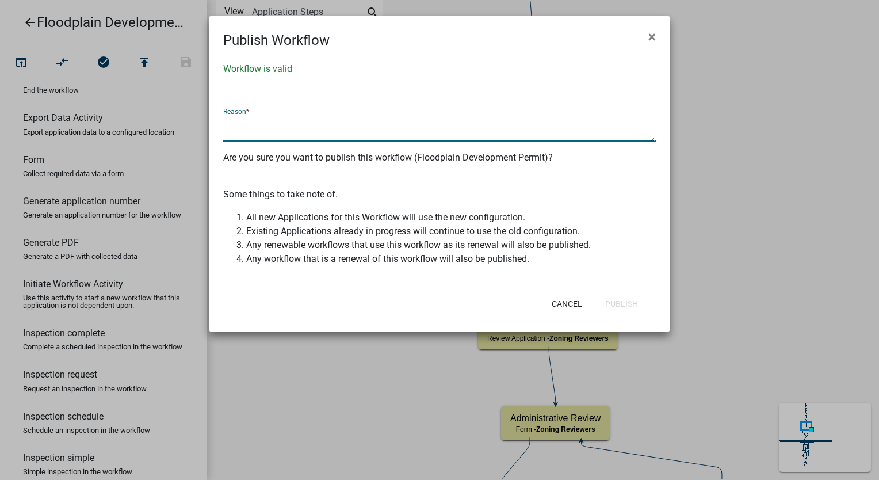
click at [263, 118] on textarea at bounding box center [439, 128] width 432 height 26
click at [451, 119] on textarea "Added assign reviewer" at bounding box center [439, 128] width 432 height 26
type textarea "Added assign reviewer activities per client"
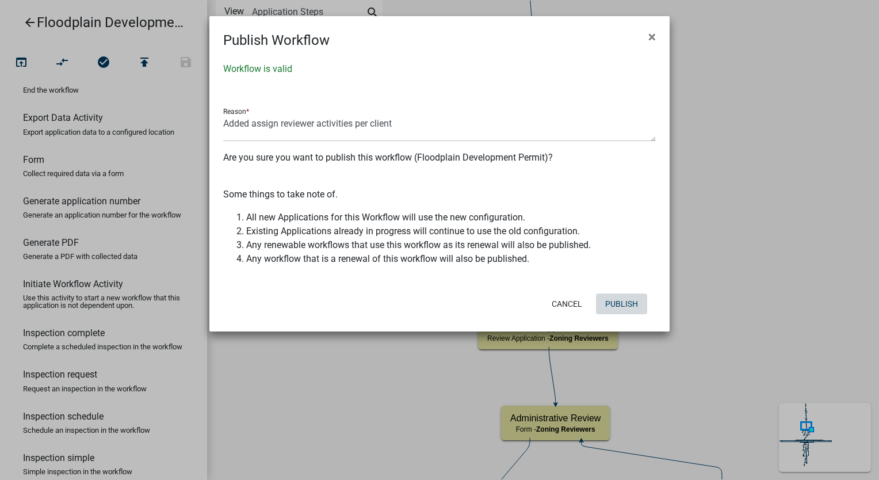
click at [618, 304] on button "Publish" at bounding box center [621, 303] width 51 height 21
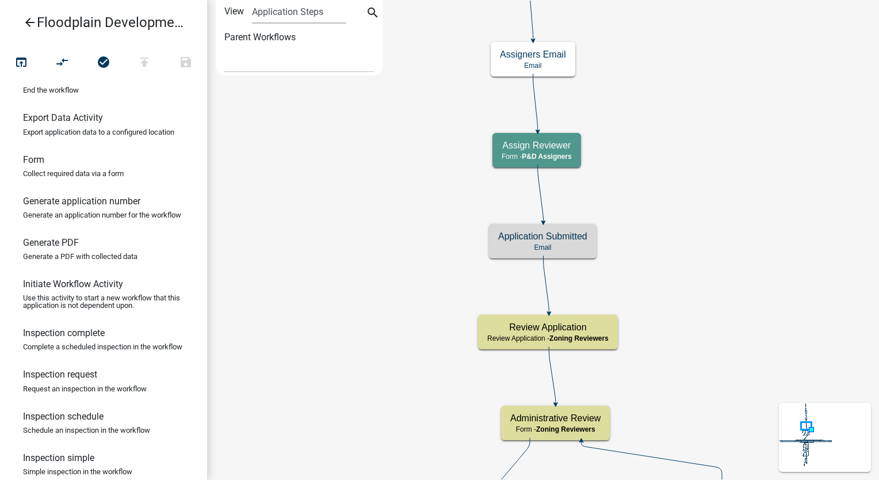
click at [30, 22] on icon "arrow_back" at bounding box center [30, 24] width 14 height 16
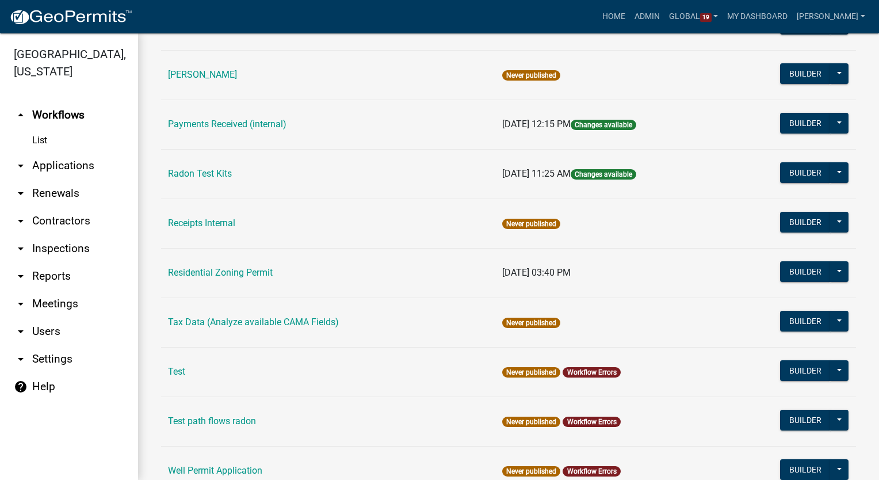
scroll to position [688, 0]
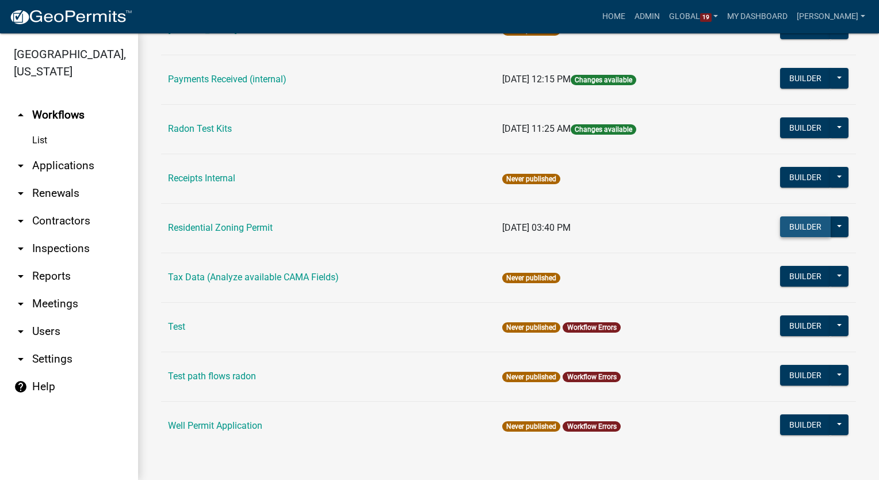
click at [788, 218] on button "Builder" at bounding box center [805, 226] width 51 height 21
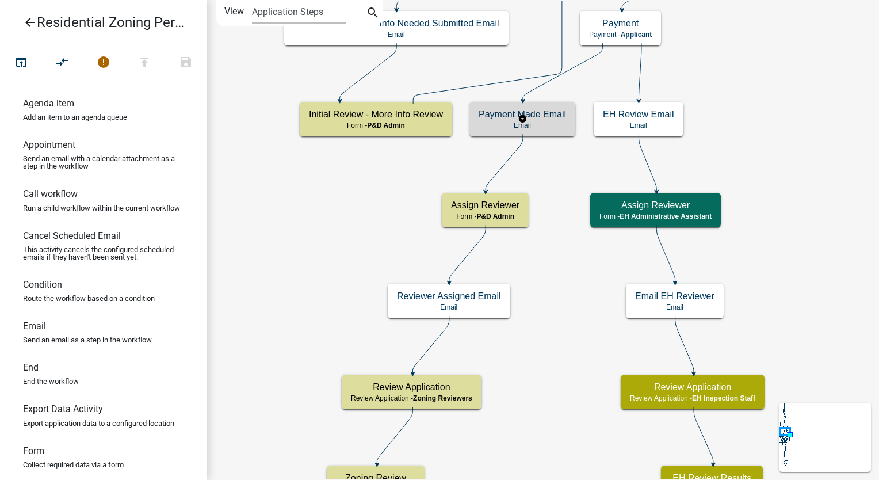
click at [496, 125] on p "Email" at bounding box center [521, 125] width 87 height 8
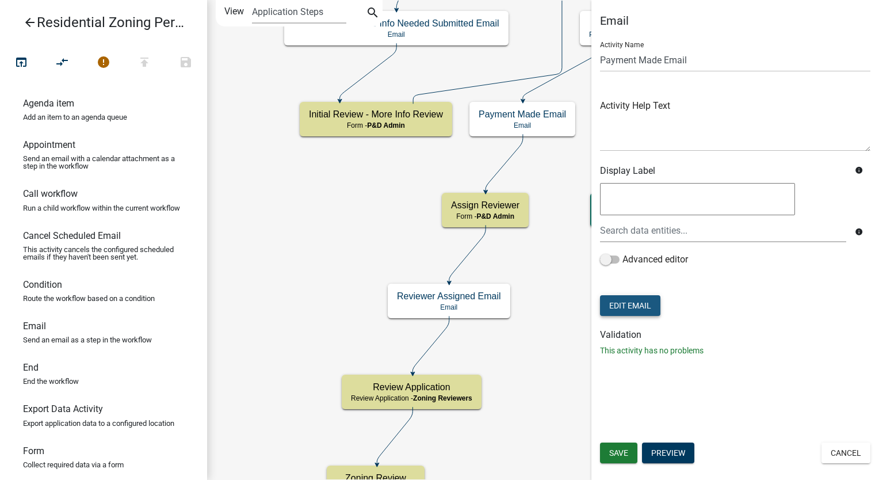
click at [619, 307] on button "Edit Email" at bounding box center [630, 305] width 60 height 21
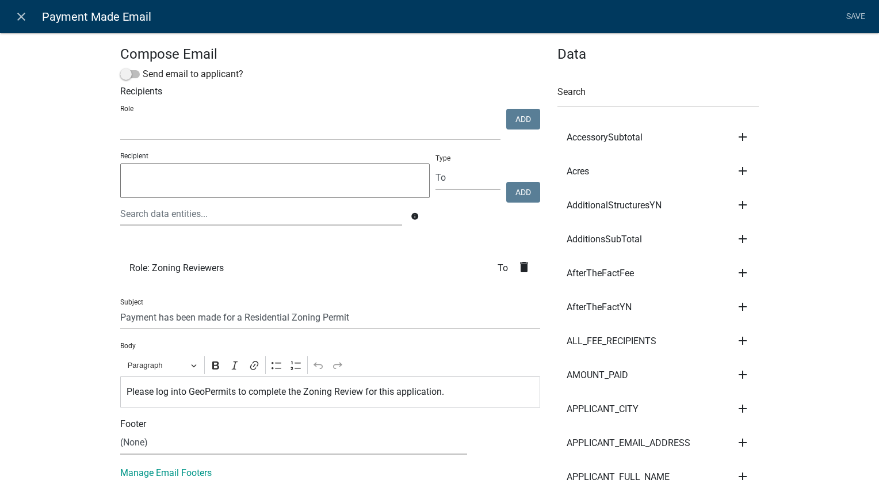
click at [519, 267] on icon "delete" at bounding box center [524, 267] width 14 height 14
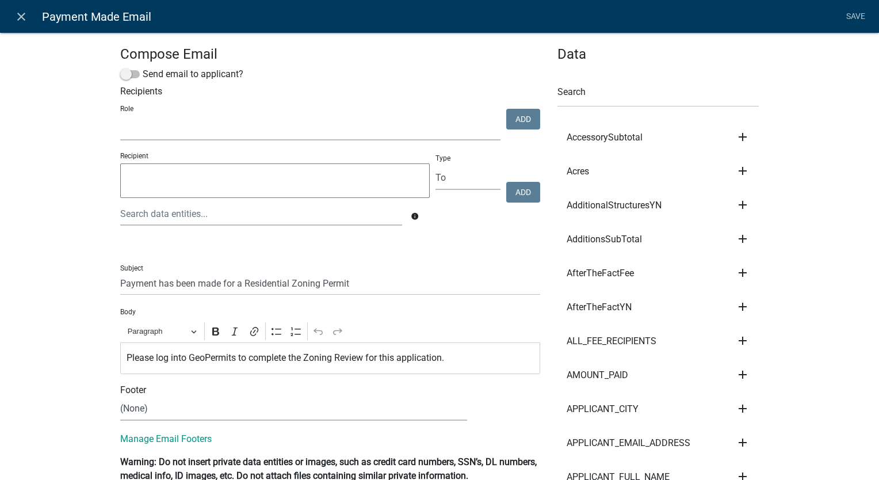
click at [129, 132] on select "Admin P & D Inspectors EH Administrative Assistant EH Front Desk Zoning Reviewe…" at bounding box center [310, 129] width 380 height 24
select select "9237ce04-550d-4df2-9581-d5eb3beb1e3f"
click at [120, 117] on select "Admin P & D Inspectors EH Administrative Assistant EH Front Desk Zoning Reviewe…" at bounding box center [310, 129] width 380 height 24
click at [508, 118] on button "Add" at bounding box center [523, 119] width 34 height 21
select select
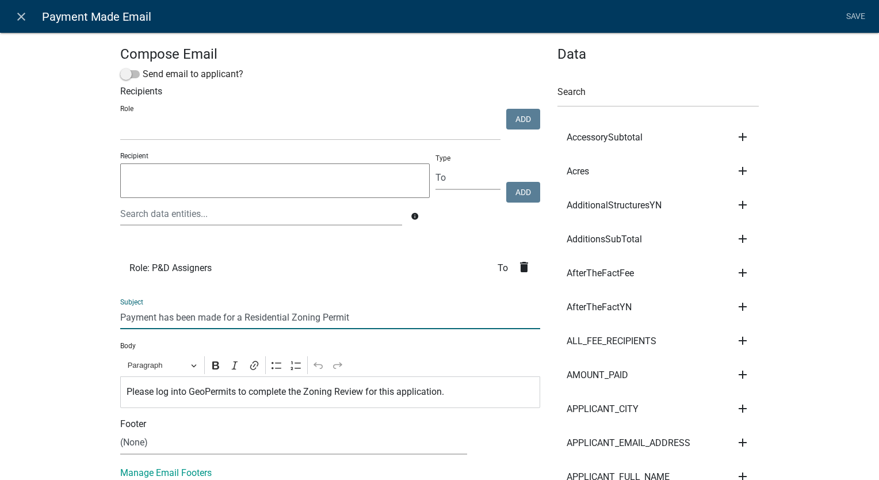
click at [354, 315] on input "Payment has been made for a Residential Zoning Permit" at bounding box center [330, 317] width 420 height 24
type input "Payment has been made for a Residential Zoning Permit - Assign Reviewer"
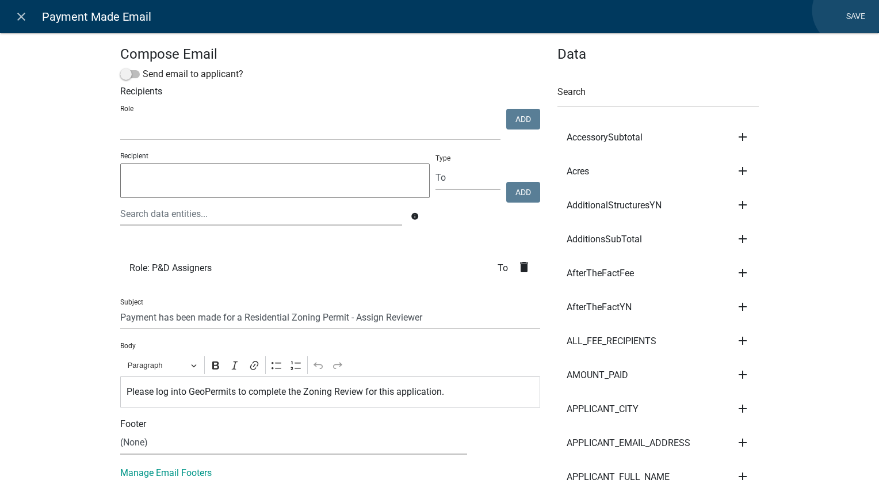
click at [848, 10] on link "Save" at bounding box center [855, 17] width 29 height 22
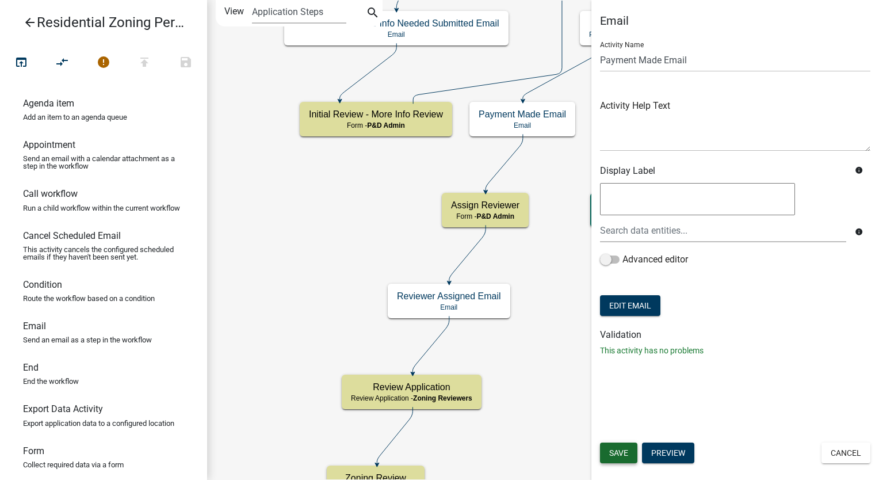
click at [623, 455] on span "Save" at bounding box center [618, 452] width 19 height 9
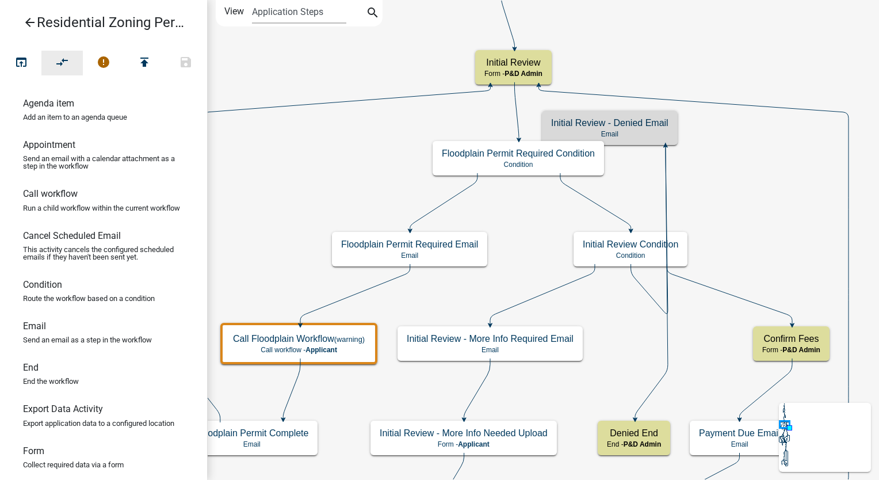
click at [71, 69] on button "compare_arrows" at bounding box center [61, 63] width 41 height 25
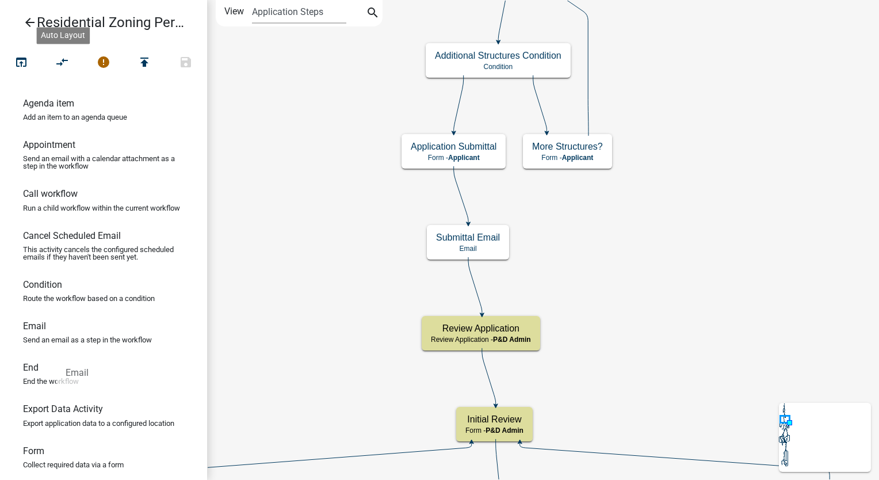
click at [36, 350] on link "Email Send an email as a step in the workflow" at bounding box center [103, 336] width 207 height 41
click at [168, 393] on link "End End the workflow" at bounding box center [103, 377] width 207 height 41
drag, startPoint x: 40, startPoint y: 339, endPoint x: 332, endPoint y: 271, distance: 299.4
click at [332, 271] on div "arrow_back Residential Zoning Permit open_in_browser compare_arrows error publi…" at bounding box center [439, 240] width 879 height 480
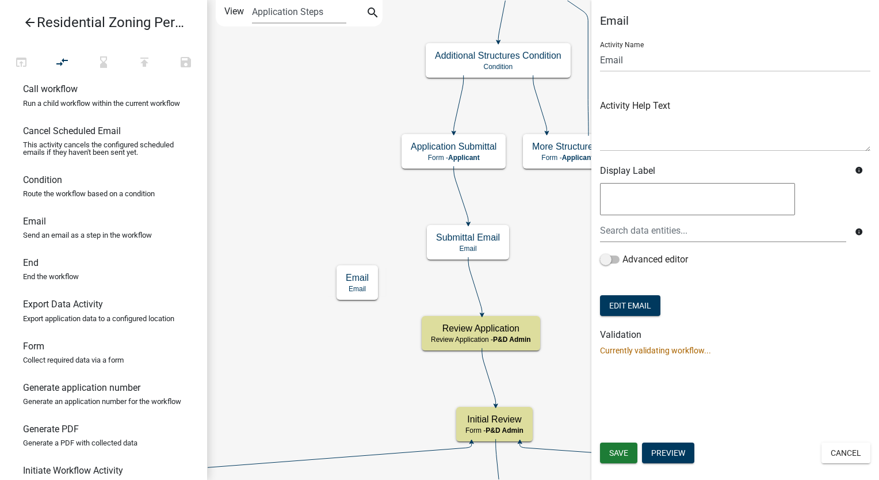
scroll to position [161, 0]
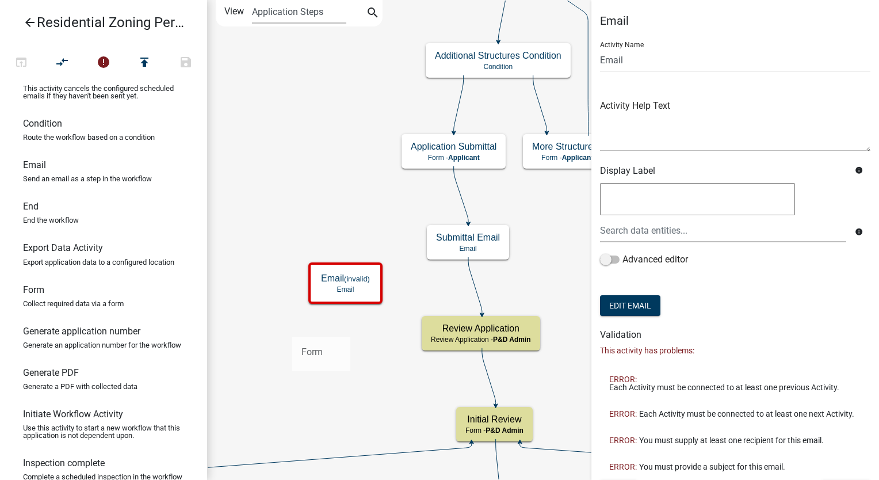
drag, startPoint x: 34, startPoint y: 323, endPoint x: 292, endPoint y: 328, distance: 257.6
click at [292, 328] on div "arrow_back Residential Zoning Permit open_in_browser compare_arrows error publi…" at bounding box center [439, 240] width 879 height 480
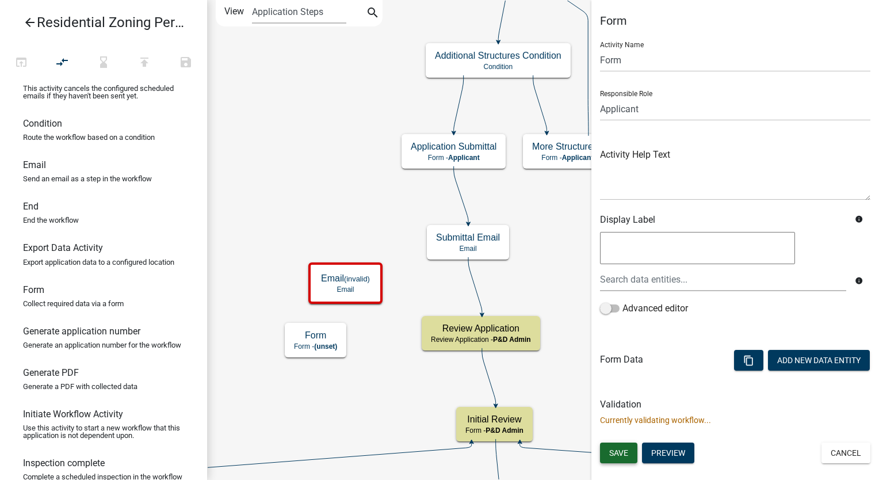
click at [621, 448] on span "Save" at bounding box center [618, 452] width 19 height 9
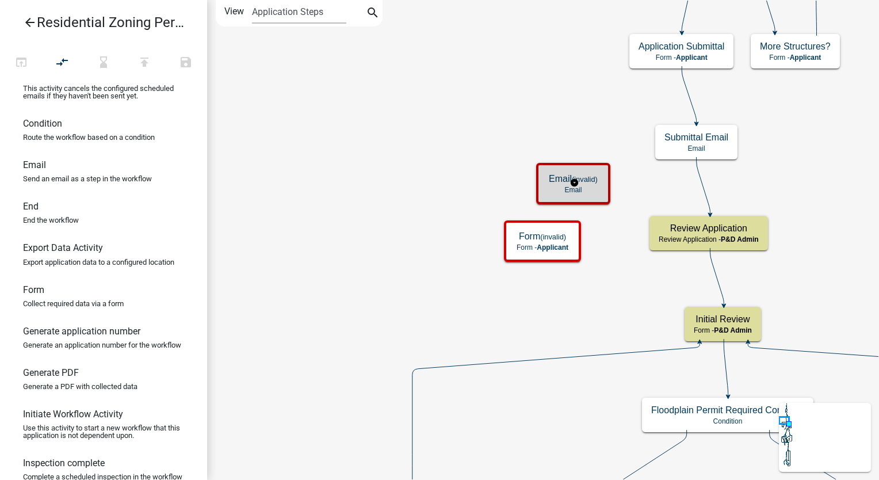
click at [561, 171] on div "Email (invalid) Email" at bounding box center [572, 183] width 67 height 34
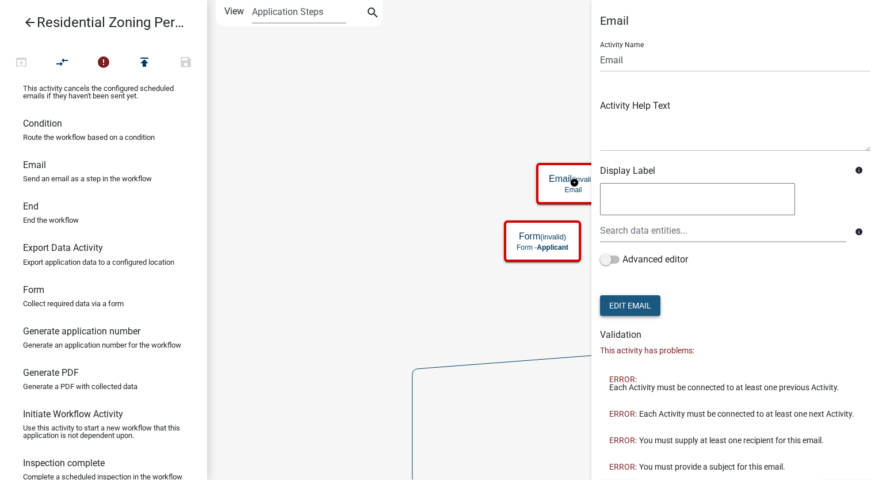
click at [628, 302] on button "Edit Email" at bounding box center [630, 305] width 60 height 21
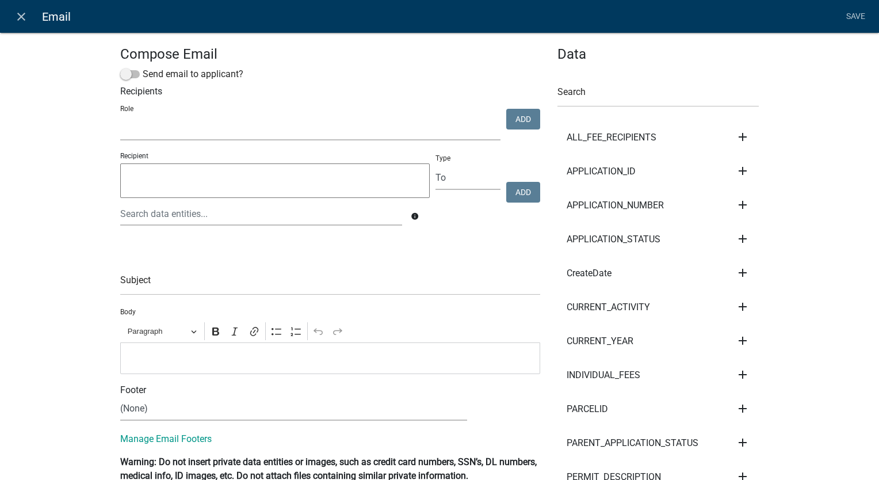
click at [281, 128] on select "Admin P & D Inspectors EH Administrative Assistant EH Front Desk Zoning Reviewe…" at bounding box center [310, 129] width 380 height 24
select select "9237ce04-550d-4df2-9581-d5eb3beb1e3f"
click at [120, 117] on select "Admin P & D Inspectors EH Administrative Assistant EH Front Desk Zoning Reviewe…" at bounding box center [310, 129] width 380 height 24
click at [515, 113] on button "Add" at bounding box center [523, 119] width 34 height 21
select select
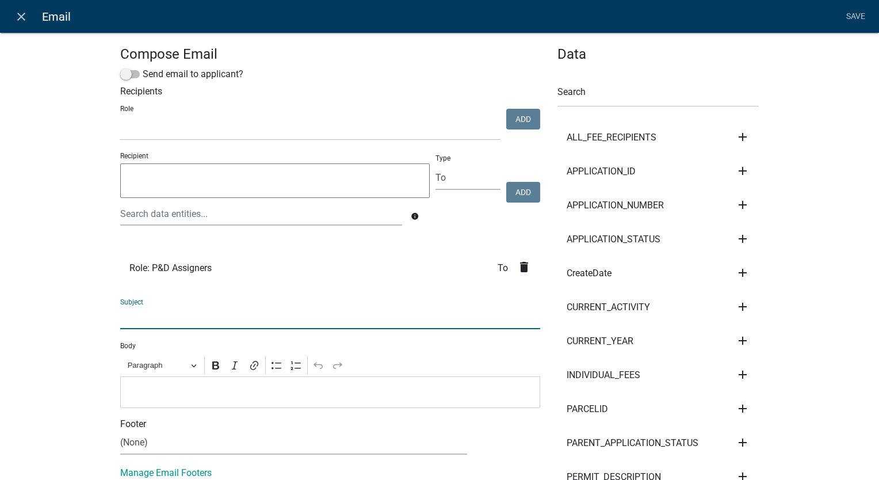
click at [152, 319] on input "text" at bounding box center [330, 317] width 420 height 24
type input "Residential Zoning Permit Submitted - Assign Reviewer"
click at [162, 394] on p "Editor editing area: main. Press Alt+0 for help." at bounding box center [330, 392] width 408 height 14
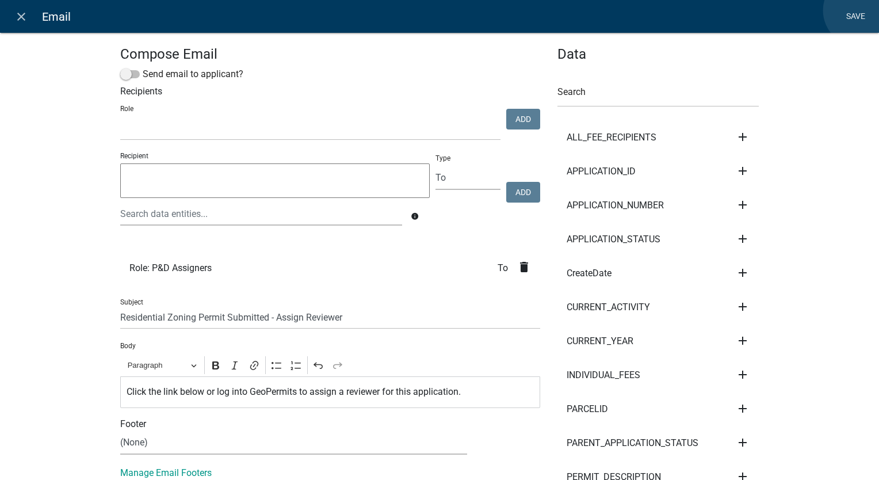
click at [859, 10] on link "Save" at bounding box center [855, 17] width 29 height 22
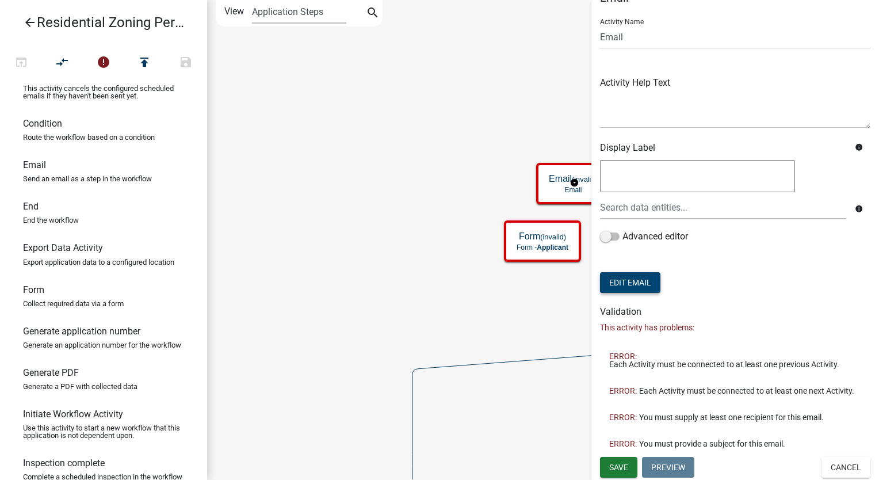
scroll to position [31, 0]
click at [615, 464] on span "Save" at bounding box center [618, 465] width 19 height 9
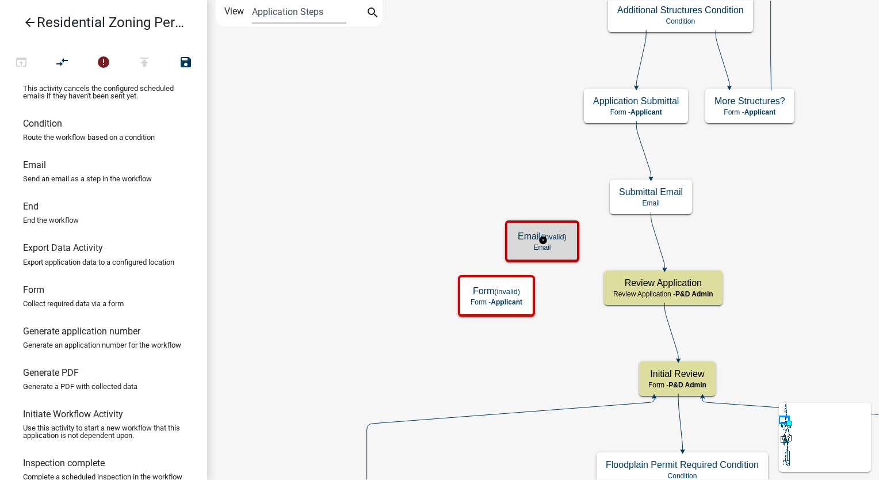
scroll to position [0, 0]
click at [547, 250] on p "Email" at bounding box center [541, 247] width 49 height 8
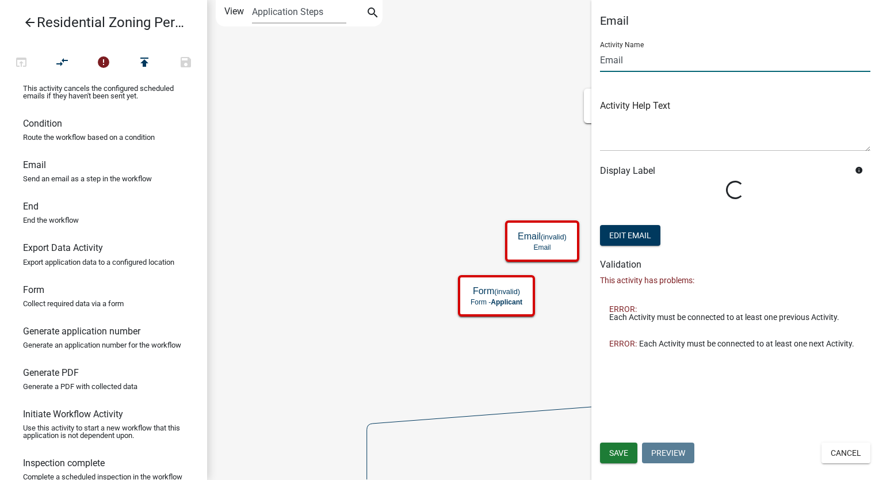
click at [600, 63] on input "Email" at bounding box center [735, 60] width 270 height 24
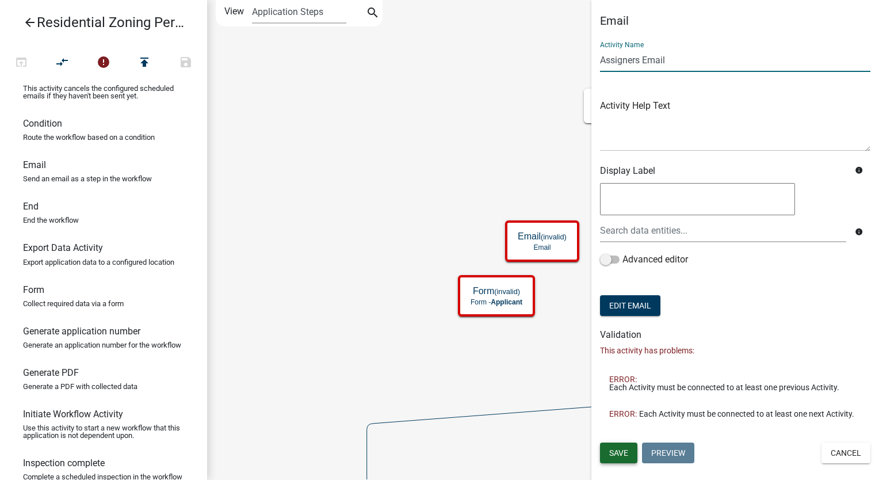
type input "Assigners Email"
click at [607, 452] on button "Save" at bounding box center [618, 452] width 37 height 21
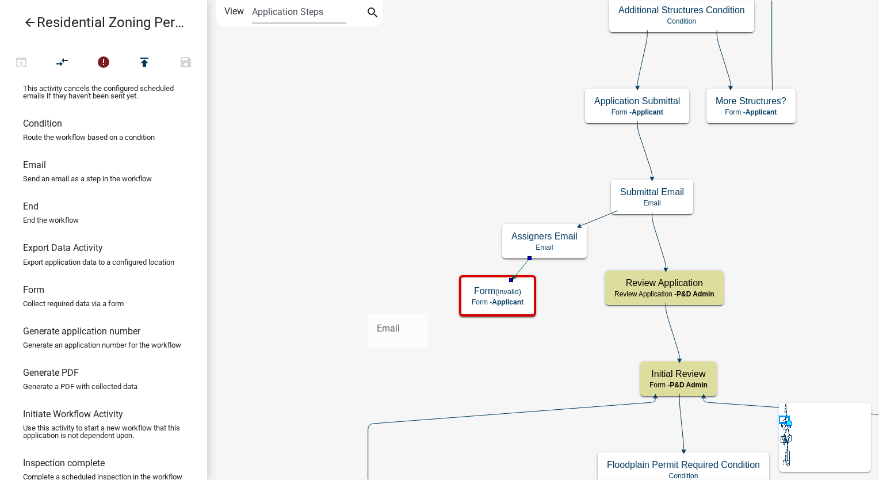
drag, startPoint x: 36, startPoint y: 177, endPoint x: 377, endPoint y: 307, distance: 365.4
click at [377, 307] on div "arrow_back Residential Zoning Permit open_in_browser compare_arrows error publi…" at bounding box center [439, 240] width 879 height 480
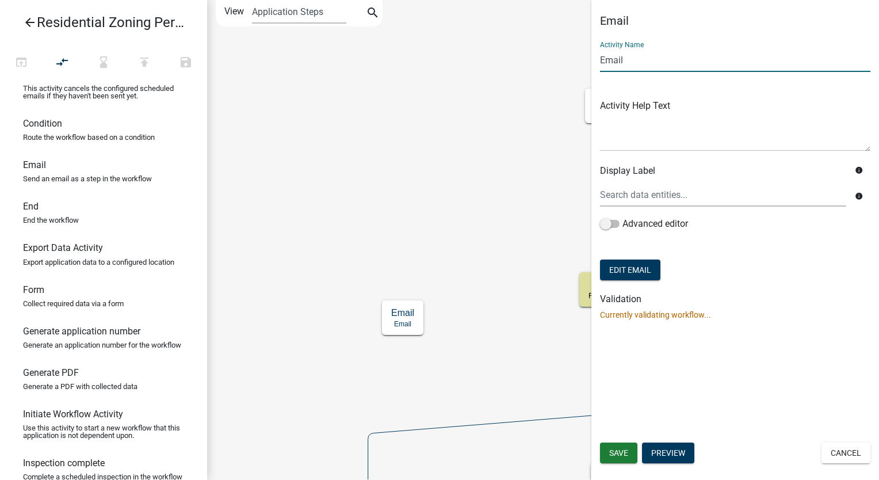
click at [601, 61] on input "Email" at bounding box center [735, 60] width 270 height 24
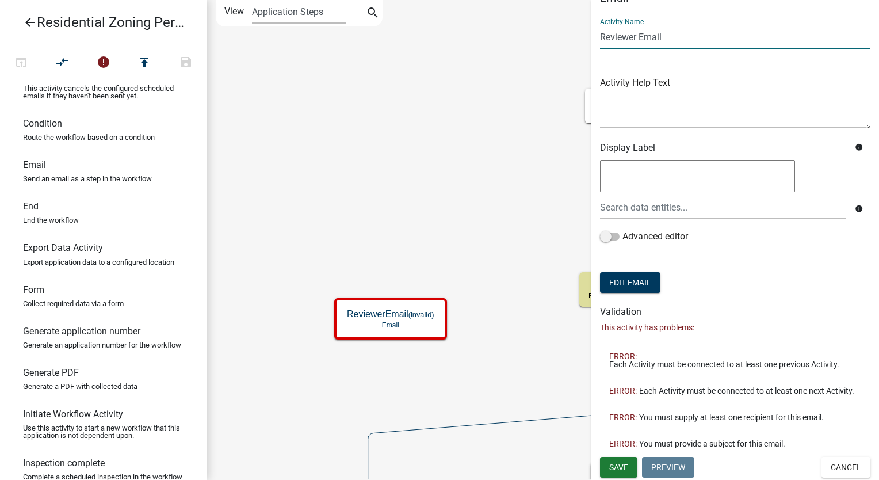
scroll to position [31, 0]
type input "Reviewer Email"
click at [624, 465] on span "Save" at bounding box center [618, 465] width 19 height 9
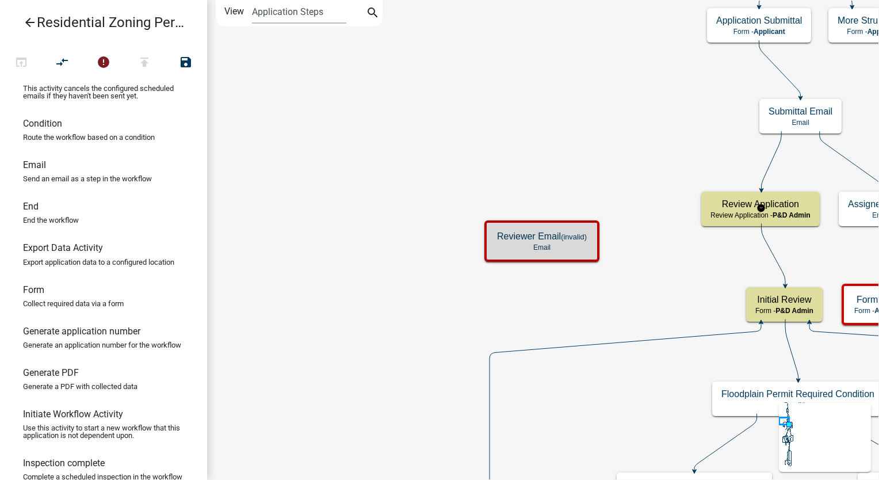
scroll to position [0, 0]
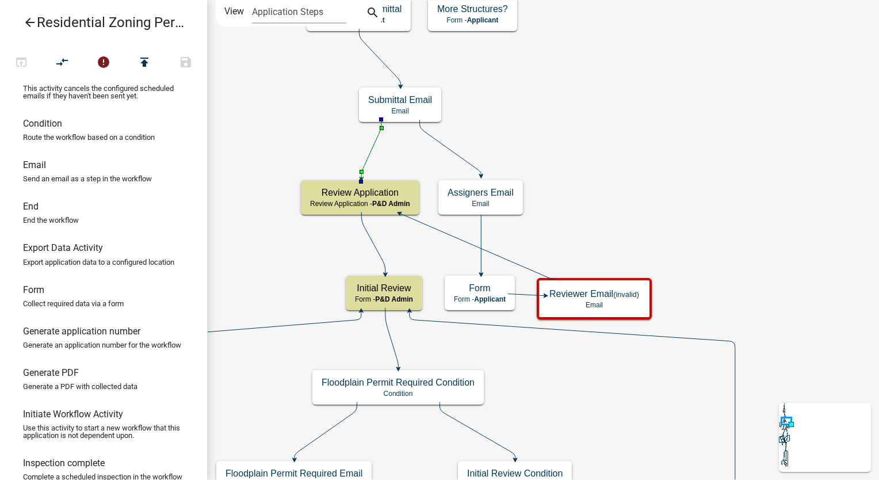
click at [370, 153] on icon at bounding box center [371, 149] width 20 height 58
click at [57, 56] on icon "compare_arrows" at bounding box center [63, 63] width 14 height 16
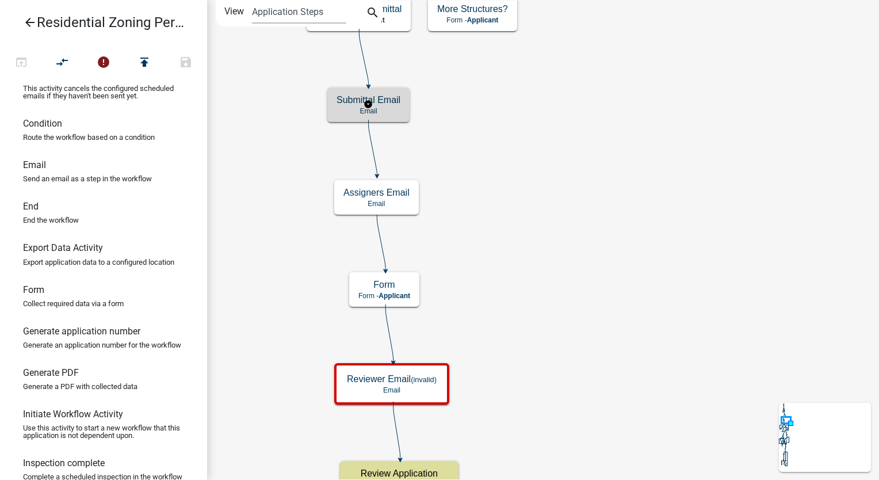
click at [397, 102] on h5 "Submittal Email" at bounding box center [368, 99] width 64 height 11
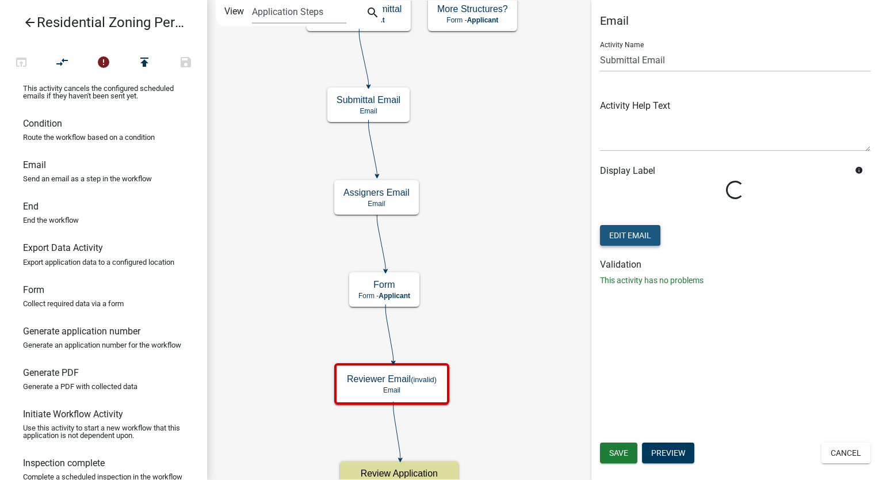
click at [627, 236] on button "Edit Email" at bounding box center [630, 235] width 60 height 21
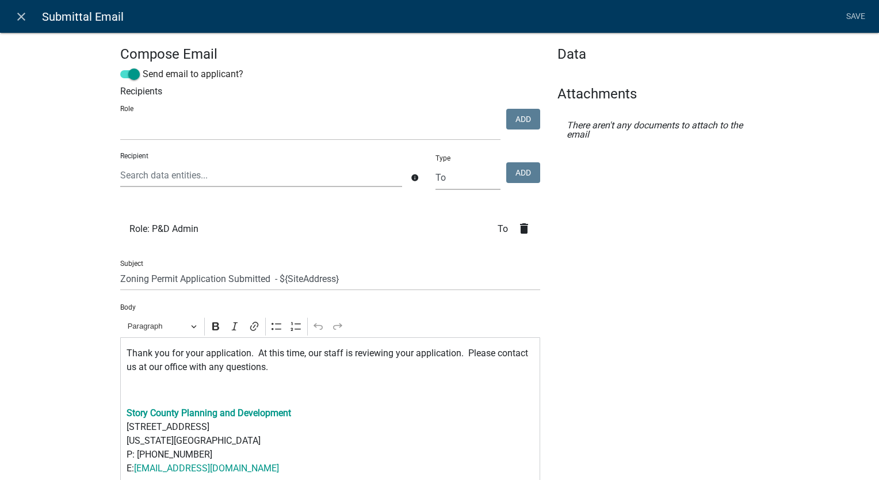
select select
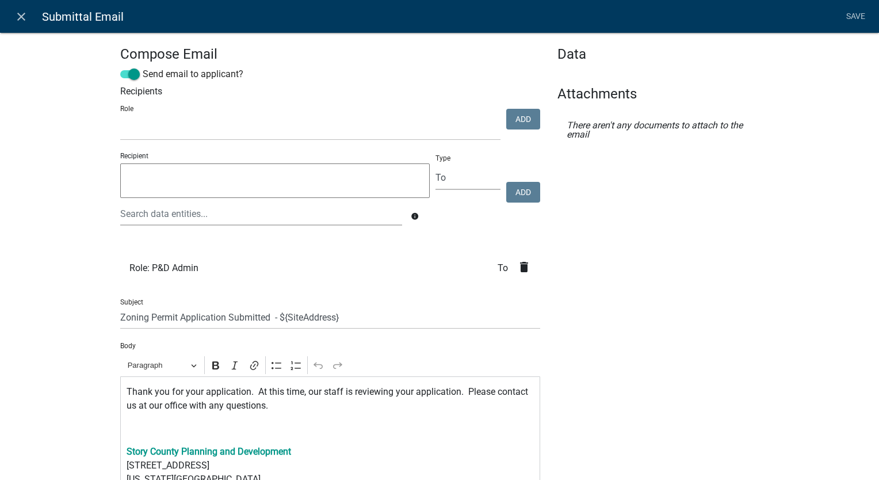
click at [518, 267] on icon "delete" at bounding box center [524, 267] width 14 height 14
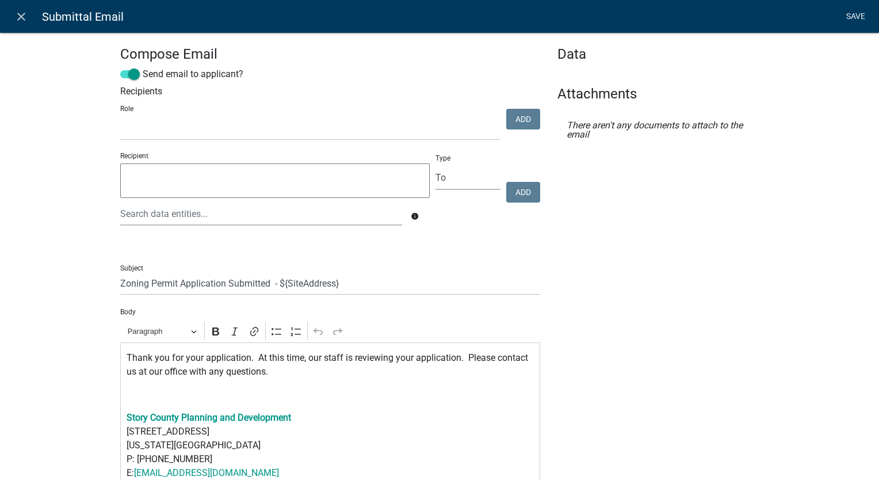
click at [857, 13] on link "Save" at bounding box center [855, 17] width 29 height 22
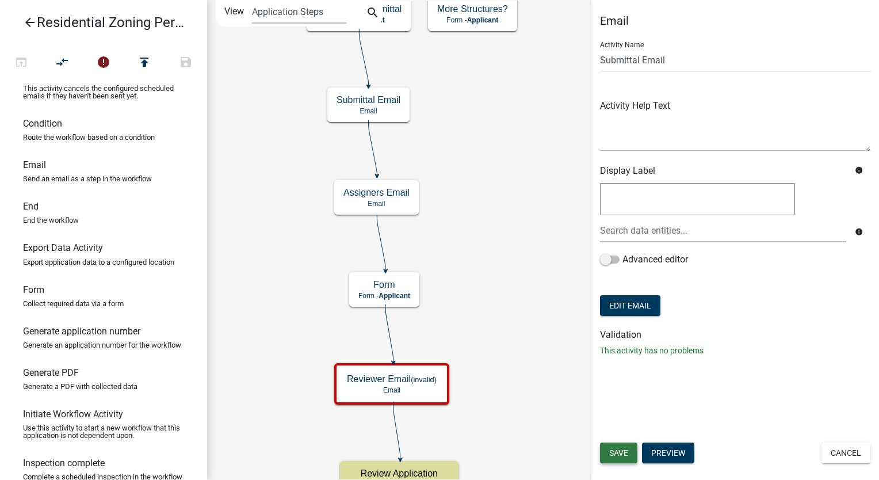
click at [619, 455] on span "Save" at bounding box center [618, 452] width 19 height 9
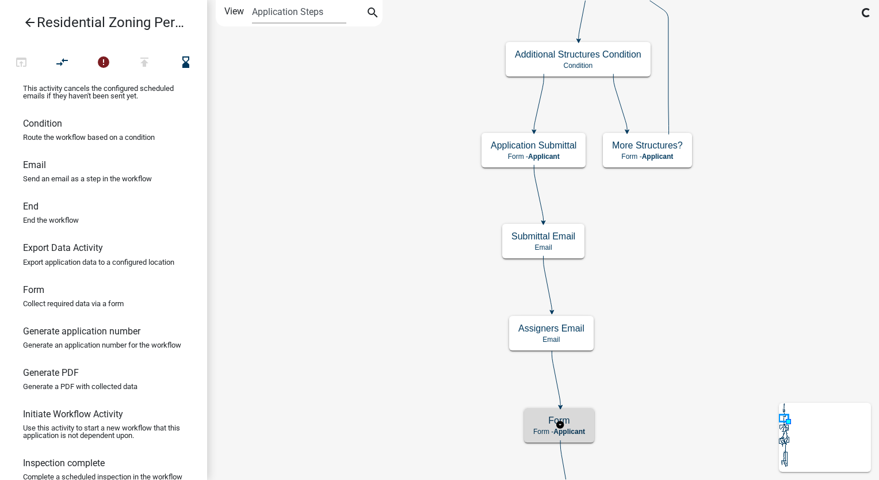
click at [570, 428] on span "Applicant" at bounding box center [569, 431] width 32 height 8
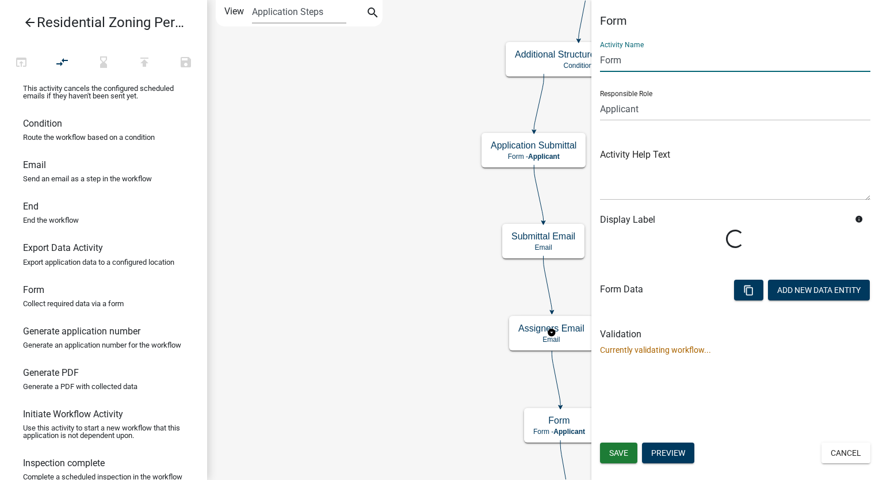
click at [623, 63] on input "Form" at bounding box center [735, 60] width 270 height 24
type input "F"
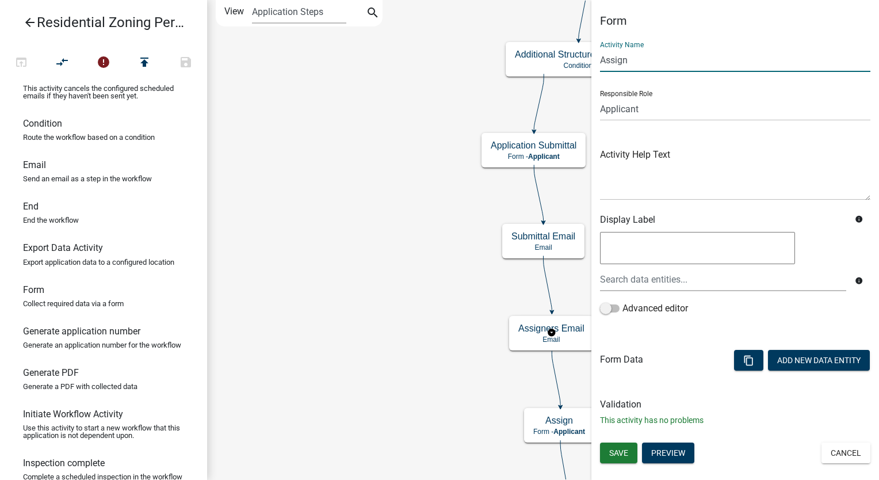
type input "Assign"
click at [651, 112] on select "Applicant Admin P & D Inspectors EH Administrative Assistant Zoning Reviewers E…" at bounding box center [735, 109] width 270 height 24
select select "9237CE04-550D-4DF2-9581-D5EB3BEB1E3F"
click at [600, 97] on select "Applicant Admin P & D Inspectors EH Administrative Assistant Zoning Reviewers E…" at bounding box center [735, 109] width 270 height 24
click at [796, 358] on button "Add New Data Entity" at bounding box center [819, 360] width 102 height 21
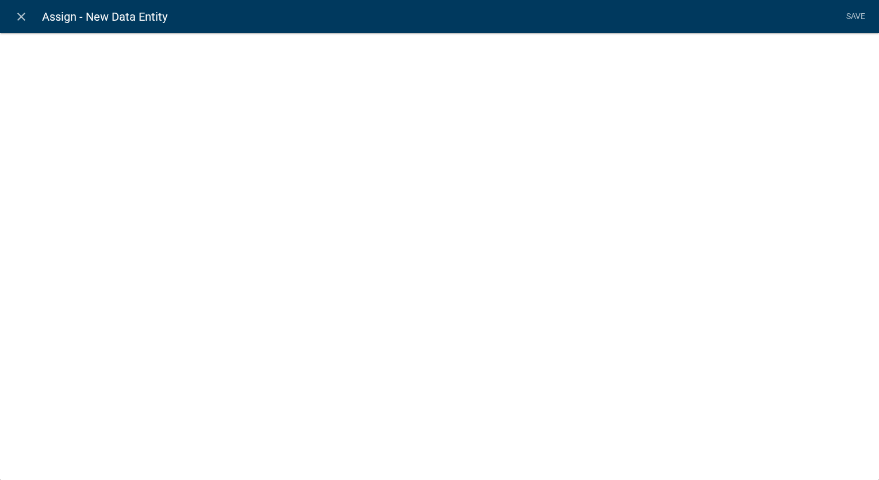
select select
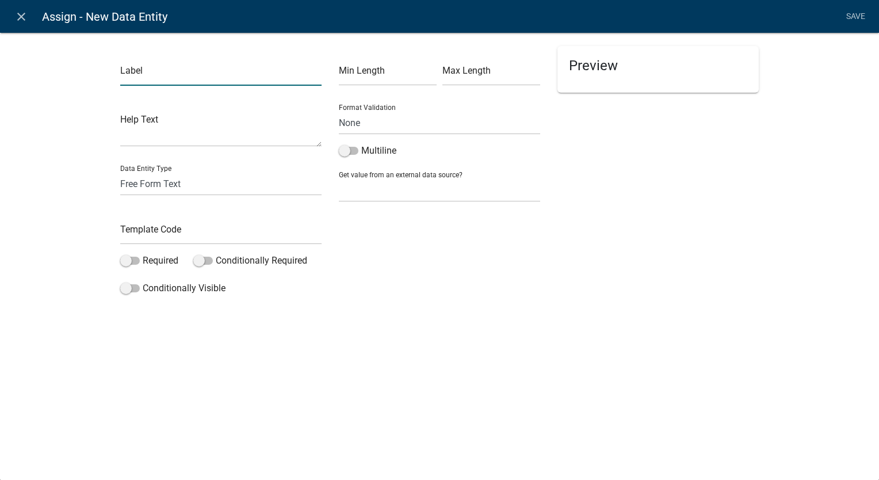
click at [168, 66] on input "text" at bounding box center [220, 74] width 201 height 24
type input "Select the staff to review this application:"
type input "AssignedReviewer"
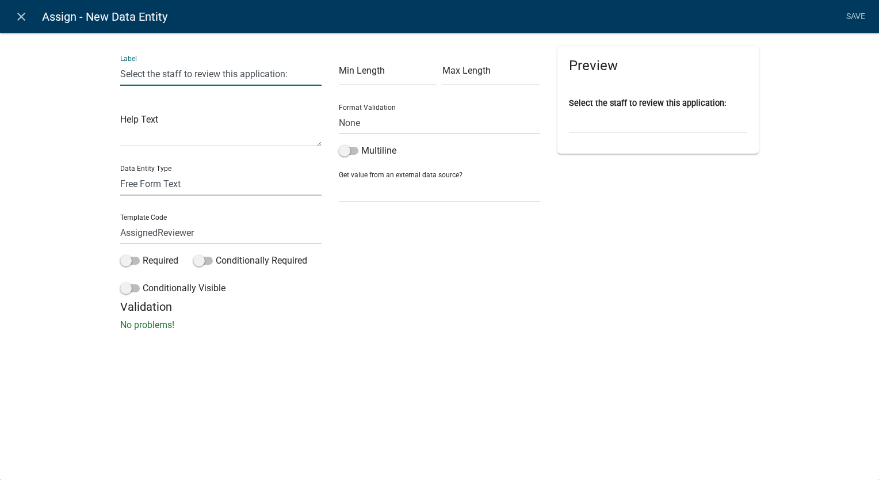
click at [144, 181] on select "Free Form Text Document Display Entity Value Fee Numeric Data Date Map Sketch D…" at bounding box center [220, 184] width 201 height 24
select select "list-data"
click at [120, 172] on select "Free Form Text Document Display Entity Value Fee Numeric Data Date Map Sketch D…" at bounding box center [220, 184] width 201 height 24
select select "list-data"
select select
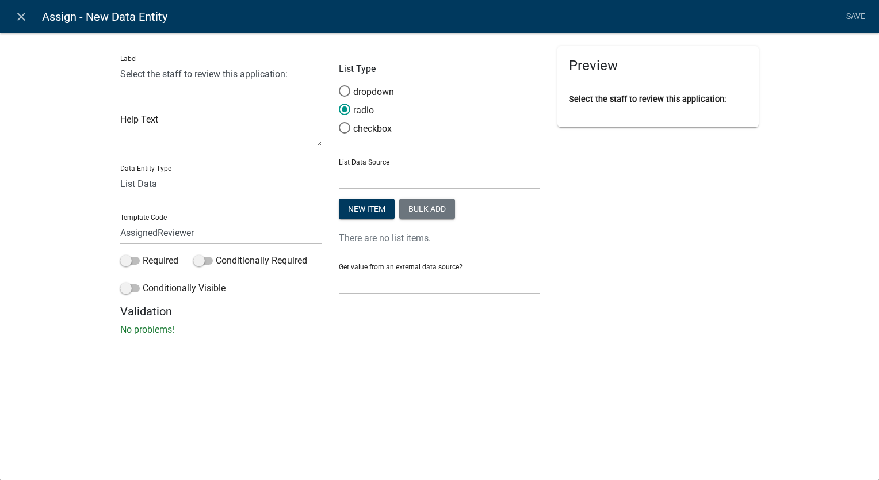
click at [404, 177] on select "State List Assessor's Office Assessor's Office Commercial Structures Commercial…" at bounding box center [439, 178] width 201 height 24
select select "custom-list-f9a9d1a7-0962-48f6-884e-0c2268a62952"
click at [339, 166] on select "State List Assessor's Office Assessor's Office Commercial Structures Commercial…" at bounding box center [439, 178] width 201 height 24
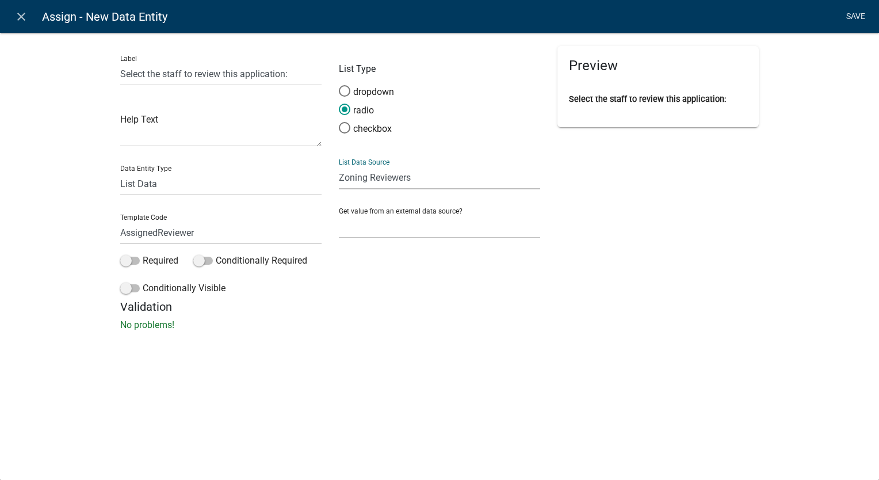
click at [856, 10] on link "Save" at bounding box center [855, 17] width 29 height 22
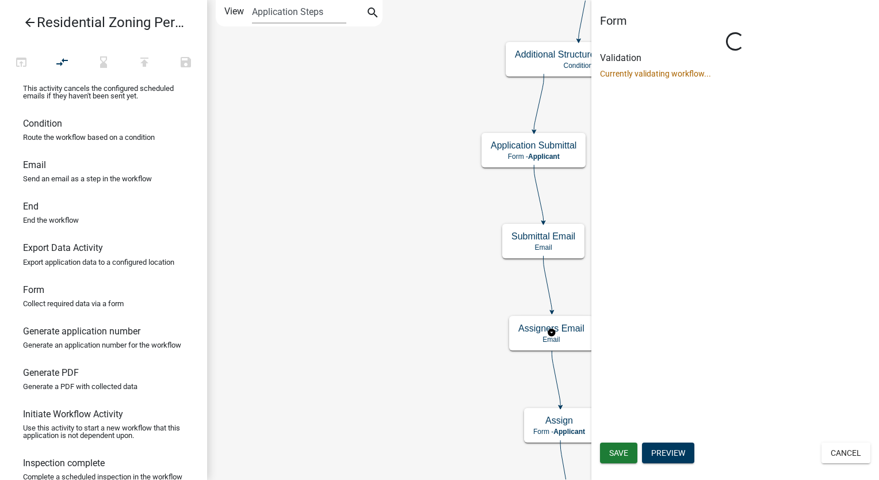
select select "9237CE04-550D-4DF2-9581-D5EB3BEB1E3F"
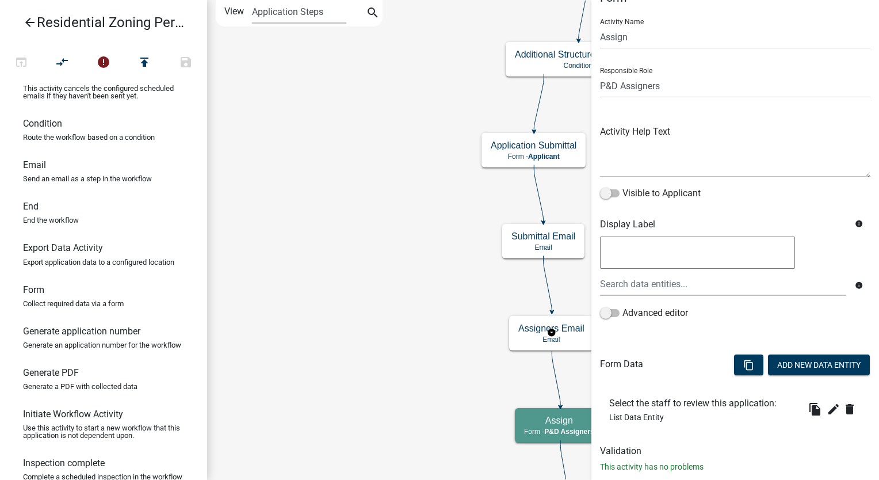
scroll to position [48, 0]
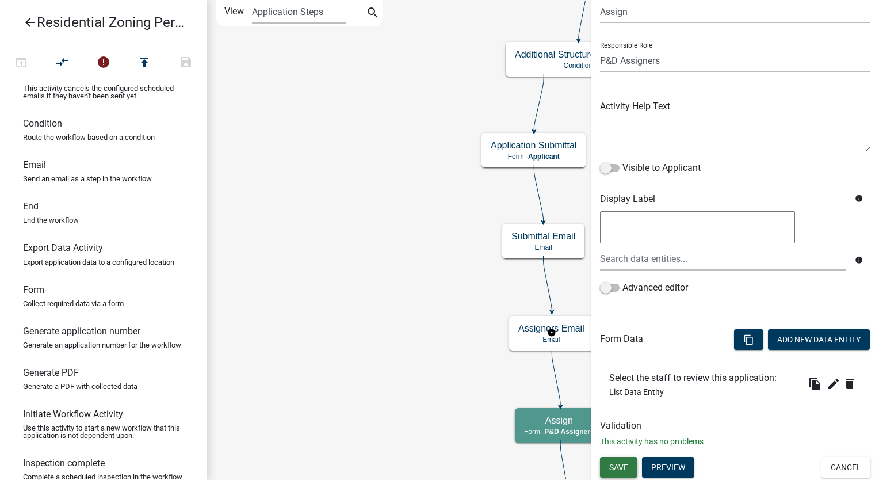
click at [621, 462] on span "Save" at bounding box center [618, 466] width 19 height 9
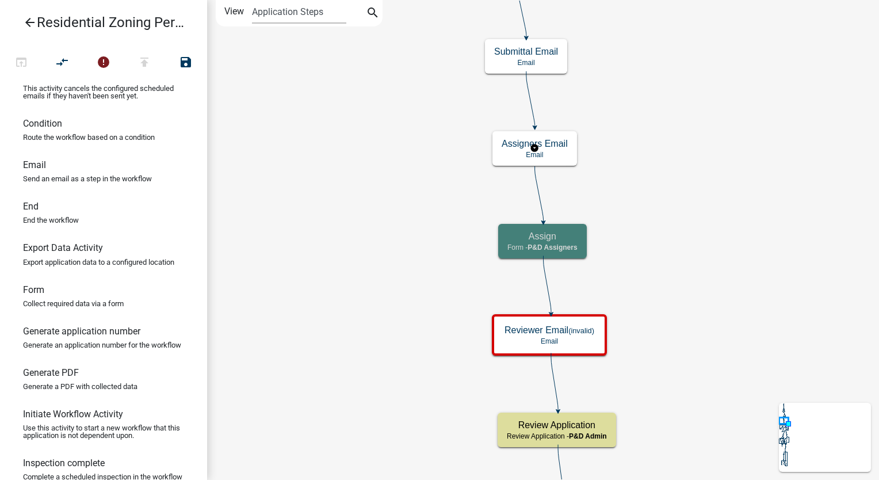
scroll to position [0, 0]
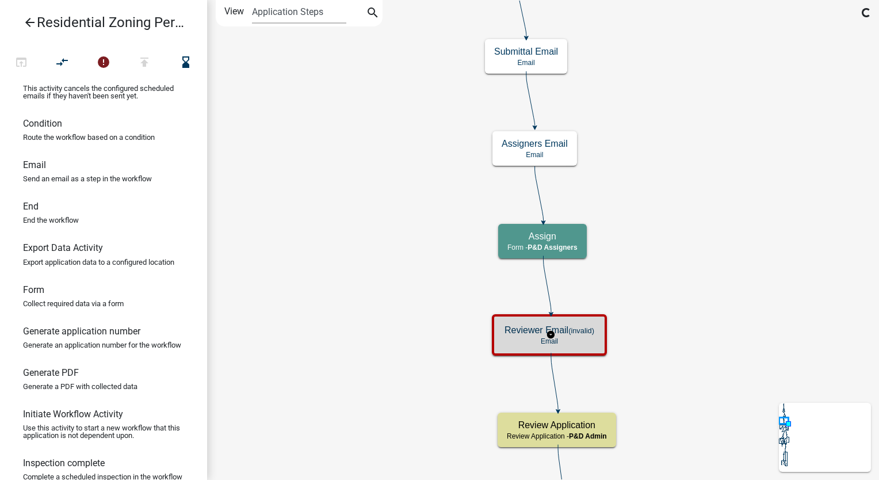
click at [563, 339] on p "Email" at bounding box center [549, 341] width 90 height 8
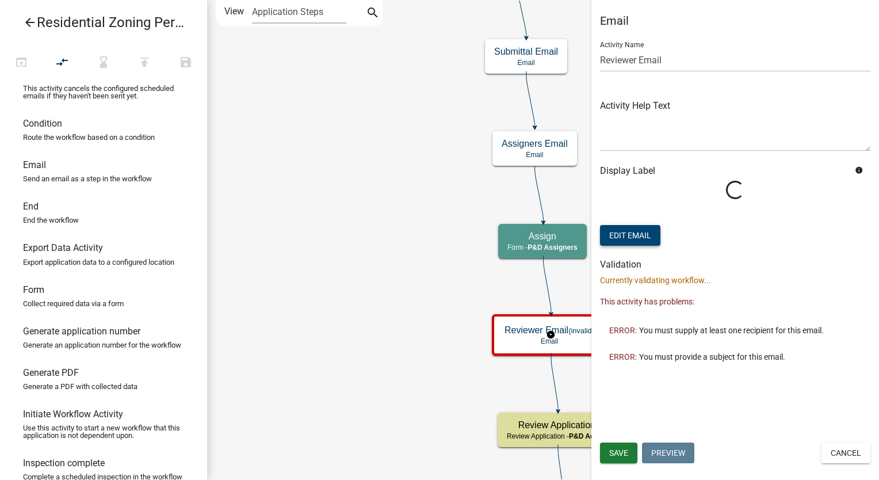
click at [616, 235] on button "Edit Email" at bounding box center [630, 235] width 60 height 21
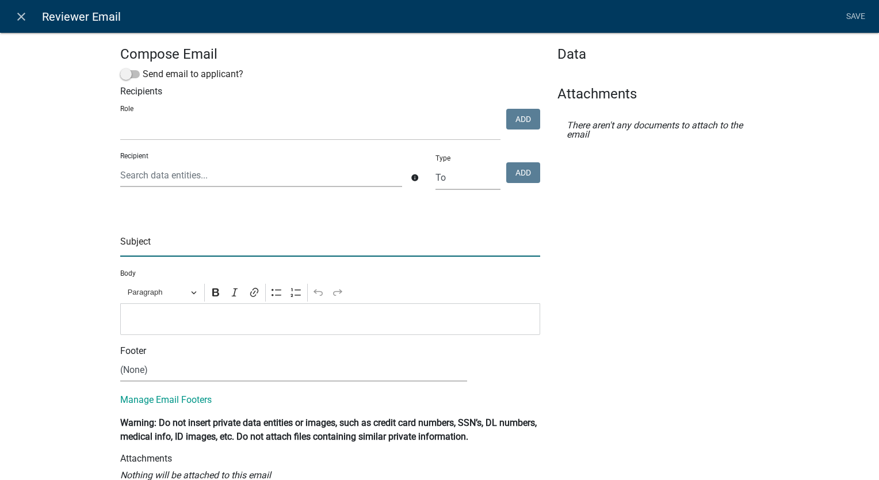
click at [132, 249] on input "text" at bounding box center [330, 245] width 420 height 24
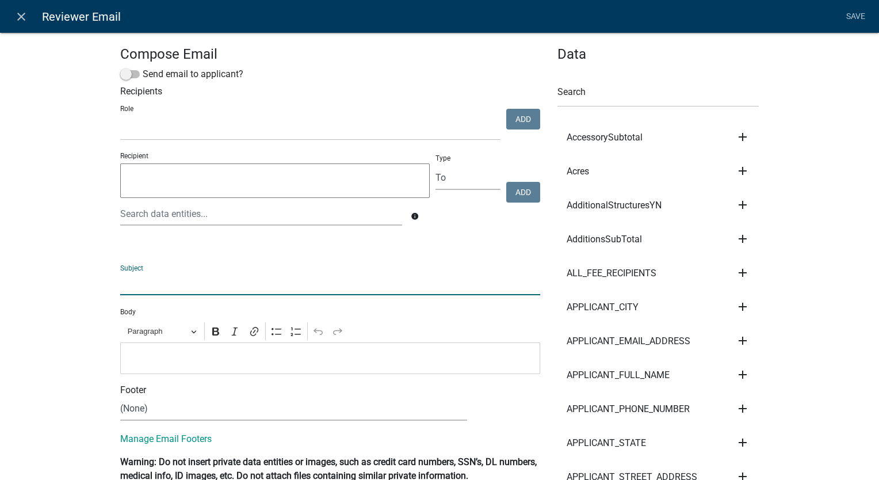
select select
click at [155, 283] on input "text" at bounding box center [330, 283] width 420 height 24
type input "Zoning Permit Application Submitted - ${SiteAddress}"
select select
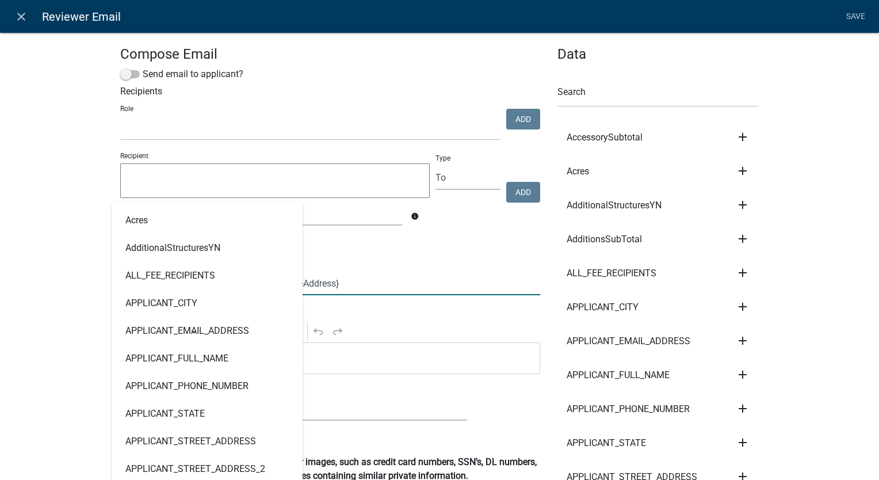
click at [344, 276] on input "Zoning Permit Application Submitted - ${SiteAddress}" at bounding box center [330, 283] width 420 height 24
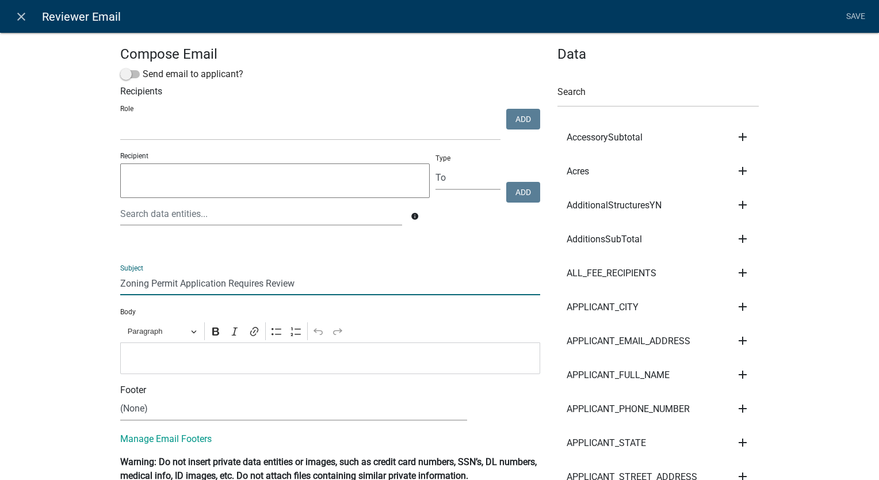
type input "Zoning Permit Application Requires Review"
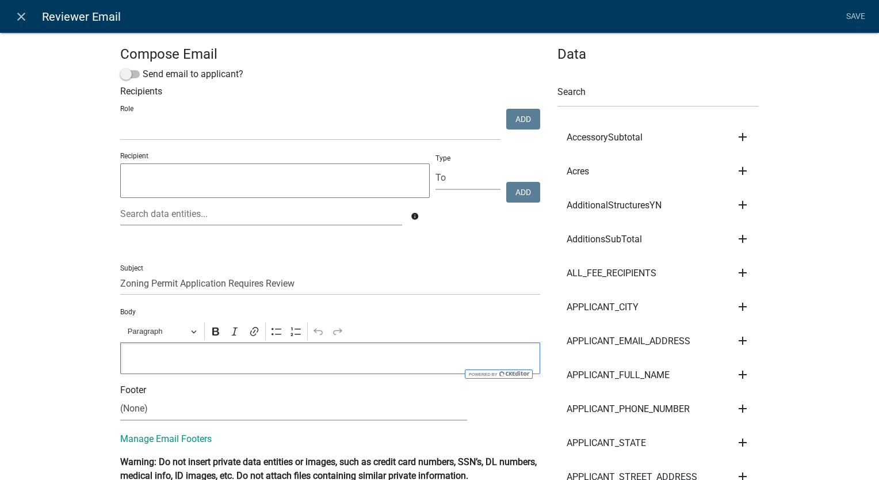
click at [189, 358] on p "Editor editing area: main. Press Alt+0 for help." at bounding box center [330, 358] width 408 height 14
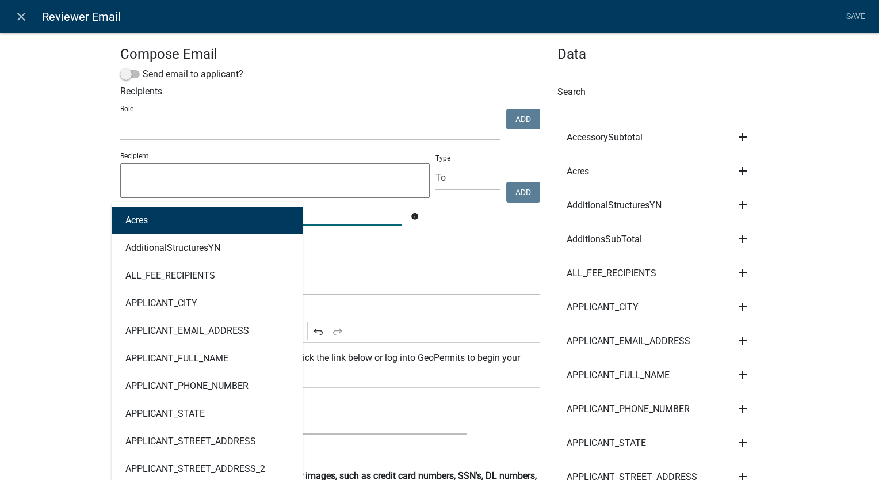
click at [184, 207] on div "Acres AdditionalStructuresYN ALL_FEE_RECIPIENTS APPLICANT_CITY APPLICANT_EMAIL_…" at bounding box center [261, 214] width 299 height 24
type input "ass"
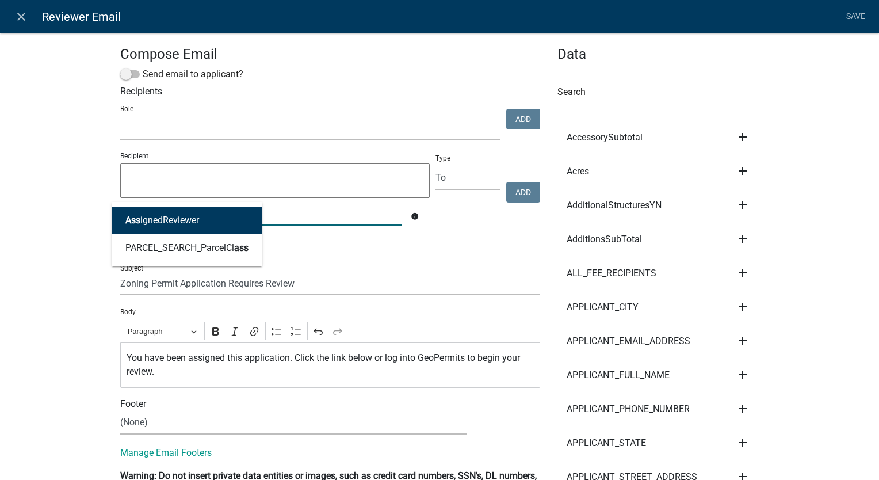
click at [164, 227] on button "Ass ignedReviewer" at bounding box center [187, 220] width 151 height 28
type textarea "AssignedReviewer"
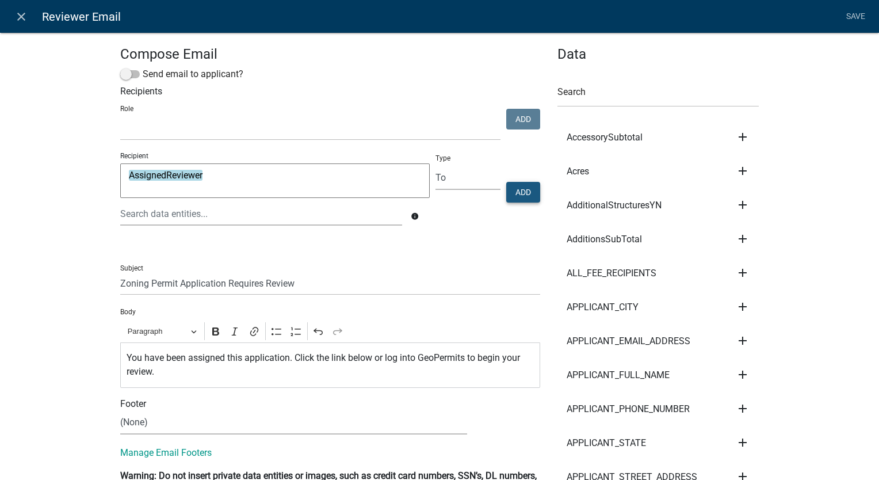
click at [512, 190] on button "Add" at bounding box center [523, 192] width 34 height 21
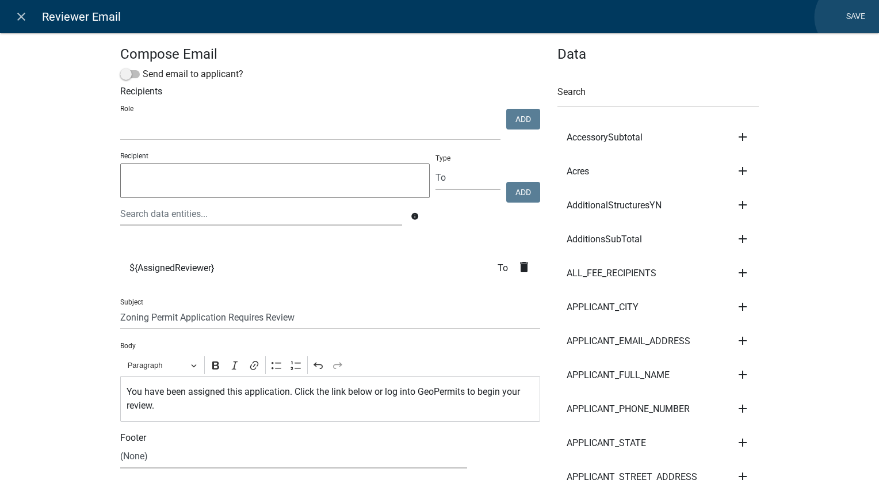
click at [850, 17] on link "Save" at bounding box center [855, 17] width 29 height 22
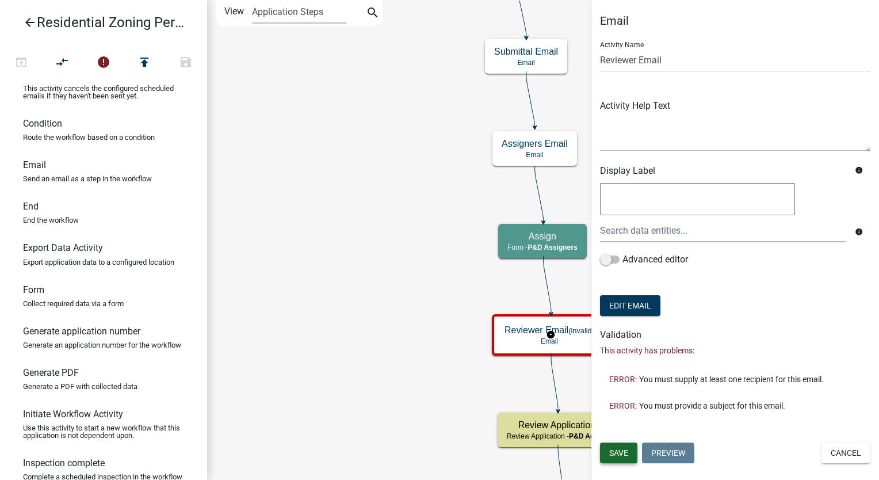
click at [606, 450] on button "Save" at bounding box center [618, 452] width 37 height 21
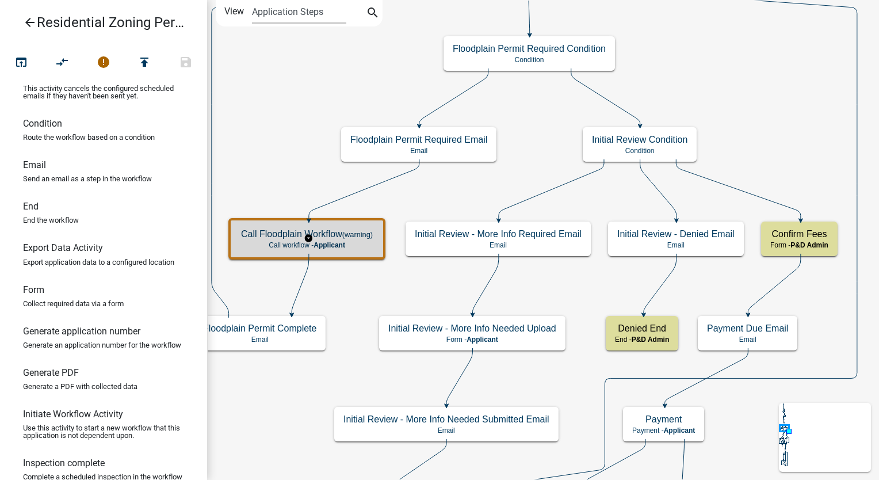
click at [336, 244] on span "Applicant" at bounding box center [329, 245] width 32 height 8
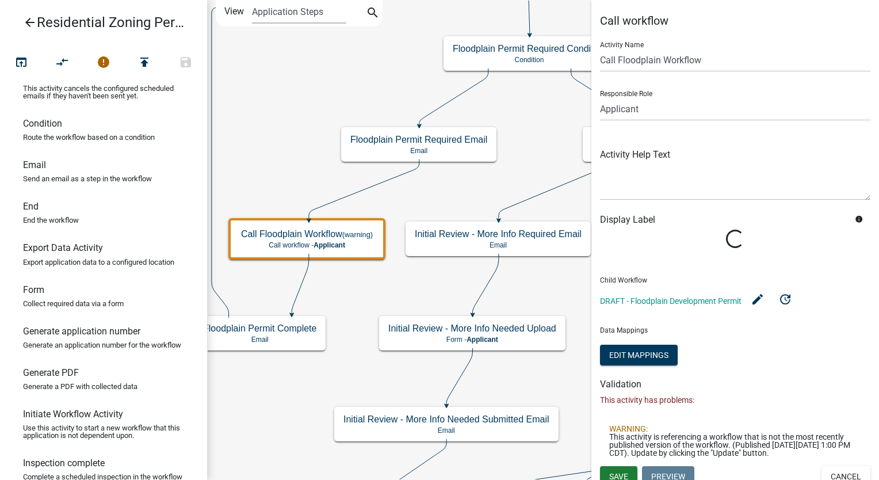
click at [774, 259] on div "Loading..." at bounding box center [734, 244] width 287 height 30
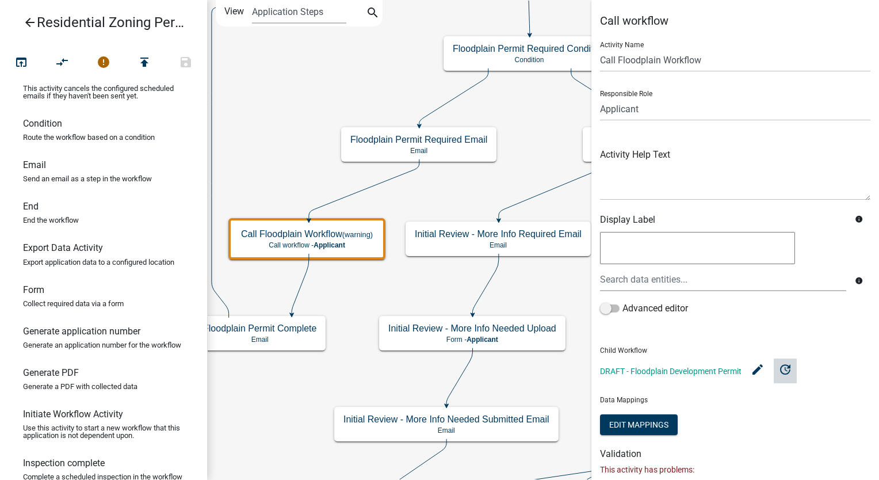
click at [785, 370] on icon "update" at bounding box center [785, 369] width 14 height 14
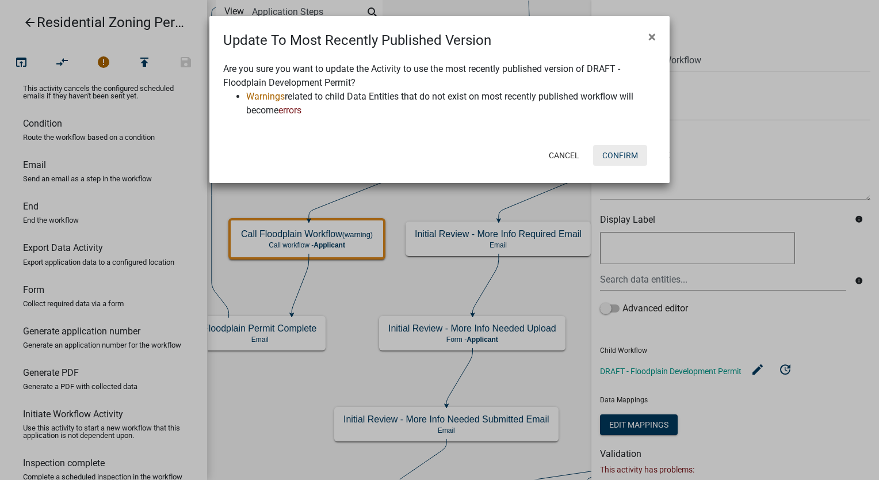
click at [609, 153] on button "Confirm" at bounding box center [620, 155] width 54 height 21
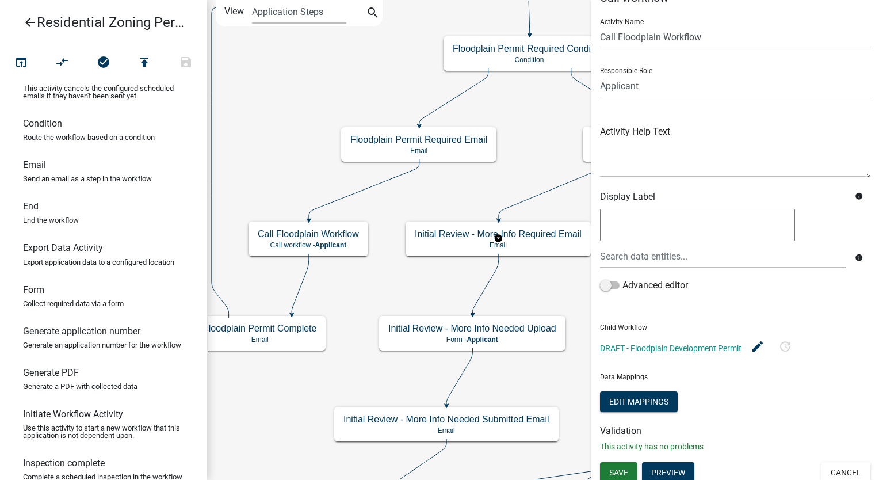
scroll to position [29, 0]
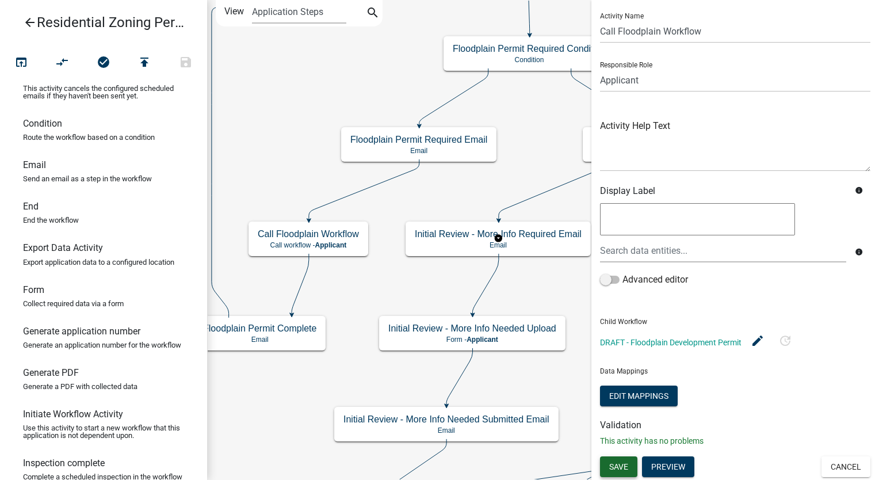
click at [618, 473] on button "Save" at bounding box center [618, 466] width 37 height 21
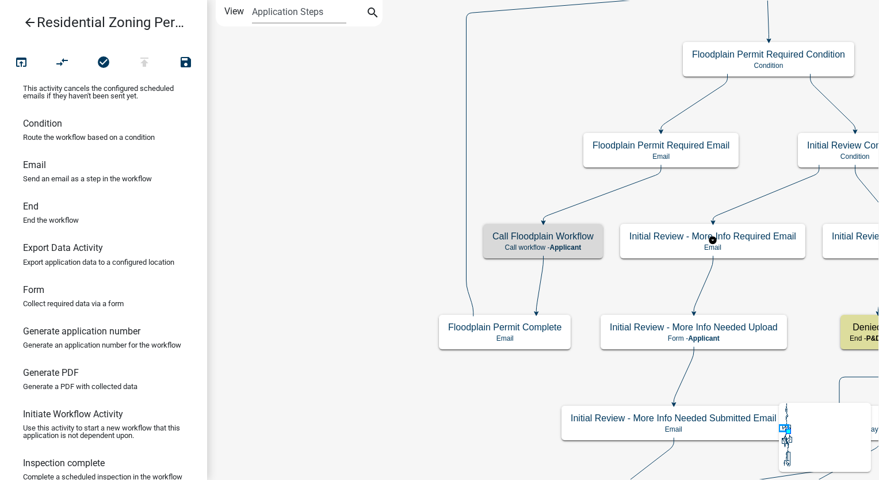
scroll to position [0, 0]
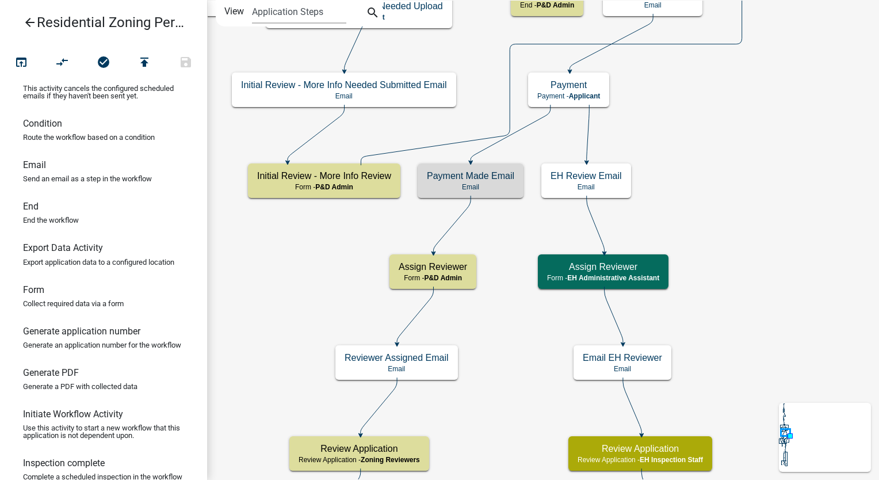
click at [506, 193] on div "Payment Made Email Email" at bounding box center [470, 180] width 106 height 34
click at [421, 173] on div "Payment Made Email Email" at bounding box center [470, 180] width 106 height 34
click at [421, 174] on div "Payment Made Email Email" at bounding box center [470, 180] width 106 height 34
click at [452, 190] on p "Email" at bounding box center [470, 187] width 87 height 8
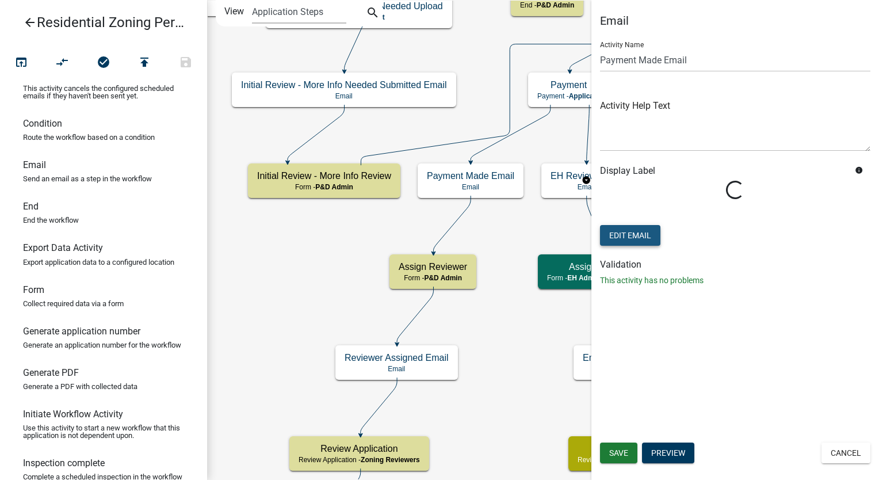
click at [646, 233] on button "Edit Email" at bounding box center [630, 235] width 60 height 21
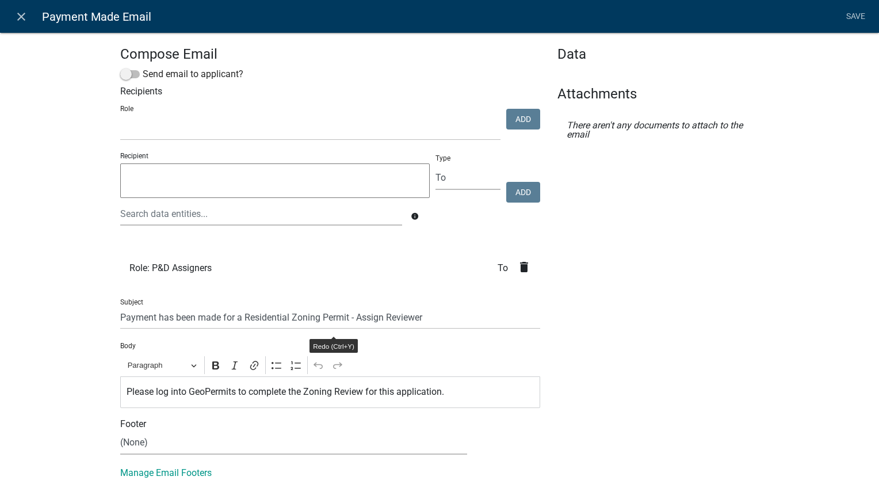
select select
click at [18, 8] on link "close" at bounding box center [21, 17] width 24 height 24
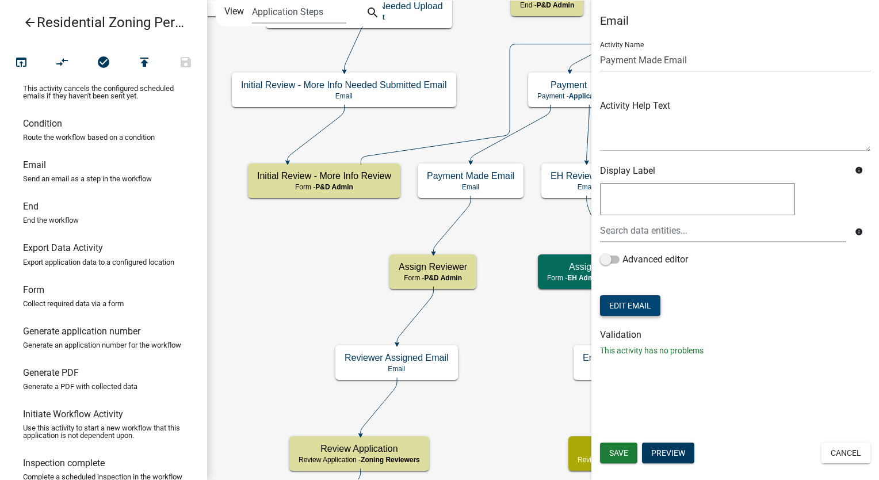
click at [619, 296] on button "Edit Email" at bounding box center [630, 305] width 60 height 21
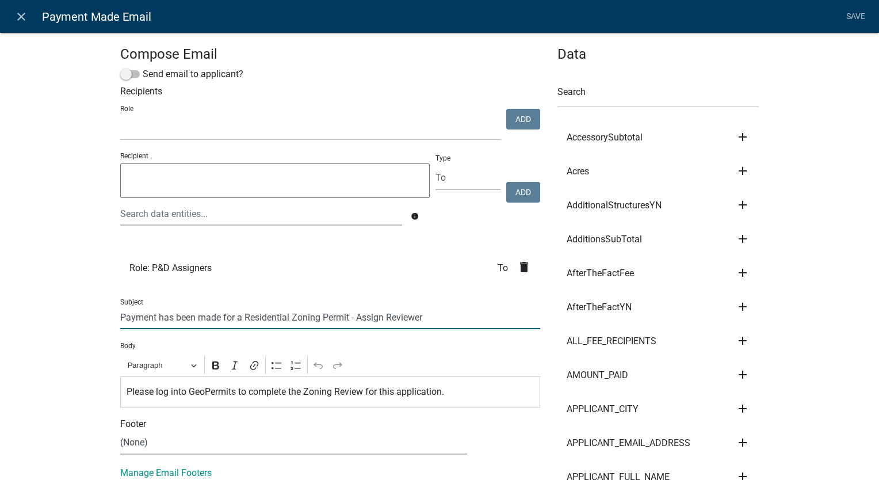
click at [425, 316] on input "Payment has been made for a Residential Zoning Permit - Assign Reviewer" at bounding box center [330, 317] width 420 height 24
click at [411, 317] on input "Payment has been made for a Residential Zoning Permit - Complete the final Revi…" at bounding box center [330, 317] width 420 height 24
type input "Payment has been made for a Residential Zoning Permit - Complete the Final Revi…"
click at [517, 263] on icon "delete" at bounding box center [524, 267] width 14 height 14
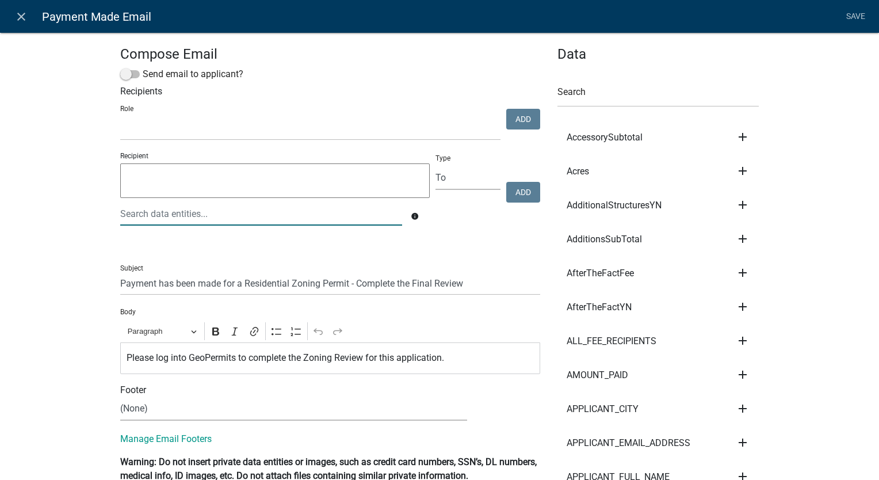
click at [128, 211] on div at bounding box center [261, 214] width 299 height 24
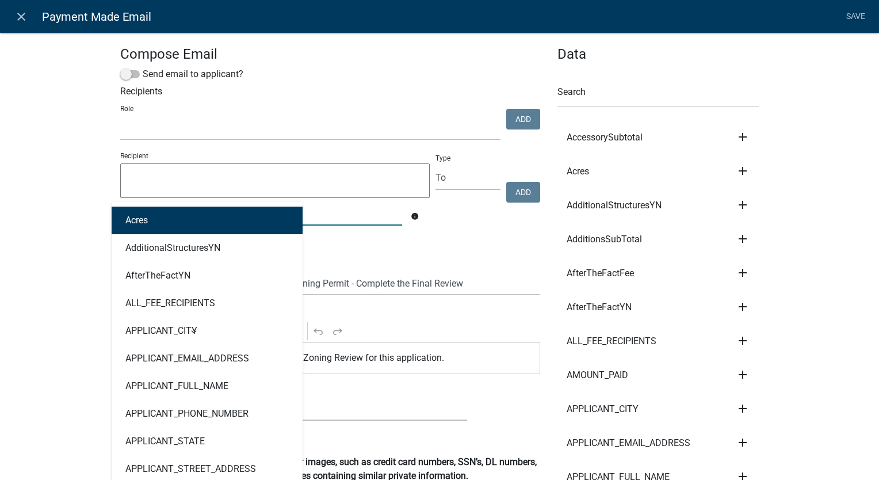
type input "assi"
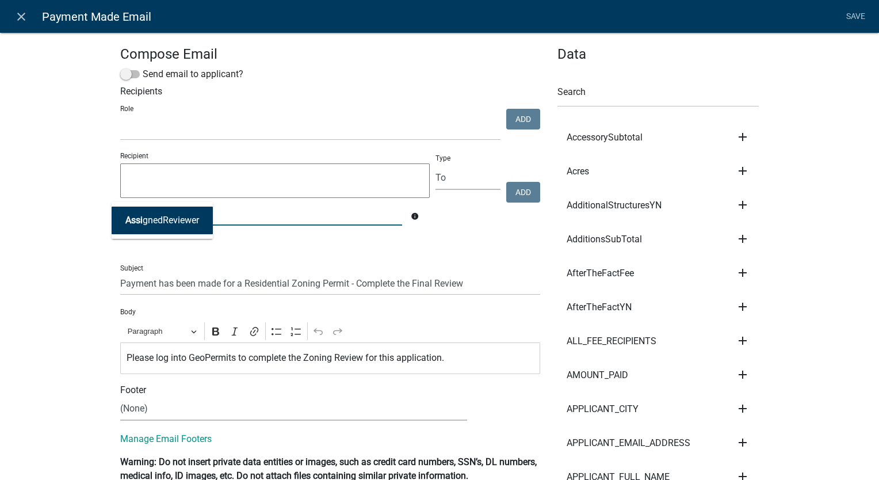
click at [127, 218] on span "Assi" at bounding box center [133, 219] width 17 height 11
type textarea "AssignedReviewer"
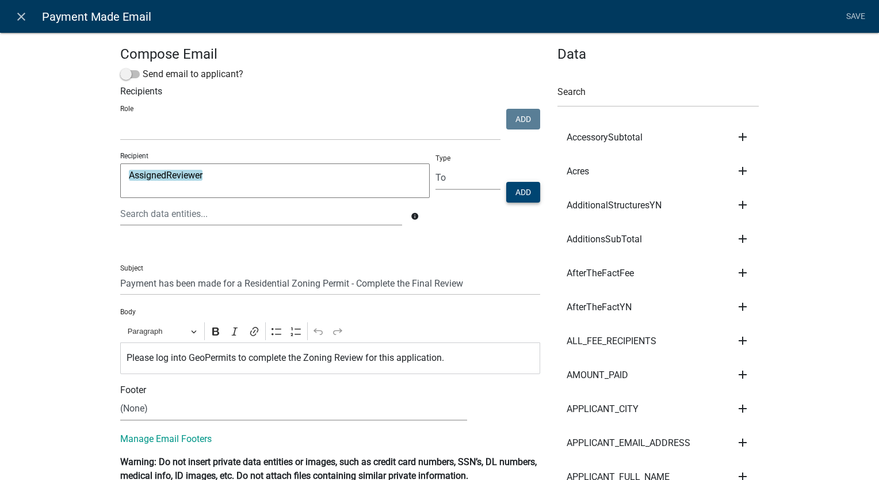
click at [516, 187] on button "Add" at bounding box center [523, 192] width 34 height 21
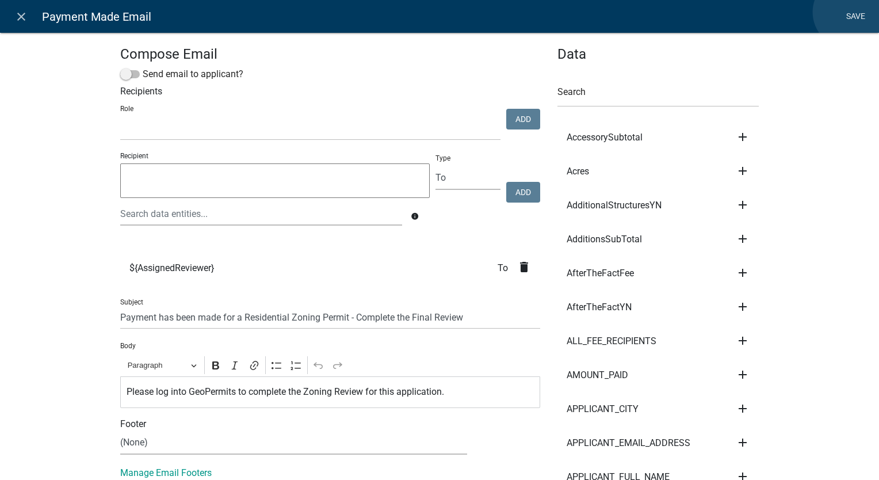
click at [849, 12] on link "Save" at bounding box center [855, 17] width 29 height 22
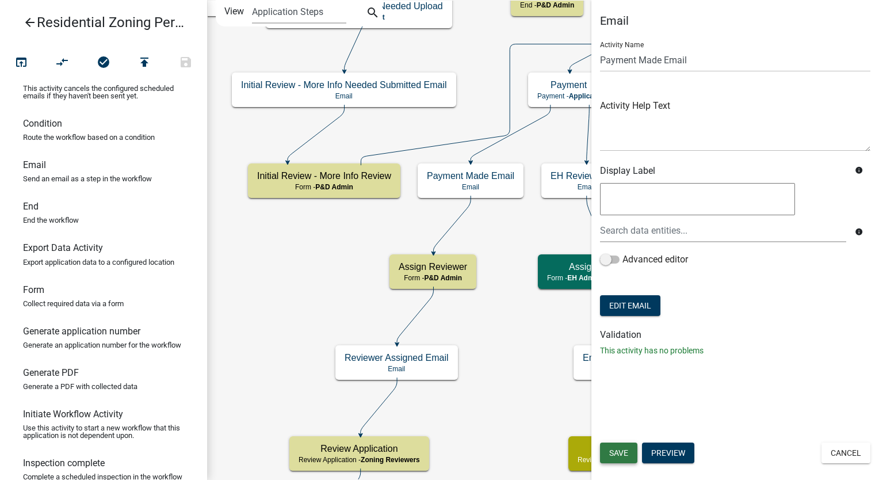
click at [619, 452] on span "Save" at bounding box center [618, 452] width 19 height 9
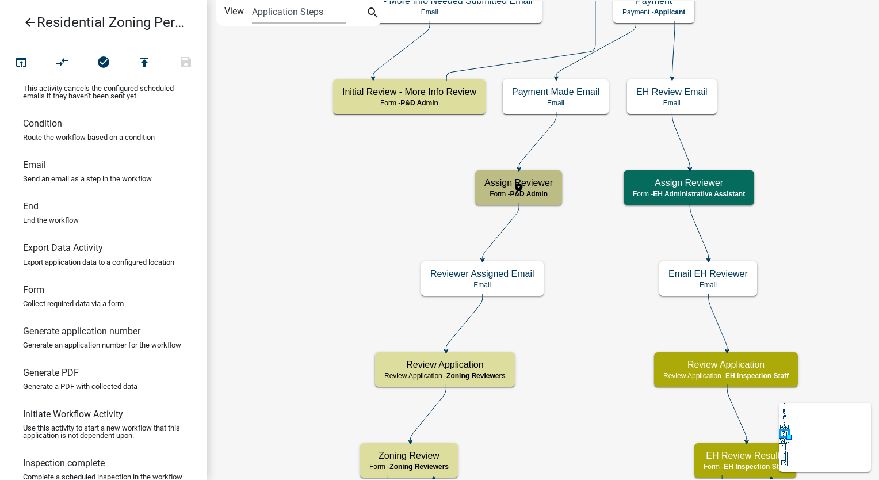
click at [546, 190] on span "P&D Admin" at bounding box center [528, 194] width 38 height 8
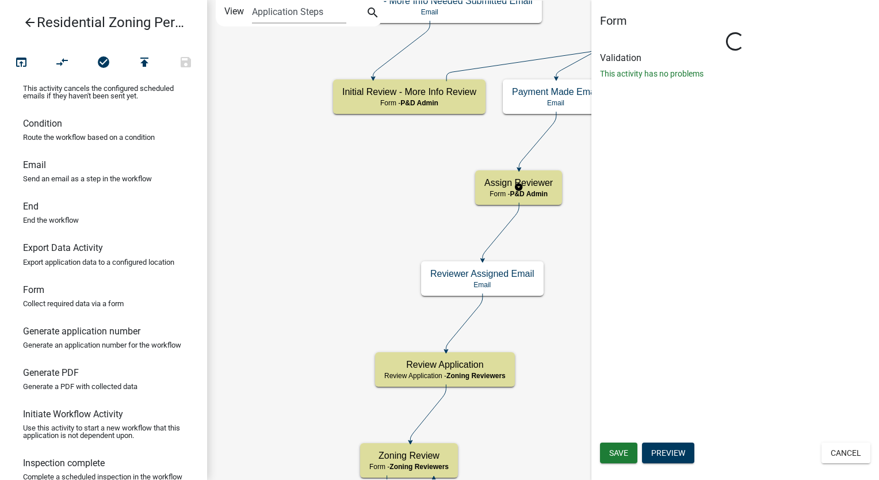
select select "1D7849C7-47D0-45C1-BB15-B11DE66EF8E1"
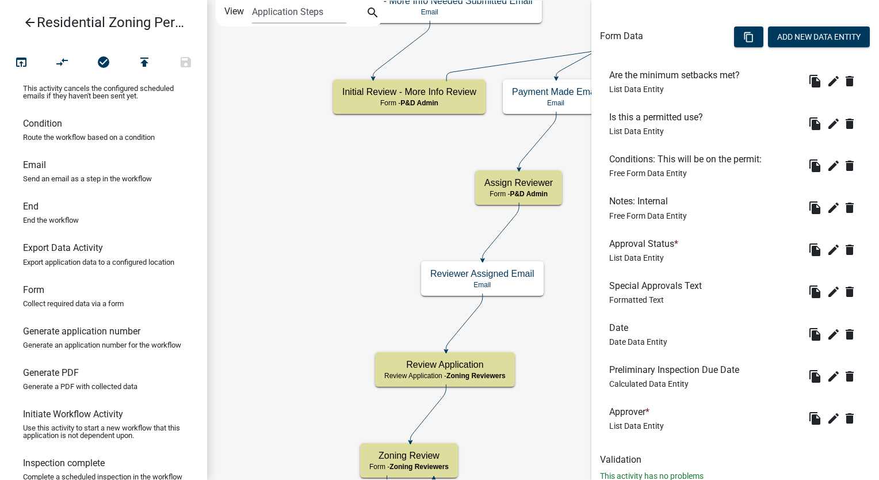
scroll to position [385, 0]
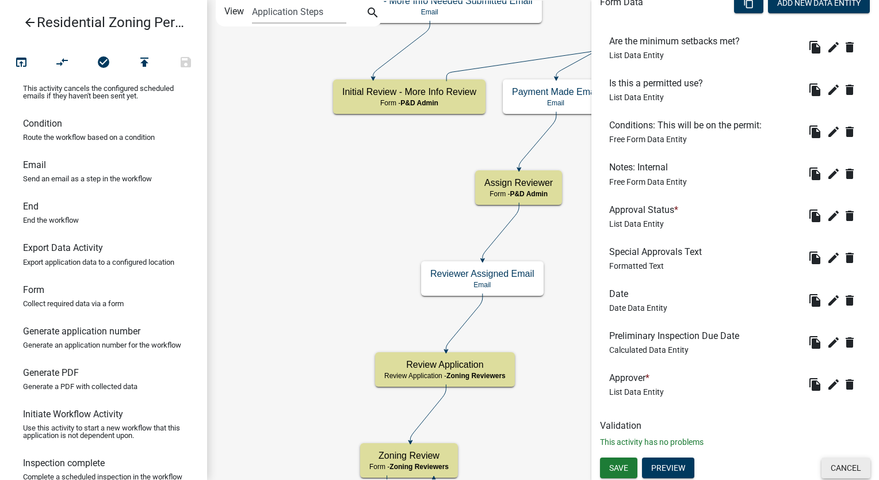
click at [842, 466] on button "Cancel" at bounding box center [845, 467] width 49 height 21
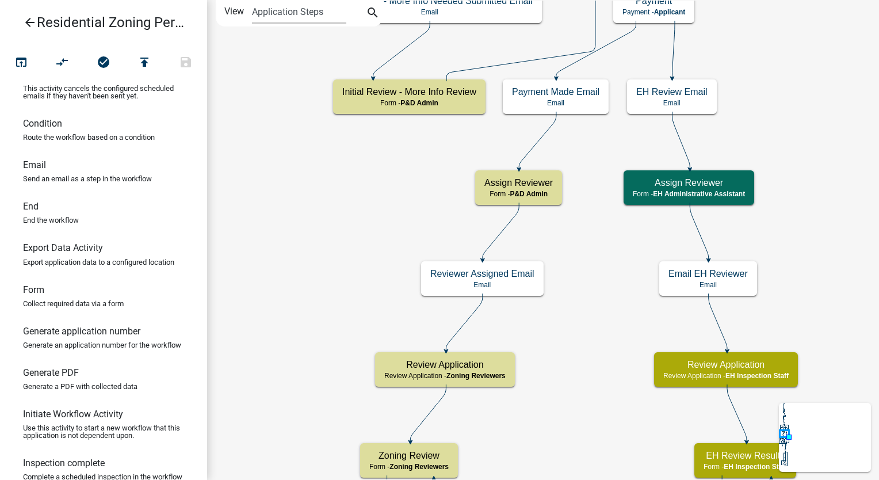
scroll to position [0, 0]
click at [547, 182] on h5 "Assign Reviewer" at bounding box center [518, 182] width 68 height 11
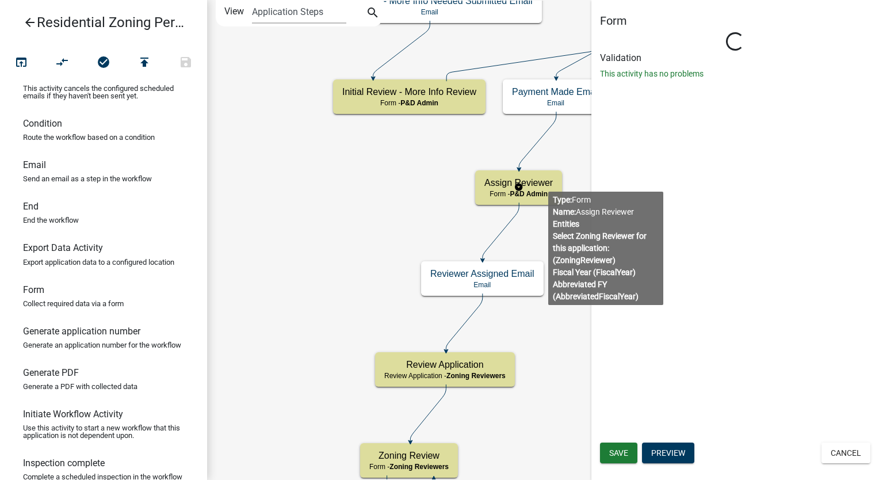
select select "1D7849C7-47D0-45C1-BB15-B11DE66EF8E1"
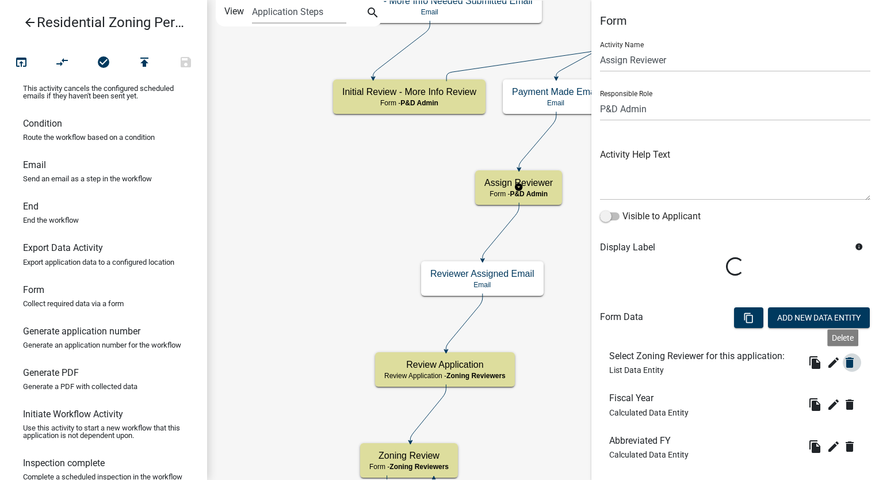
click at [844, 360] on icon "delete" at bounding box center [849, 362] width 14 height 14
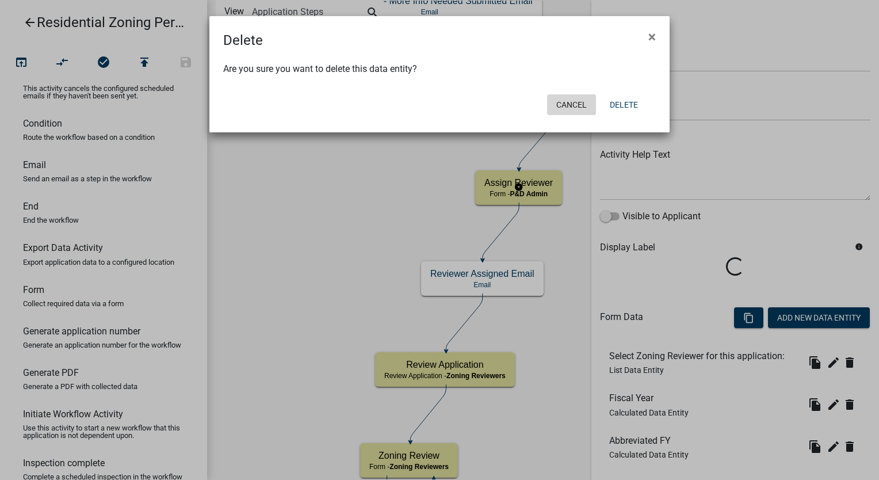
click at [570, 107] on button "Cancel" at bounding box center [571, 104] width 49 height 21
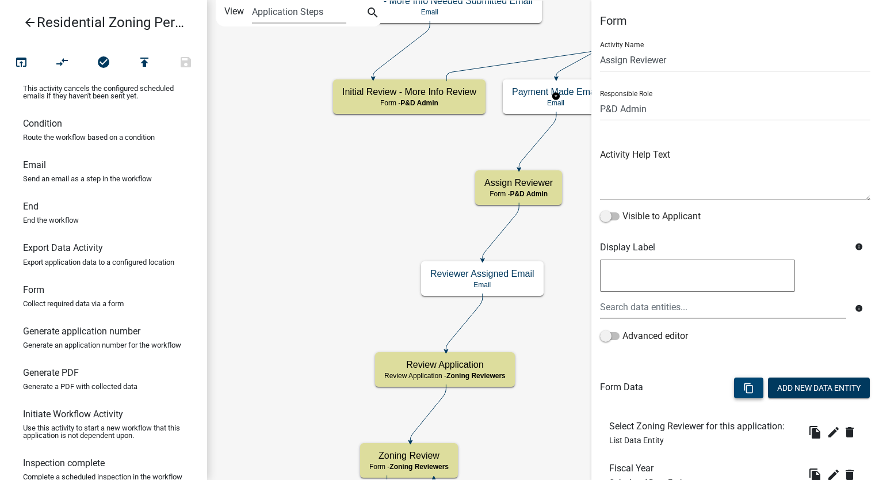
click at [743, 381] on button "content_copy" at bounding box center [748, 387] width 29 height 21
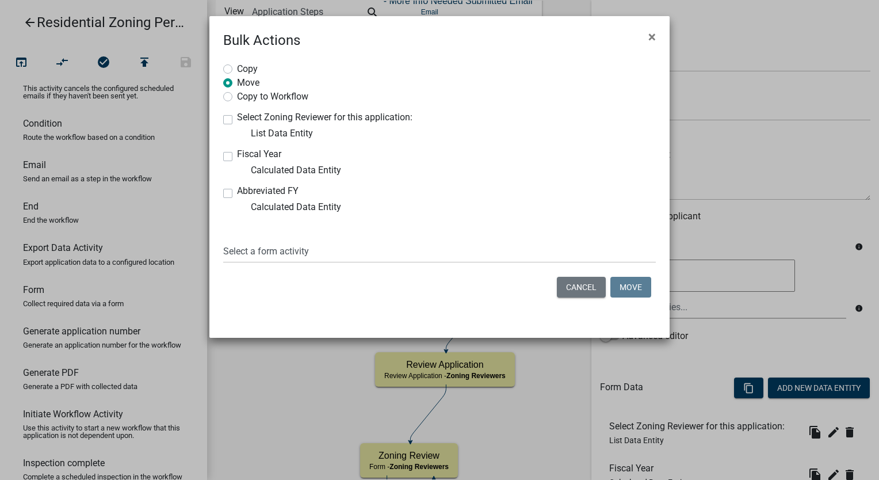
click at [237, 155] on label "Fiscal Year" at bounding box center [259, 153] width 44 height 9
click at [237, 155] on input "Fiscal Year" at bounding box center [240, 152] width 7 height 7
checkbox input "true"
click at [237, 190] on label "Abbreviated FY" at bounding box center [268, 190] width 62 height 9
click at [237, 190] on input "Abbreviated FY" at bounding box center [240, 189] width 7 height 7
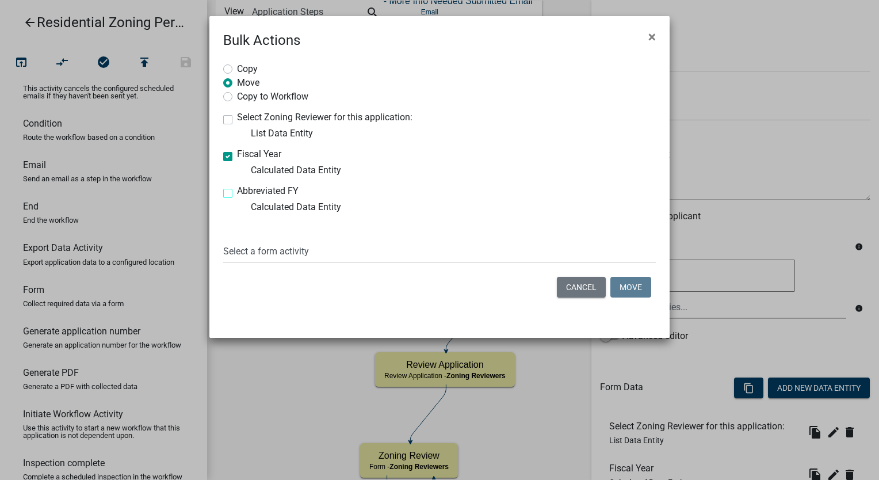
checkbox input "true"
click at [237, 254] on select "Select a form activity Contact and Property Information Zoning Review Applicati…" at bounding box center [439, 251] width 432 height 24
select select "404462c4-d337-4f19-8777-8c5df2d67a1c"
click at [223, 239] on select "Select a form activity Contact and Property Information Zoning Review Applicati…" at bounding box center [439, 251] width 432 height 24
click at [628, 290] on button "Move" at bounding box center [630, 287] width 41 height 21
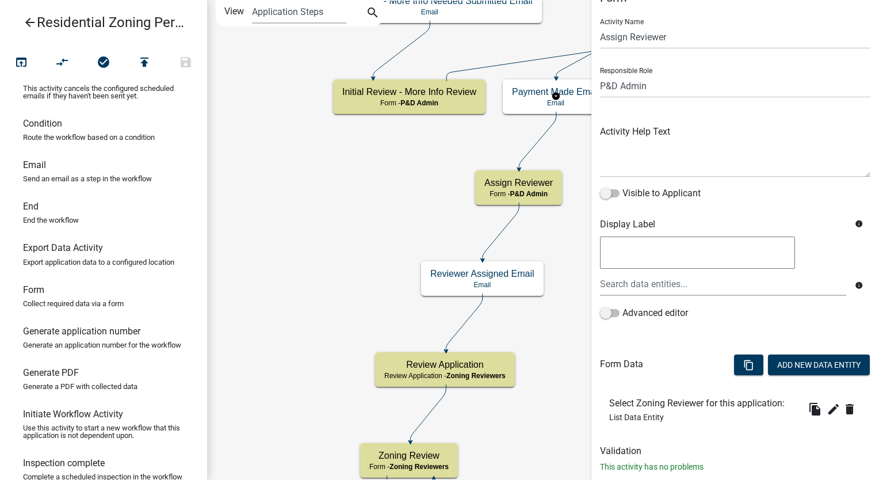
scroll to position [48, 0]
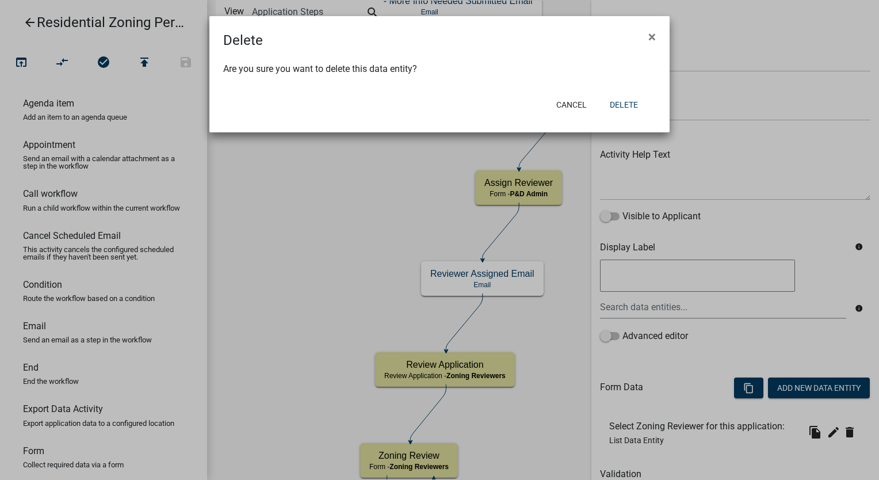
select select "1D7849C7-47D0-45C1-BB15-B11DE66EF8E1"
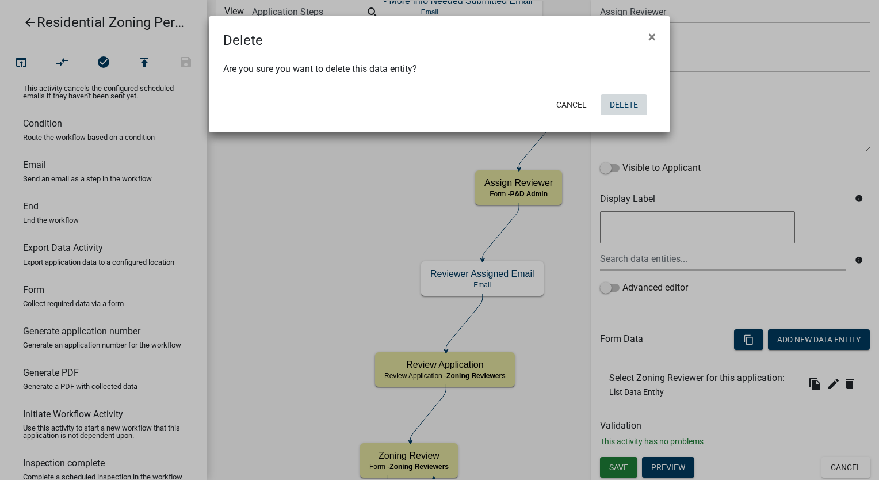
click at [626, 105] on button "Delete" at bounding box center [623, 104] width 47 height 21
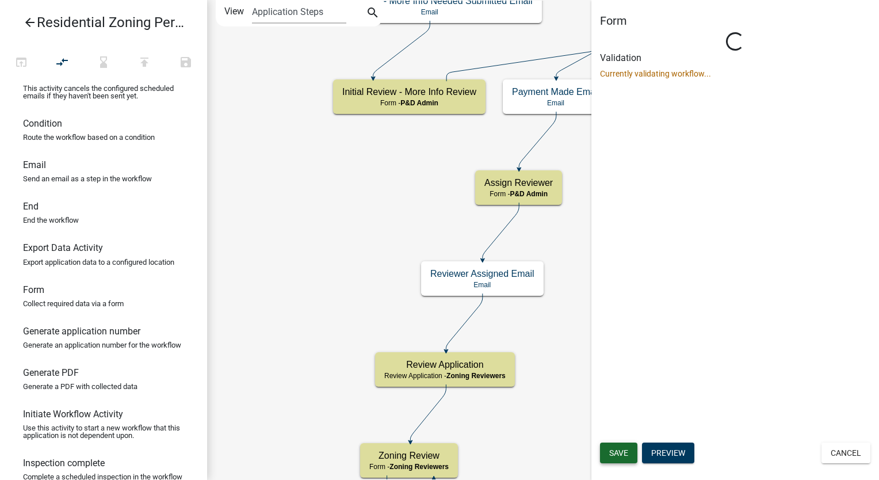
scroll to position [0, 0]
select select "1D7849C7-47D0-45C1-BB15-B11DE66EF8E1"
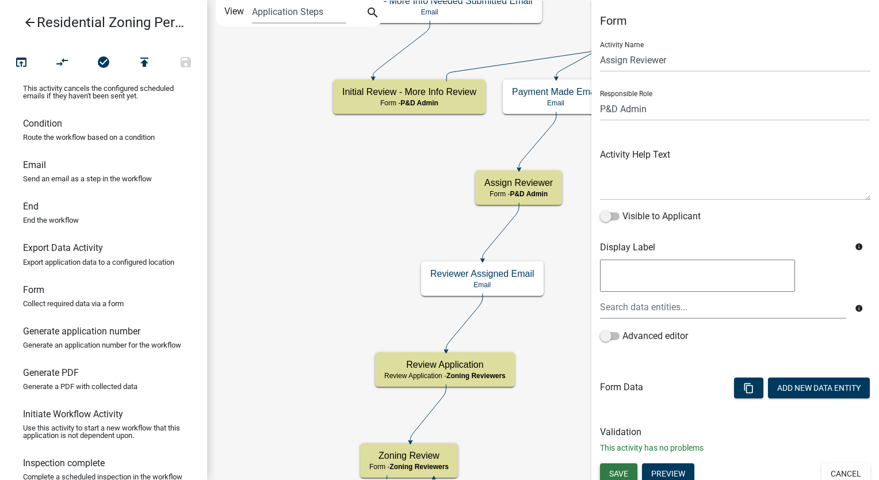
click at [613, 468] on span "Save" at bounding box center [618, 472] width 19 height 9
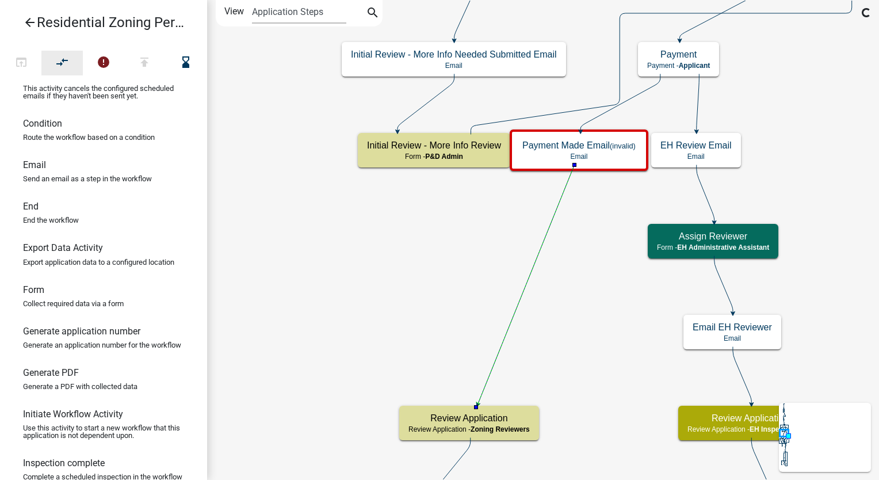
click at [62, 62] on icon "compare_arrows" at bounding box center [63, 63] width 14 height 16
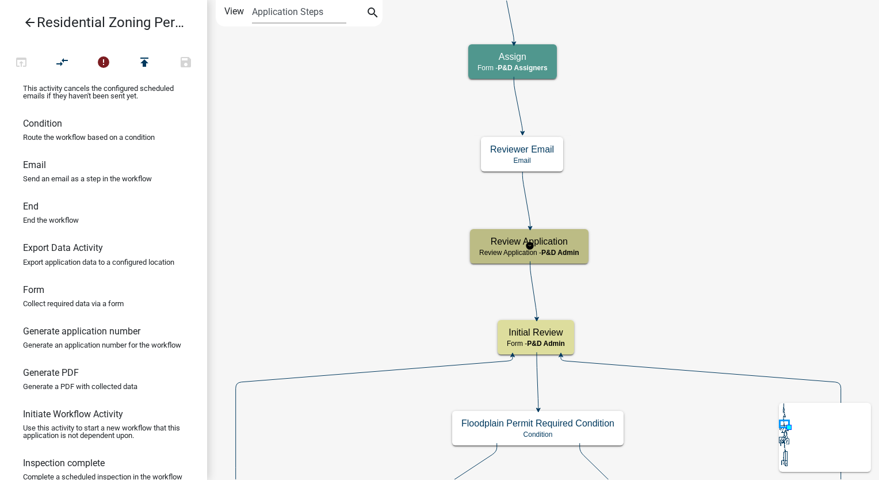
click at [551, 250] on span "P&D Admin" at bounding box center [560, 252] width 38 height 8
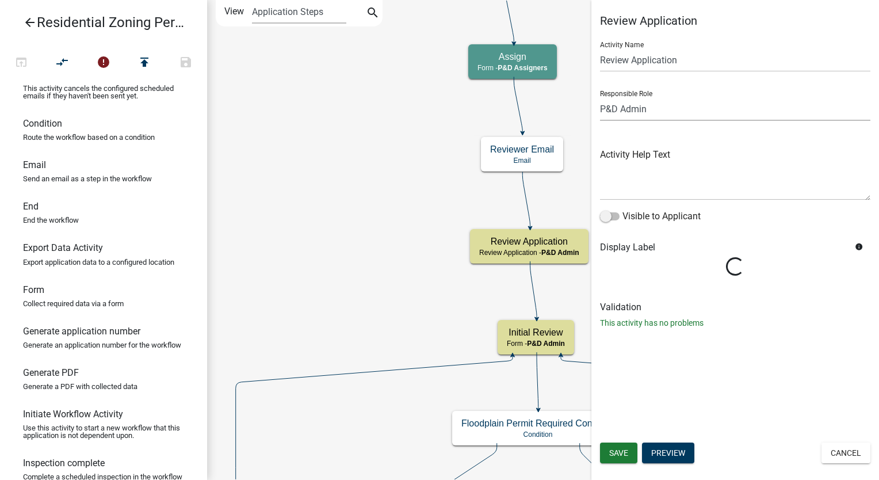
click at [674, 109] on select "Applicant Admin P & D Inspectors EH Administrative Assistant Zoning Reviewers E…" at bounding box center [735, 109] width 270 height 24
select select "289CA764-5063-4D44-9E26-A723625F811D"
click at [600, 97] on select "Applicant Admin P & D Inspectors EH Administrative Assistant Zoning Reviewers E…" at bounding box center [735, 109] width 270 height 24
click at [614, 452] on span "Save" at bounding box center [618, 452] width 19 height 9
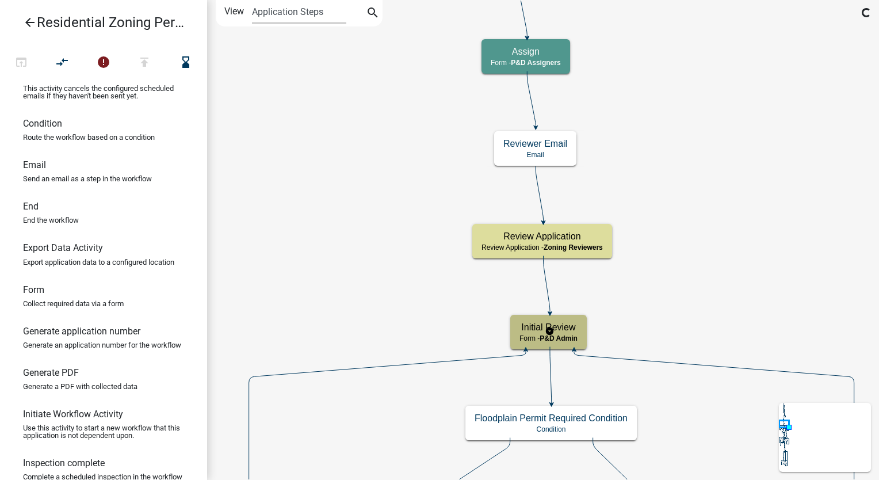
click at [577, 335] on span "P&D Admin" at bounding box center [558, 338] width 38 height 8
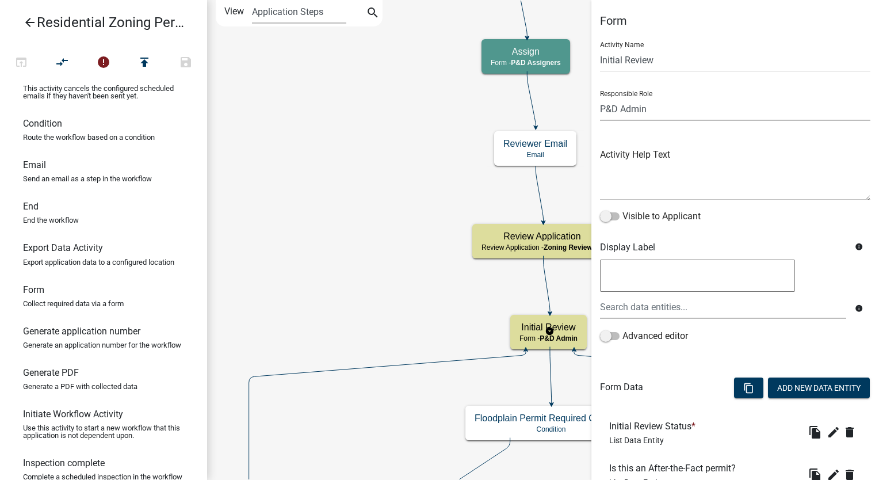
click at [678, 109] on select "Applicant Admin P & D Inspectors EH Administrative Assistant Zoning Reviewers E…" at bounding box center [735, 109] width 270 height 24
select select "289CA764-5063-4D44-9E26-A723625F811D"
click at [600, 97] on select "Applicant Admin P & D Inspectors EH Administrative Assistant Zoning Reviewers E…" at bounding box center [735, 109] width 270 height 24
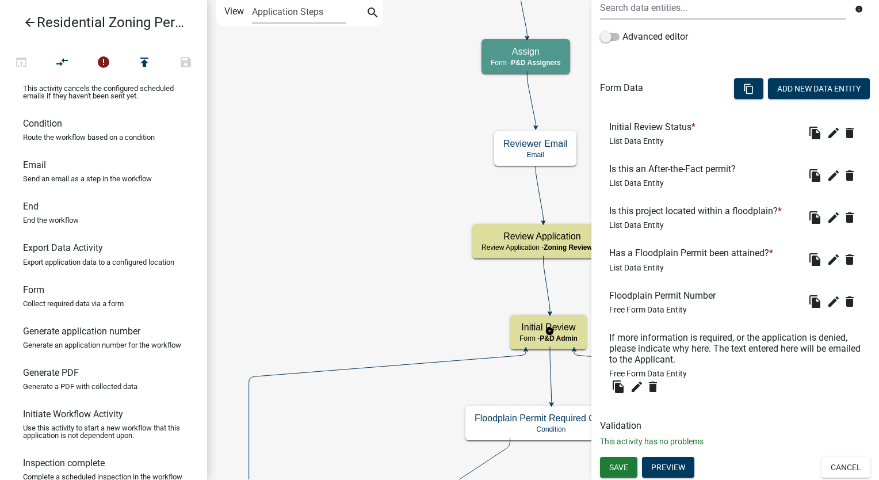
scroll to position [299, 0]
click at [619, 466] on span "Save" at bounding box center [618, 466] width 19 height 9
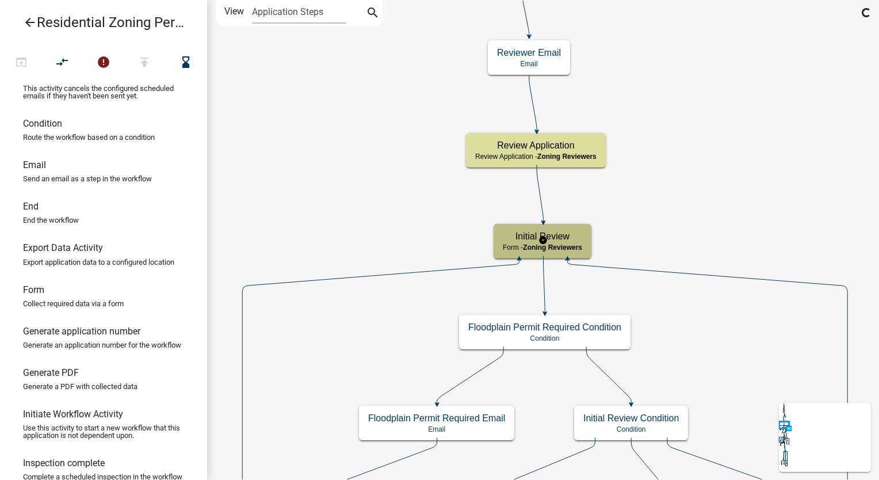
scroll to position [0, 0]
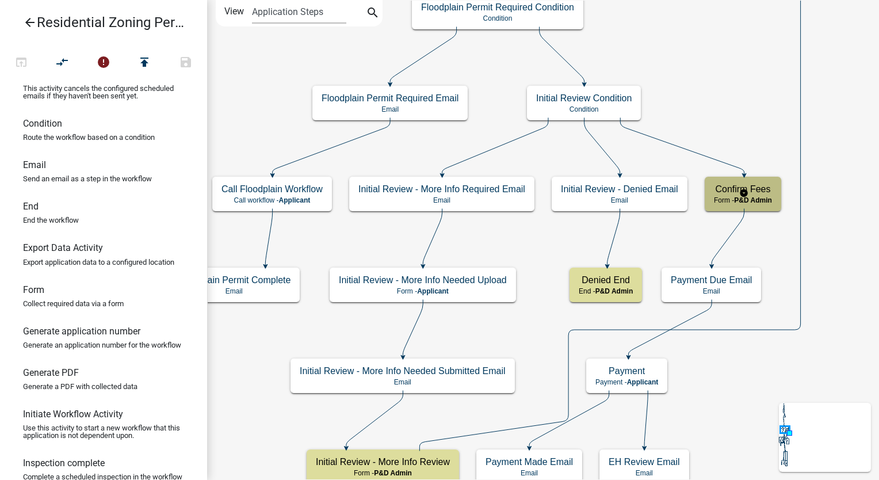
click at [760, 203] on span "P&D Admin" at bounding box center [753, 200] width 38 height 8
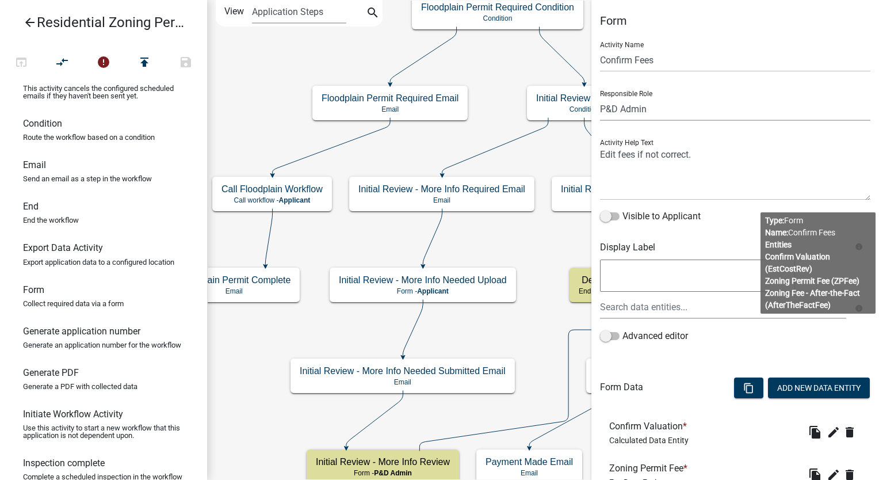
click at [716, 107] on select "Applicant Admin P & D Inspectors EH Administrative Assistant Zoning Reviewers E…" at bounding box center [735, 109] width 270 height 24
select select "289CA764-5063-4D44-9E26-A723625F811D"
click at [600, 97] on select "Applicant Admin P & D Inspectors EH Administrative Assistant Zoning Reviewers E…" at bounding box center [735, 109] width 270 height 24
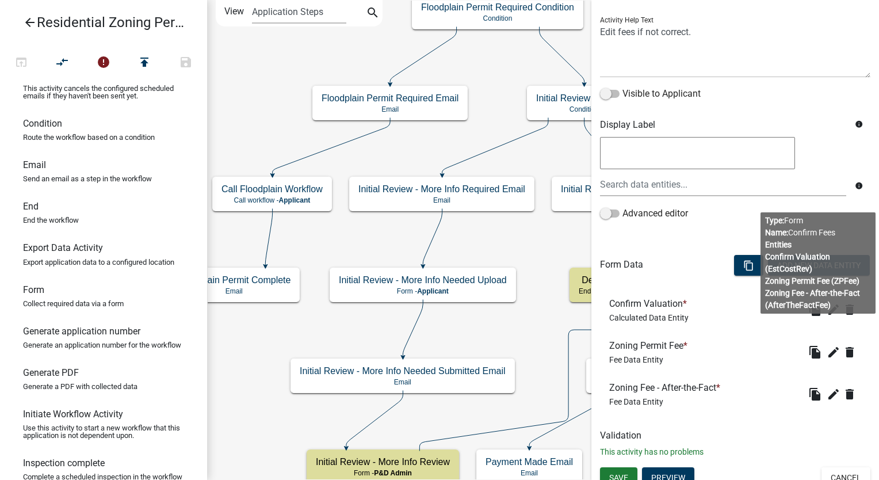
scroll to position [132, 0]
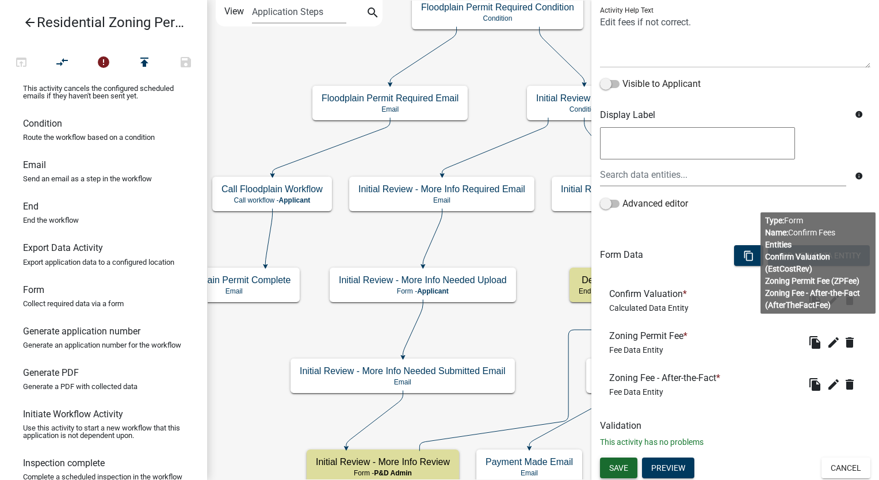
click at [605, 467] on button "Save" at bounding box center [618, 467] width 37 height 21
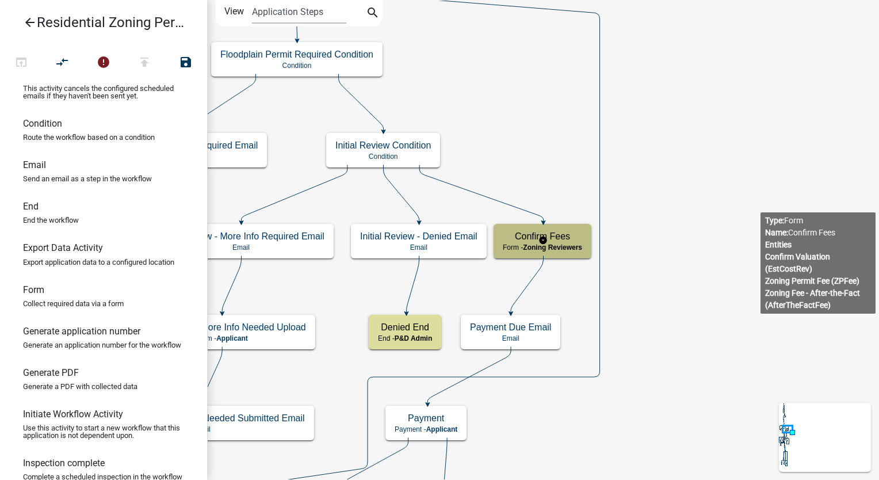
scroll to position [0, 0]
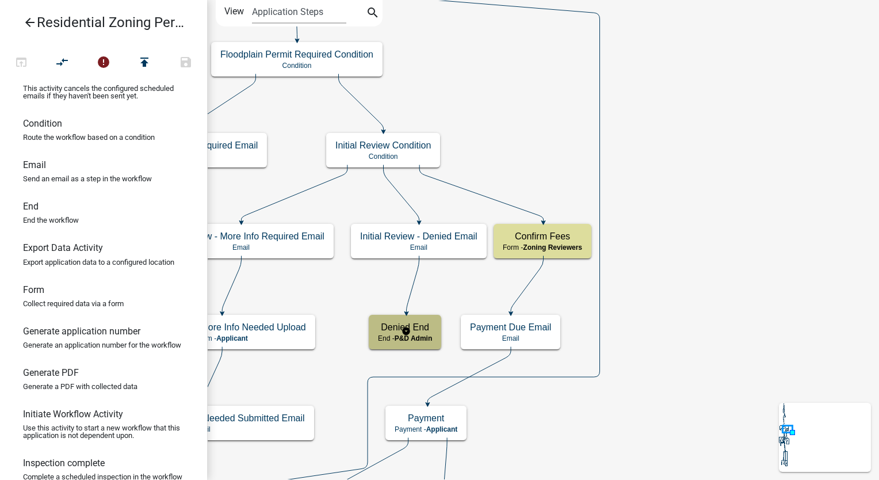
click at [415, 327] on h5 "Denied End" at bounding box center [405, 326] width 54 height 11
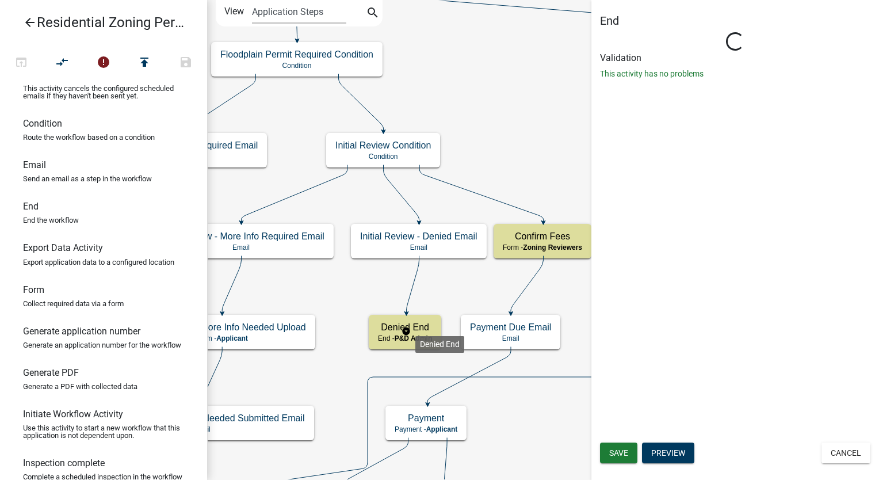
select select "1D7849C7-47D0-45C1-BB15-B11DE66EF8E1"
select select "Rejected"
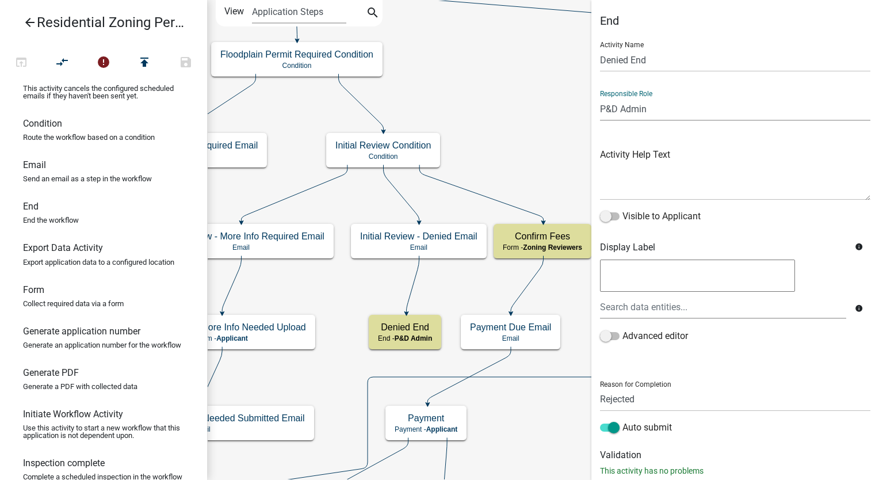
click at [654, 114] on select "Applicant Admin P & D Inspectors EH Administrative Assistant Zoning Reviewers E…" at bounding box center [735, 109] width 270 height 24
select select "289CA764-5063-4D44-9E26-A723625F811D"
click at [600, 97] on select "Applicant Admin P & D Inspectors EH Administrative Assistant Zoning Reviewers E…" at bounding box center [735, 109] width 270 height 24
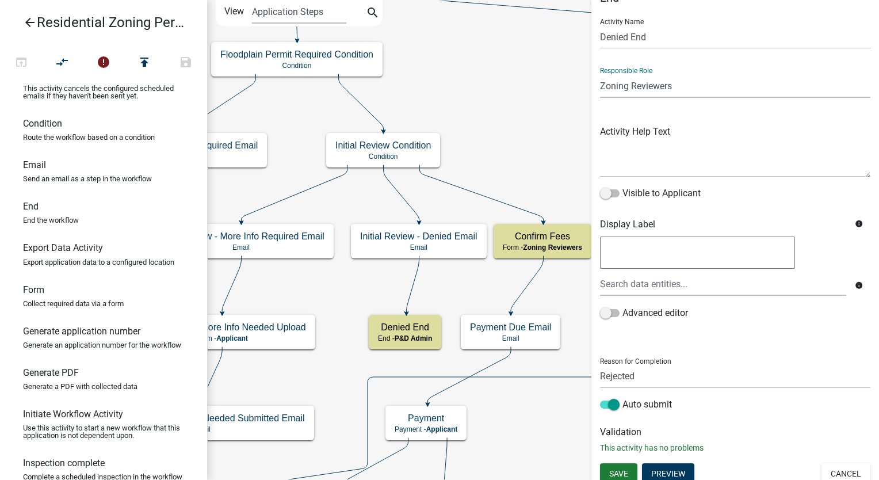
scroll to position [29, 0]
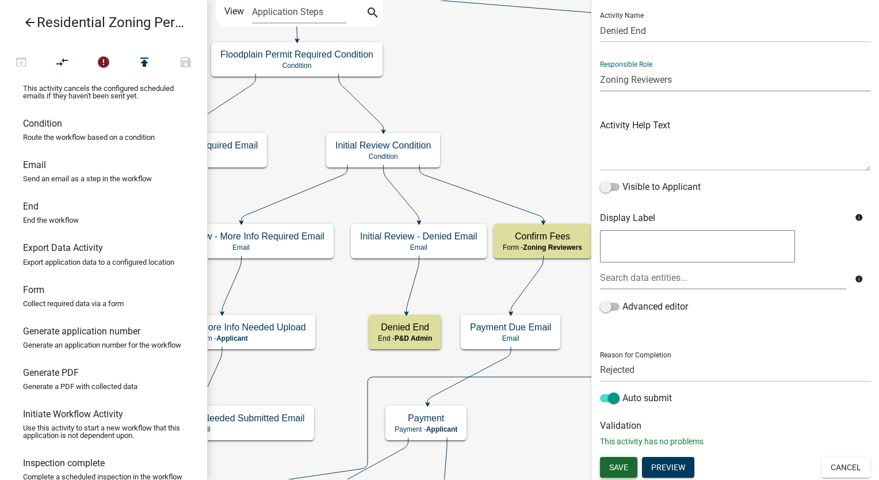
click at [618, 463] on span "Save" at bounding box center [618, 466] width 19 height 9
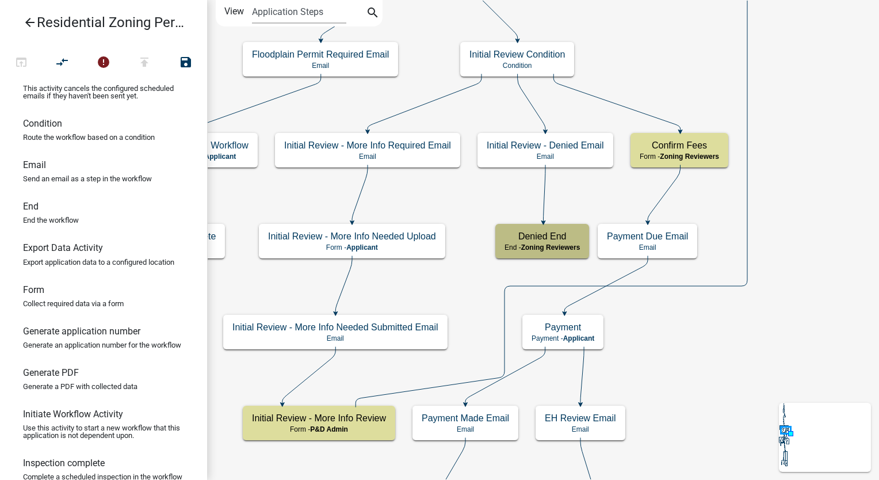
scroll to position [0, 0]
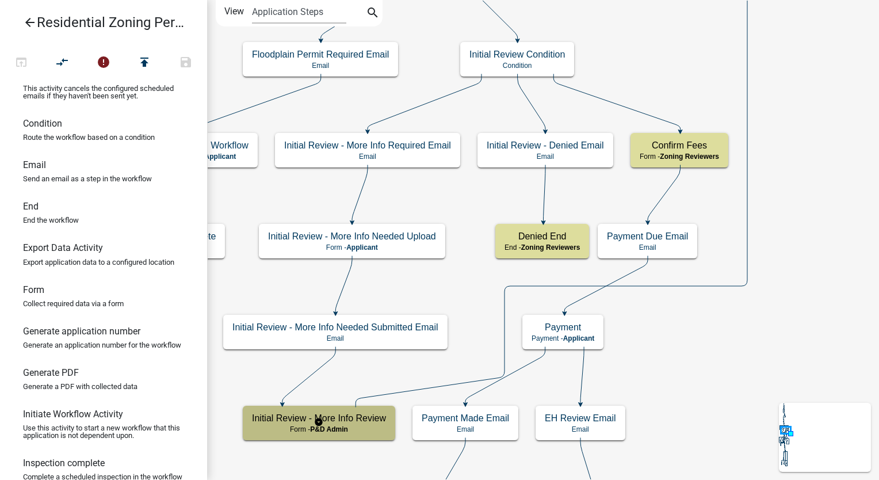
click at [363, 429] on p "Form - P&D Admin" at bounding box center [319, 429] width 134 height 8
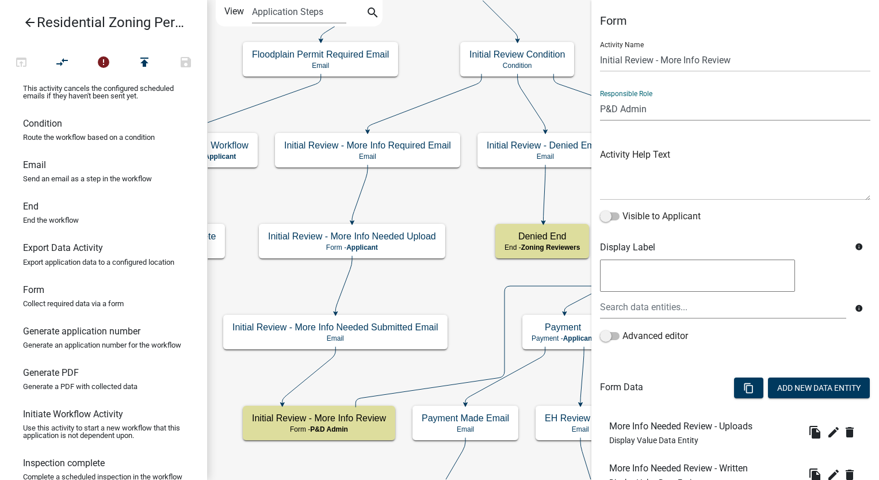
click at [649, 114] on select "Applicant Admin P & D Inspectors EH Administrative Assistant Zoning Reviewers E…" at bounding box center [735, 109] width 270 height 24
select select "289CA764-5063-4D44-9E26-A723625F811D"
click at [600, 97] on select "Applicant Admin P & D Inspectors EH Administrative Assistant Zoning Reviewers E…" at bounding box center [735, 109] width 270 height 24
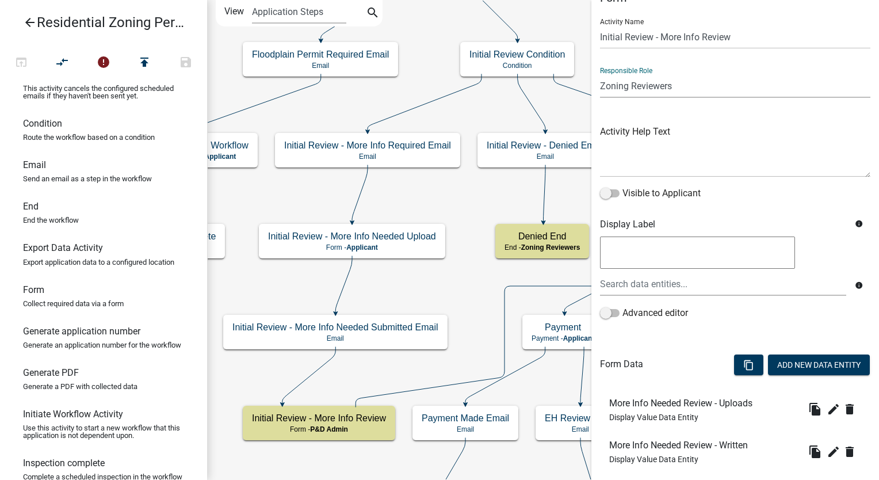
scroll to position [132, 0]
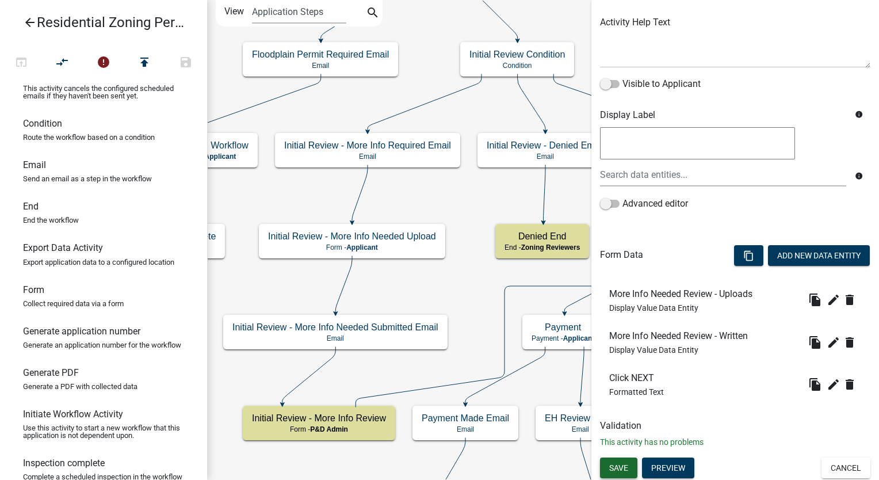
click at [616, 475] on button "Save" at bounding box center [618, 467] width 37 height 21
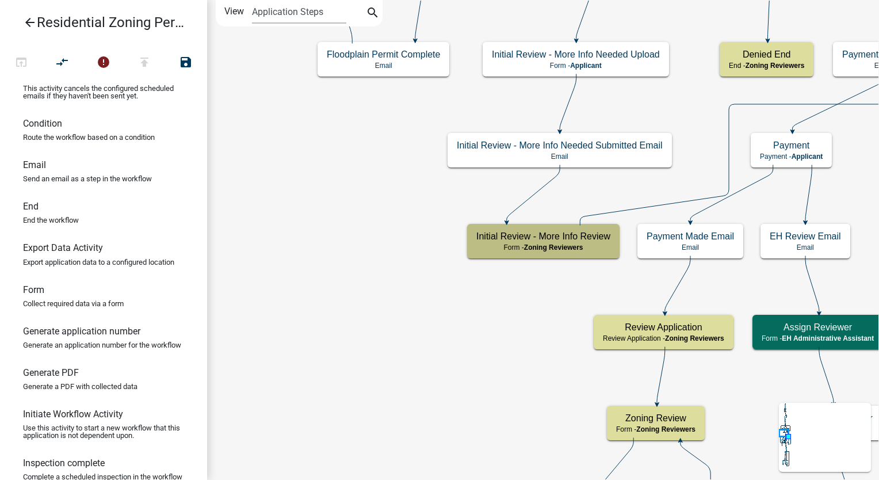
scroll to position [0, 0]
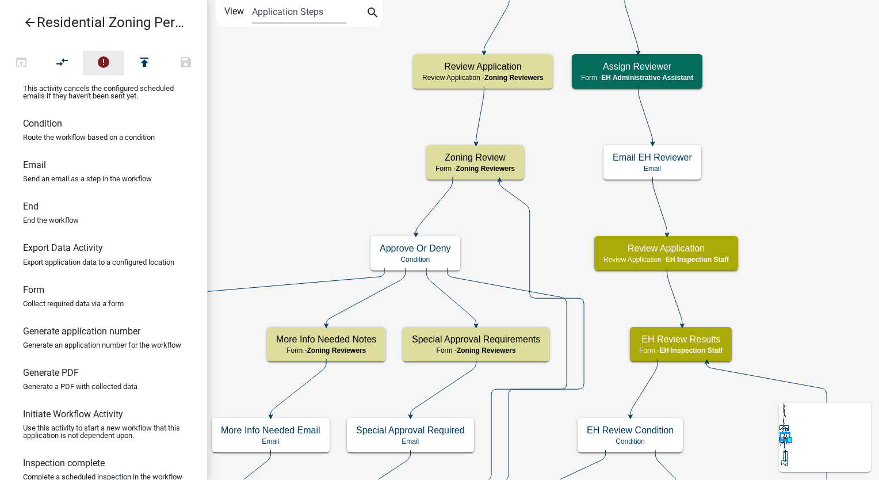
click at [101, 69] on icon "error" at bounding box center [104, 63] width 14 height 16
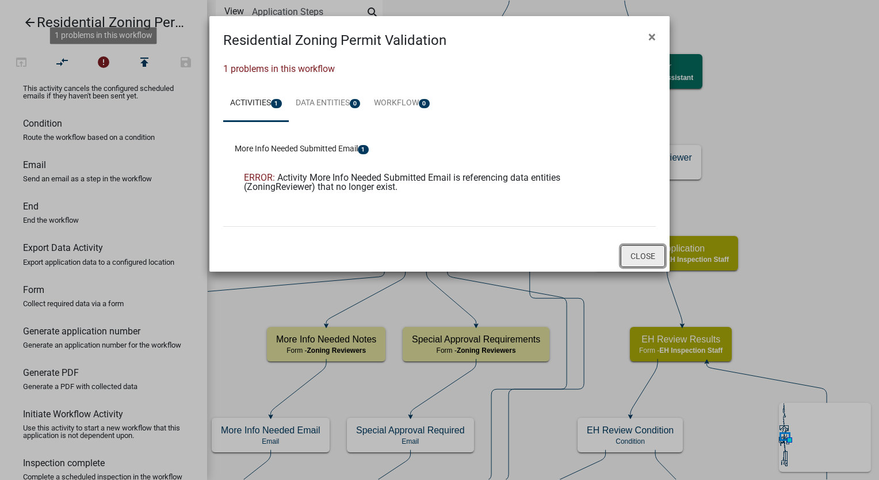
click at [646, 254] on button "Close" at bounding box center [642, 256] width 44 height 22
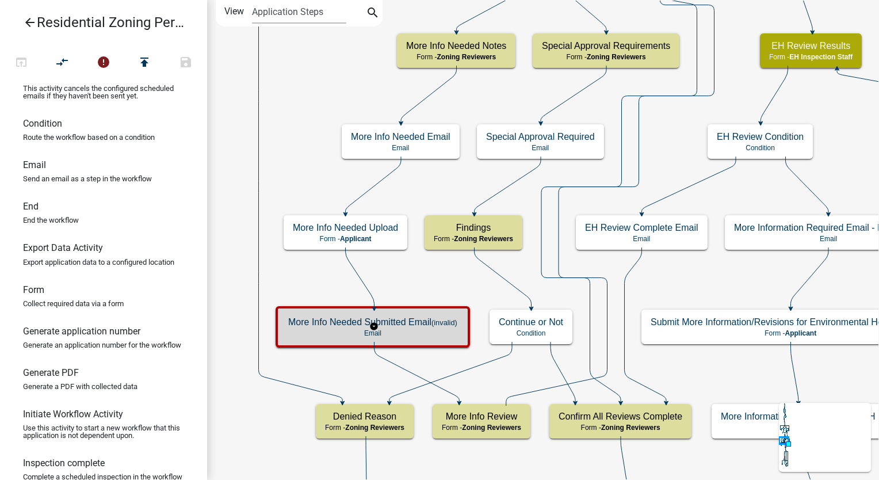
click at [427, 324] on h5 "More Info Needed Submitted Email (invalid)" at bounding box center [372, 321] width 169 height 11
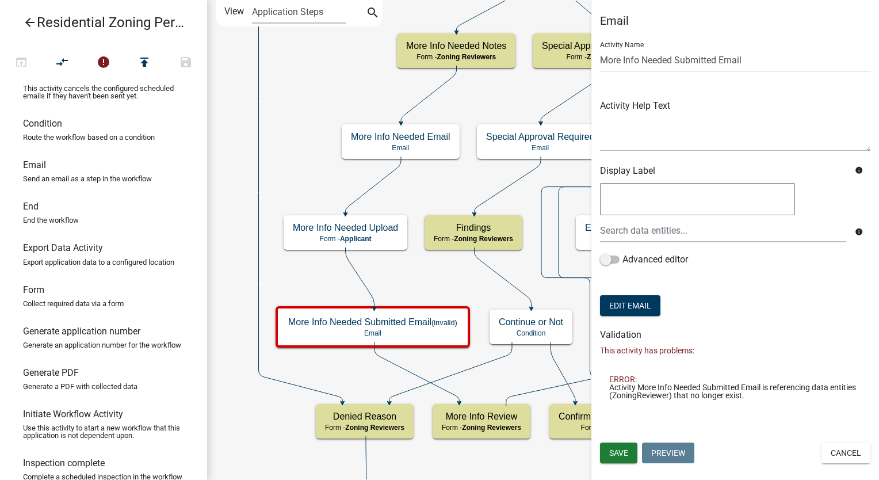
click at [620, 293] on form "Activity Name More Info Needed Submitted Email Activity Help Text Display Label…" at bounding box center [735, 175] width 270 height 286
click at [626, 300] on button "Edit Email" at bounding box center [630, 305] width 60 height 21
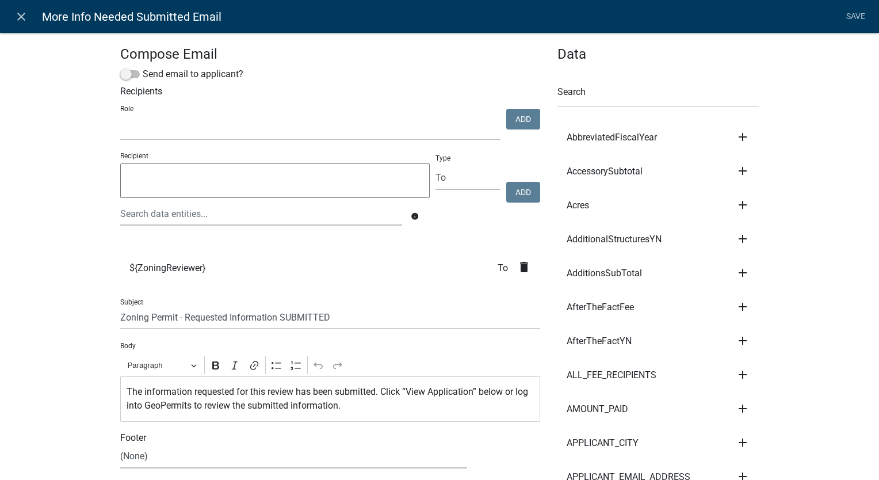
click at [626, 324] on li "AfterTheFactYN add Subject Body Recipient" at bounding box center [657, 341] width 201 height 34
click at [517, 267] on icon "delete" at bounding box center [524, 267] width 14 height 14
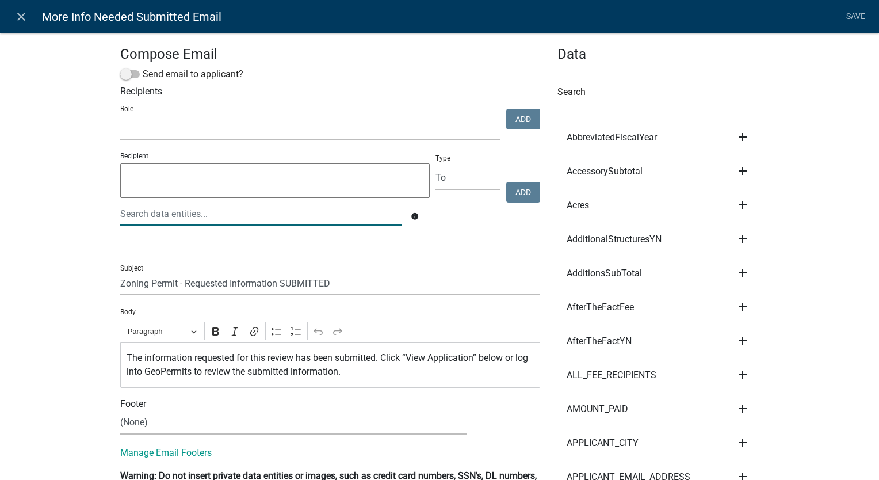
click at [144, 209] on div at bounding box center [261, 214] width 299 height 24
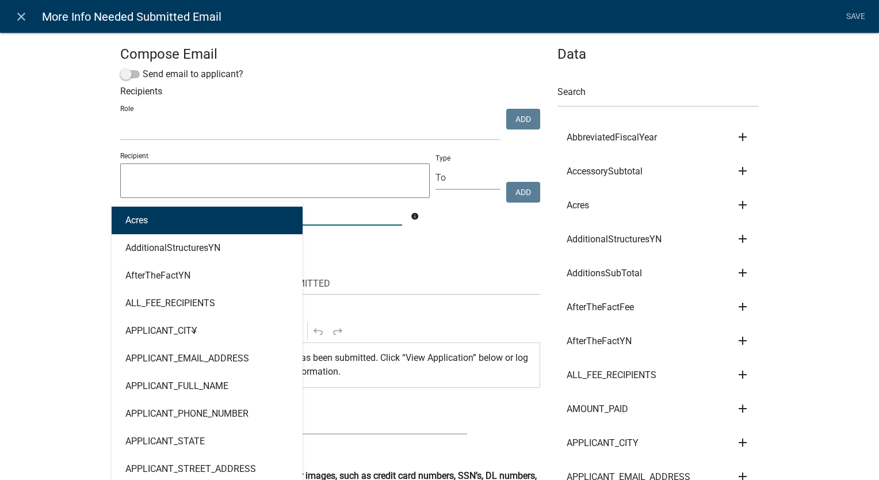
type input "assign"
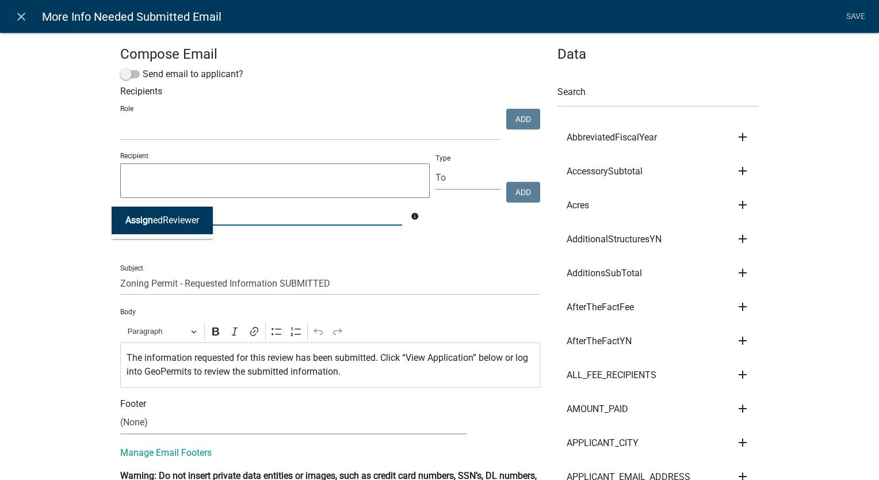
click at [143, 217] on span "Assign" at bounding box center [139, 219] width 28 height 11
type textarea "AssignedReviewer"
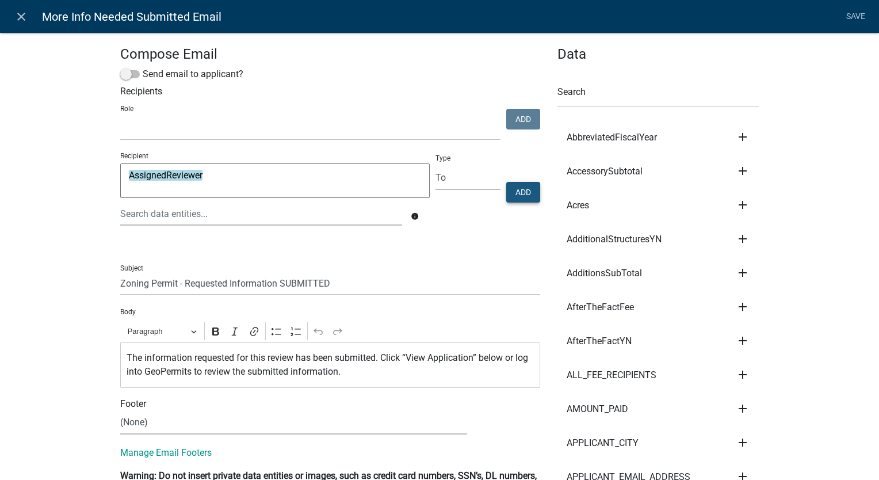
click at [528, 191] on button "Add" at bounding box center [523, 192] width 34 height 21
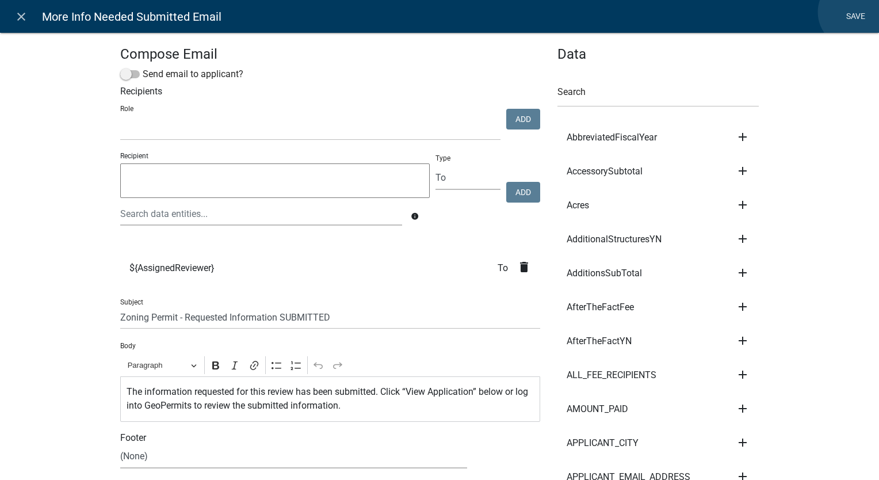
click at [854, 12] on link "Save" at bounding box center [855, 17] width 29 height 22
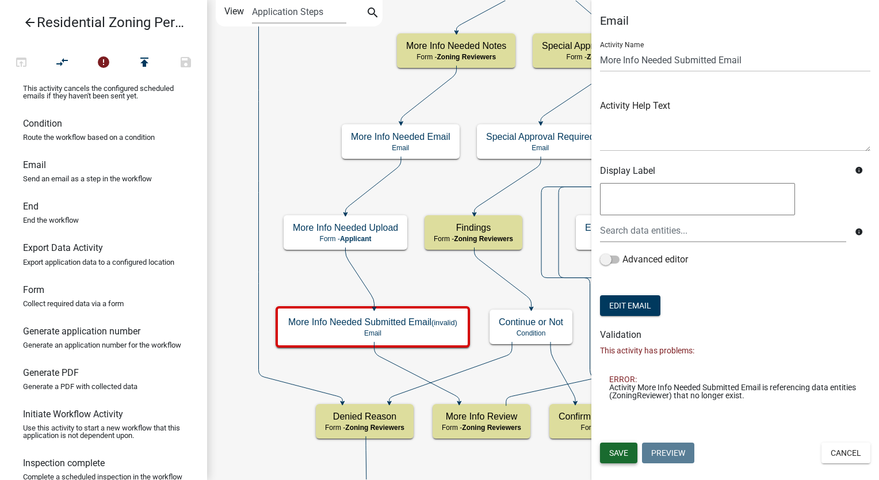
click at [622, 454] on span "Save" at bounding box center [618, 452] width 19 height 9
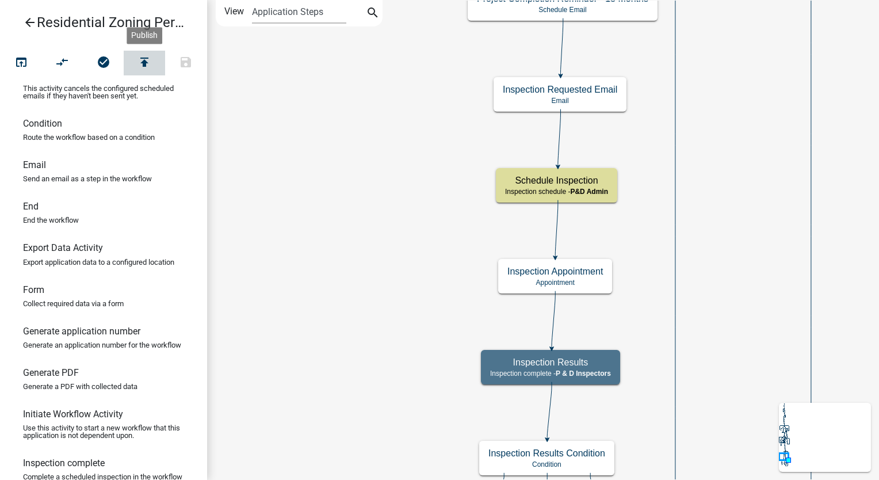
click at [147, 62] on icon "publish" at bounding box center [144, 63] width 14 height 16
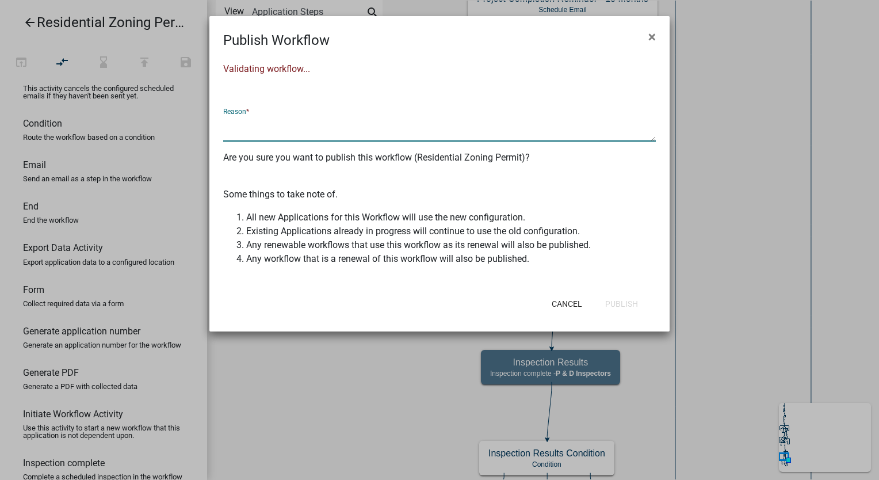
click at [255, 124] on textarea at bounding box center [439, 128] width 432 height 26
type textarea "Added assign reviewer activities per client"
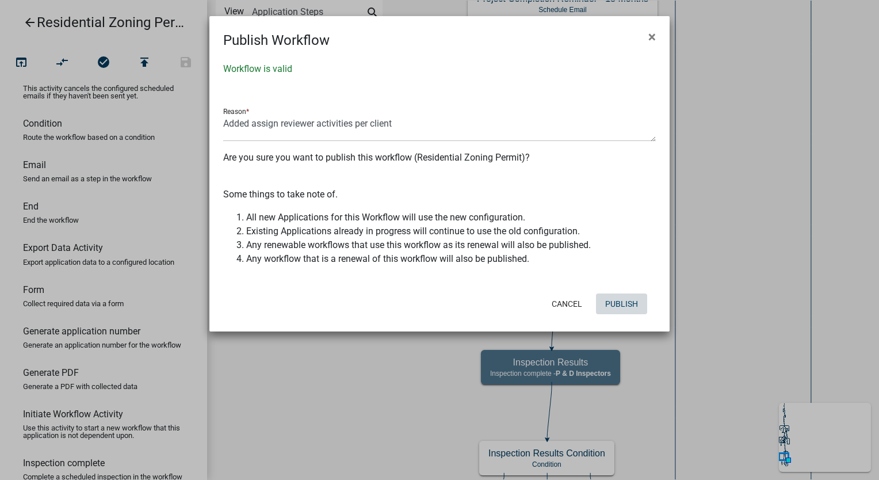
click at [608, 302] on button "Publish" at bounding box center [621, 303] width 51 height 21
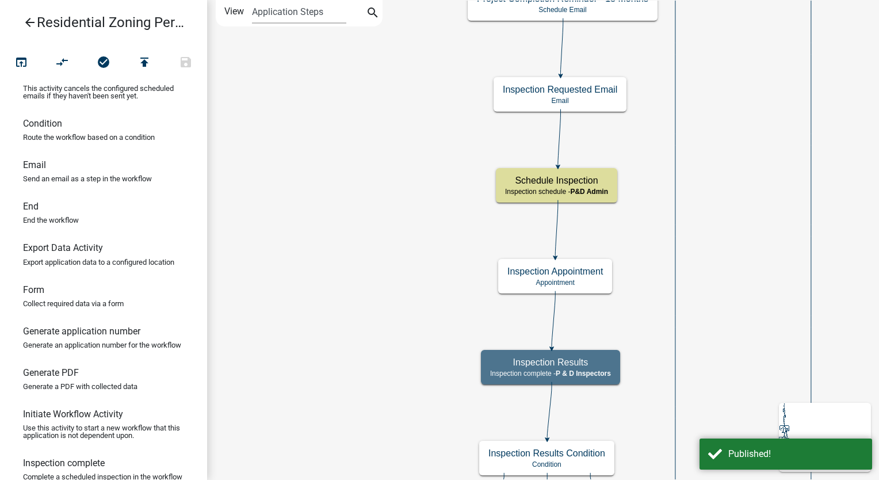
click at [31, 24] on icon "arrow_back" at bounding box center [30, 24] width 14 height 16
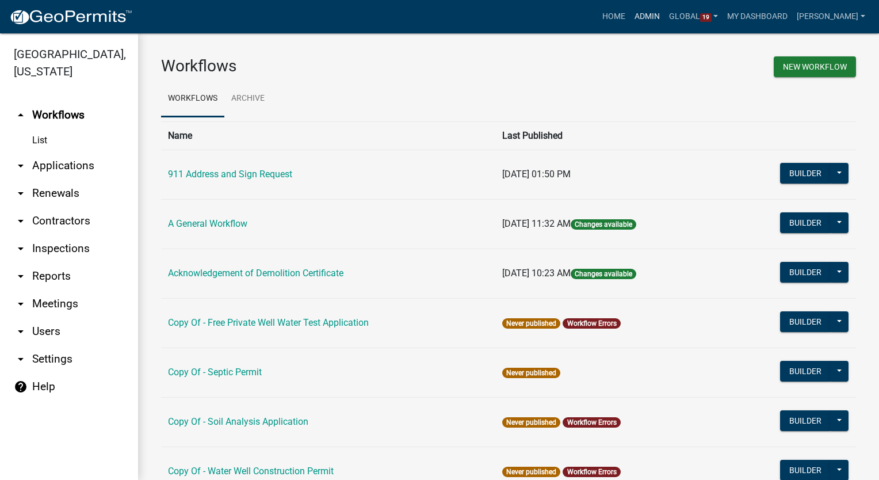
click at [659, 17] on link "Admin" at bounding box center [647, 17] width 34 height 22
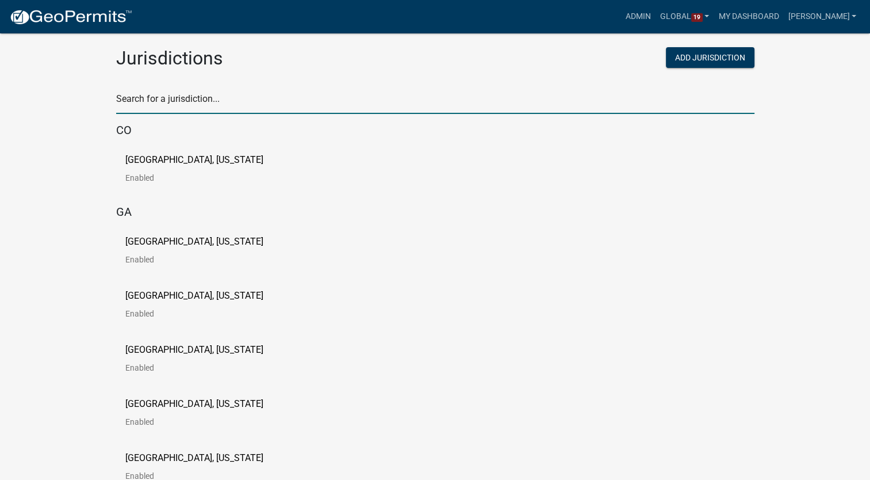
click at [181, 97] on input "text" at bounding box center [435, 102] width 638 height 24
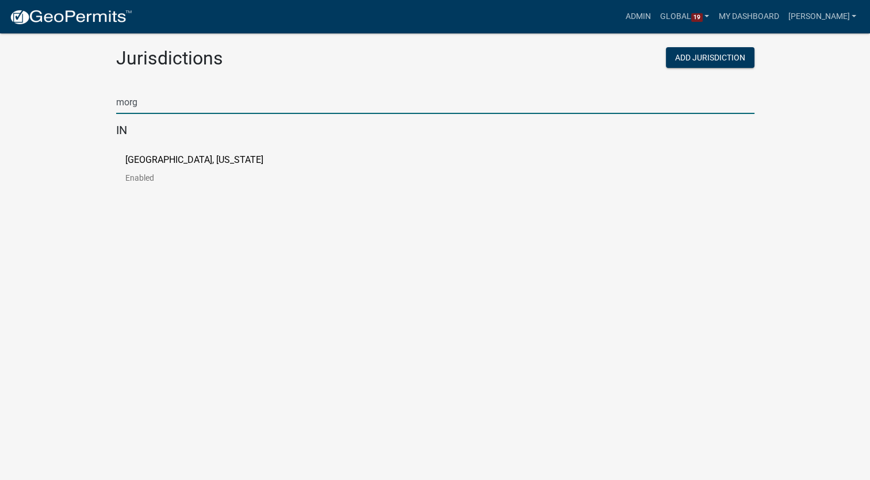
type input "morg"
click at [136, 160] on p "[GEOGRAPHIC_DATA], [US_STATE]" at bounding box center [194, 159] width 138 height 9
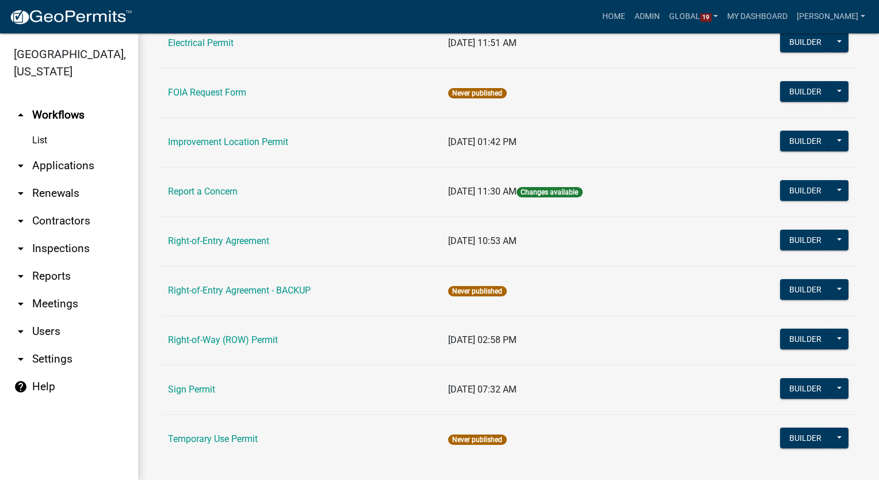
scroll to position [244, 0]
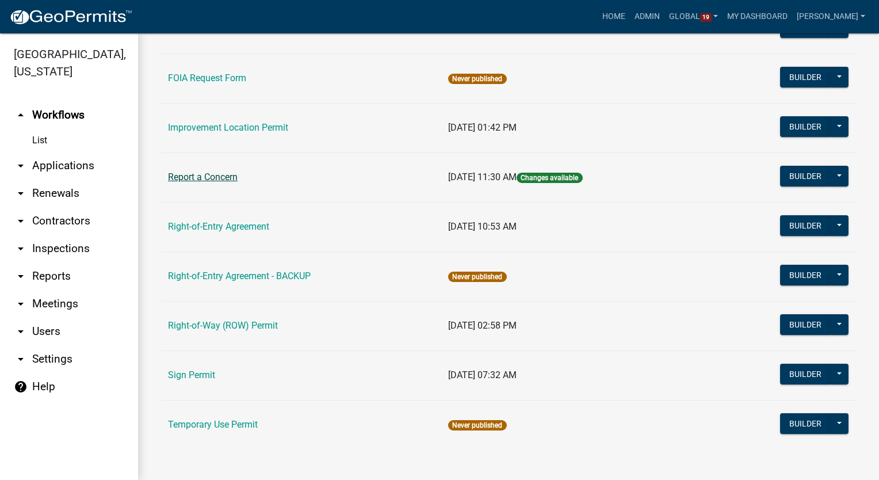
click at [184, 178] on link "Report a Concern" at bounding box center [203, 176] width 70 height 11
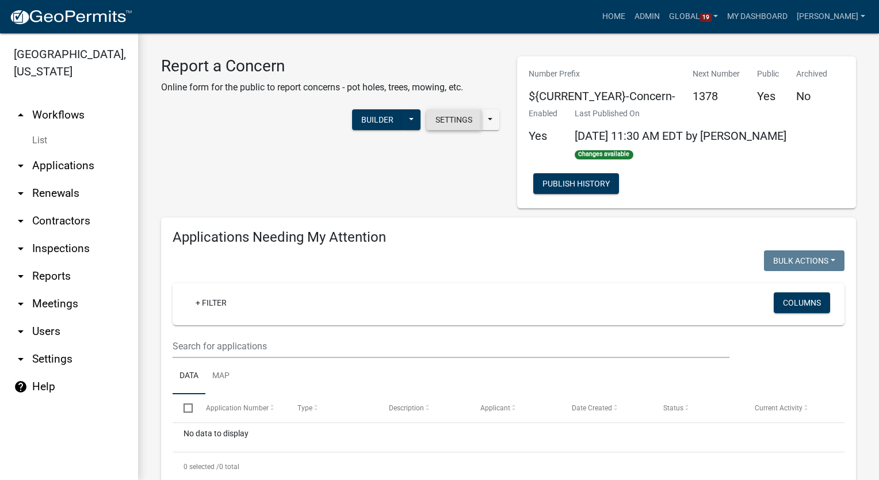
click at [434, 116] on button "Settings" at bounding box center [453, 119] width 55 height 21
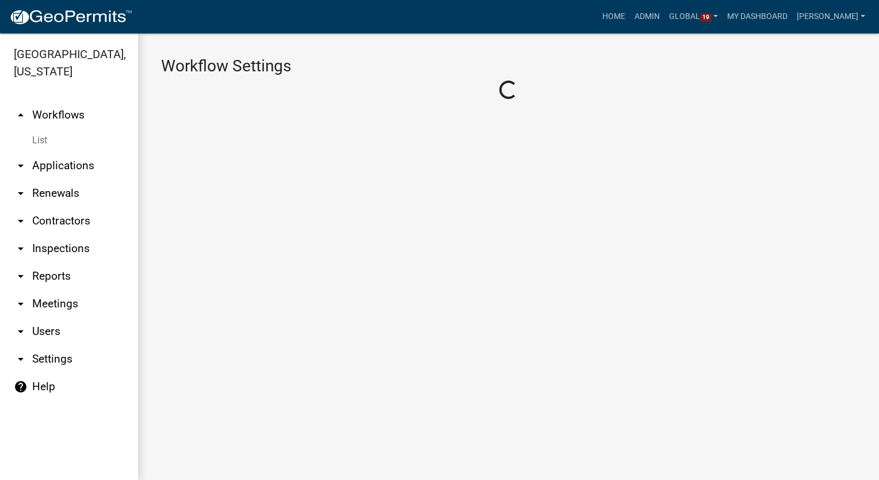
select select "3"
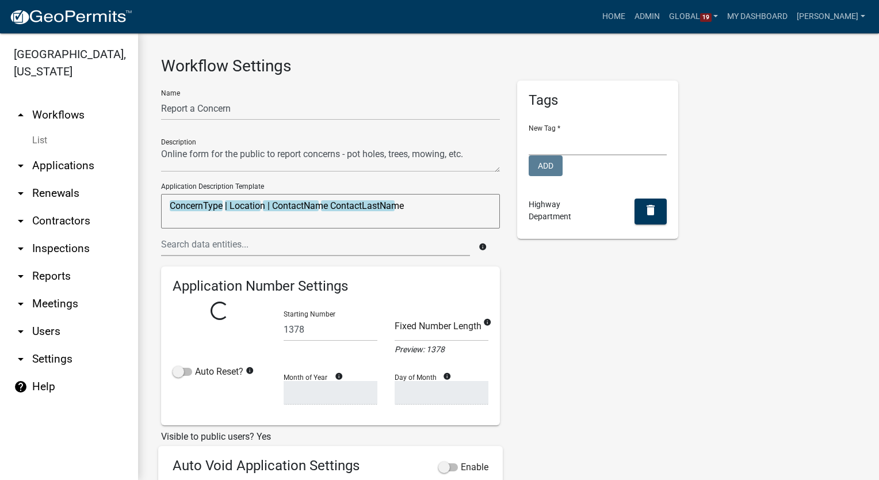
select select
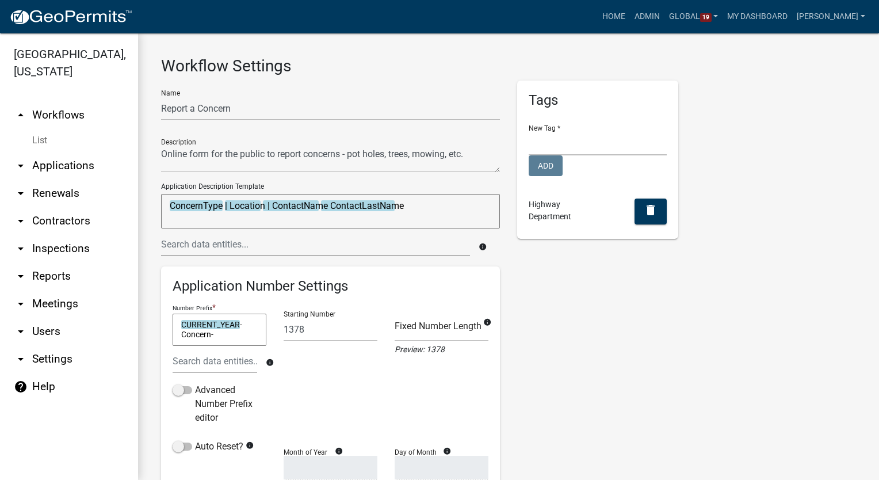
click at [218, 424] on div "Advanced Number Prefix editor" at bounding box center [219, 406] width 94 height 46
drag, startPoint x: 448, startPoint y: 319, endPoint x: 368, endPoint y: 492, distance: 190.3
click at [368, 479] on html "Internet Explorer does NOT work with GeoPermits. Get a new browser for more sec…" at bounding box center [439, 240] width 879 height 480
